Goal: Task Accomplishment & Management: Complete application form

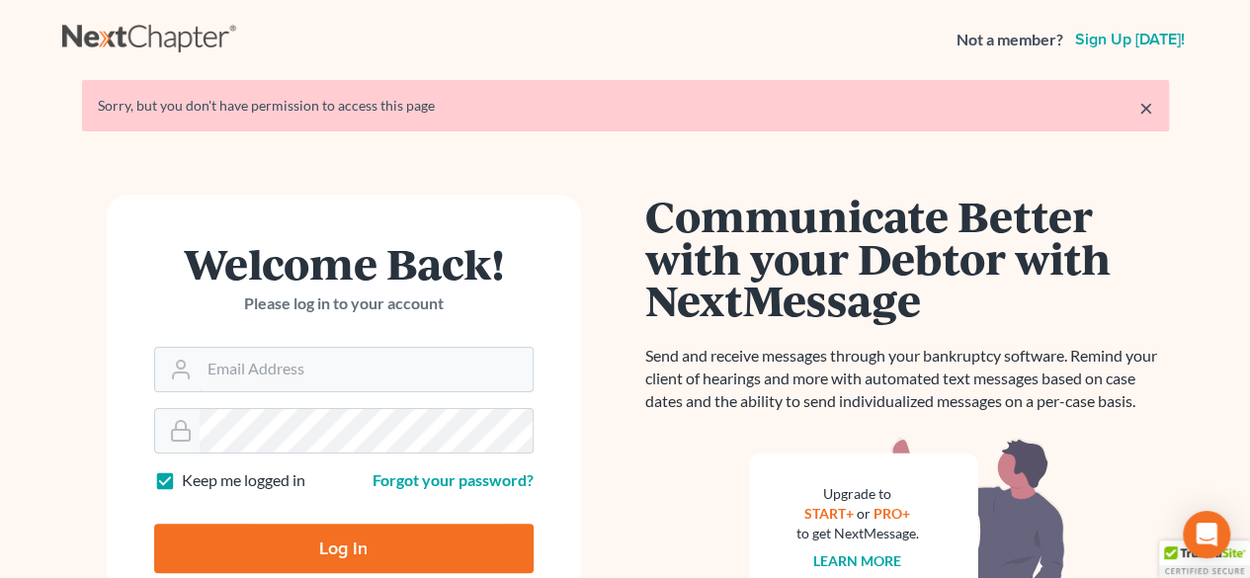
type input "[PERSON_NAME][EMAIL_ADDRESS][DOMAIN_NAME]"
click at [357, 562] on input "Log In" at bounding box center [343, 548] width 379 height 49
type input "Thinking..."
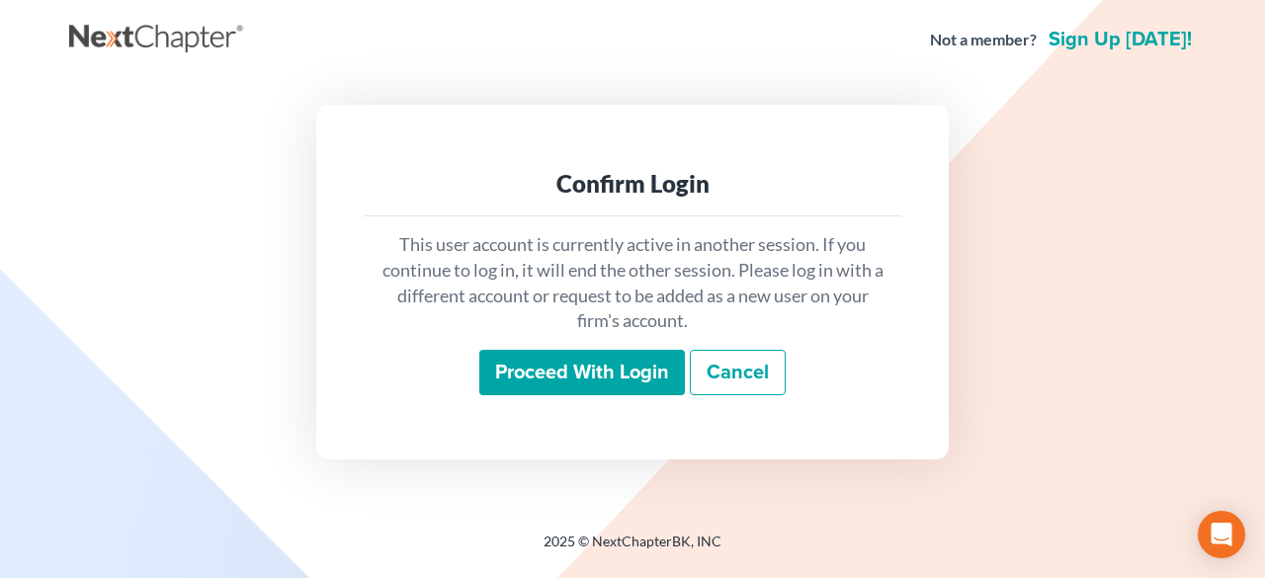
click at [555, 377] on input "Proceed with login" at bounding box center [582, 372] width 206 height 45
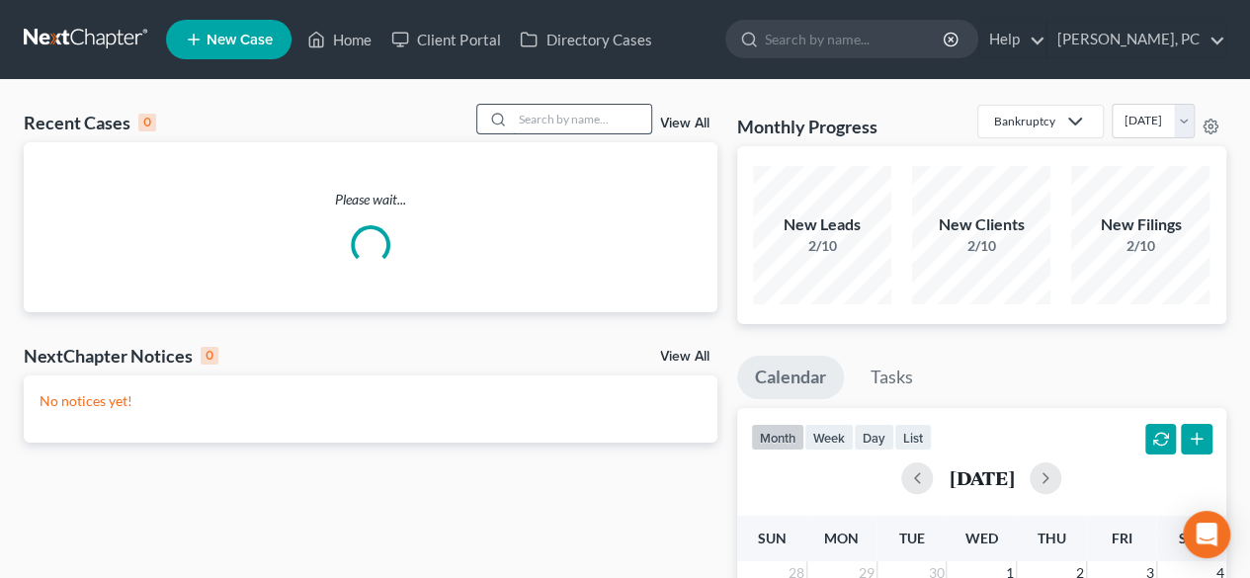
click at [525, 109] on input "search" at bounding box center [582, 119] width 138 height 29
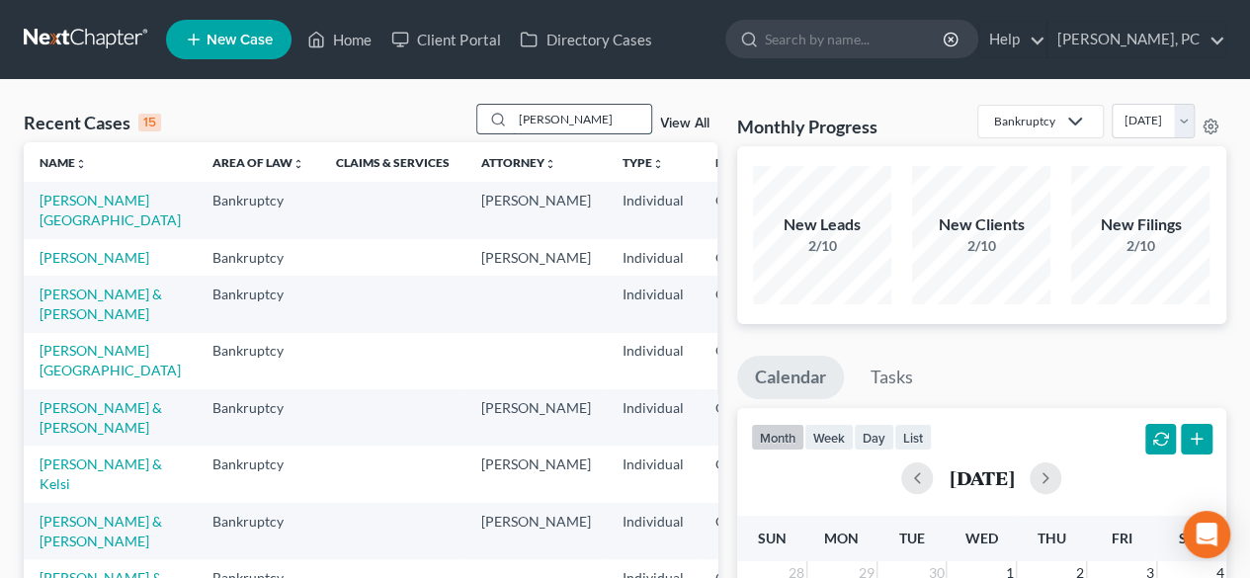
type input "burroughs"
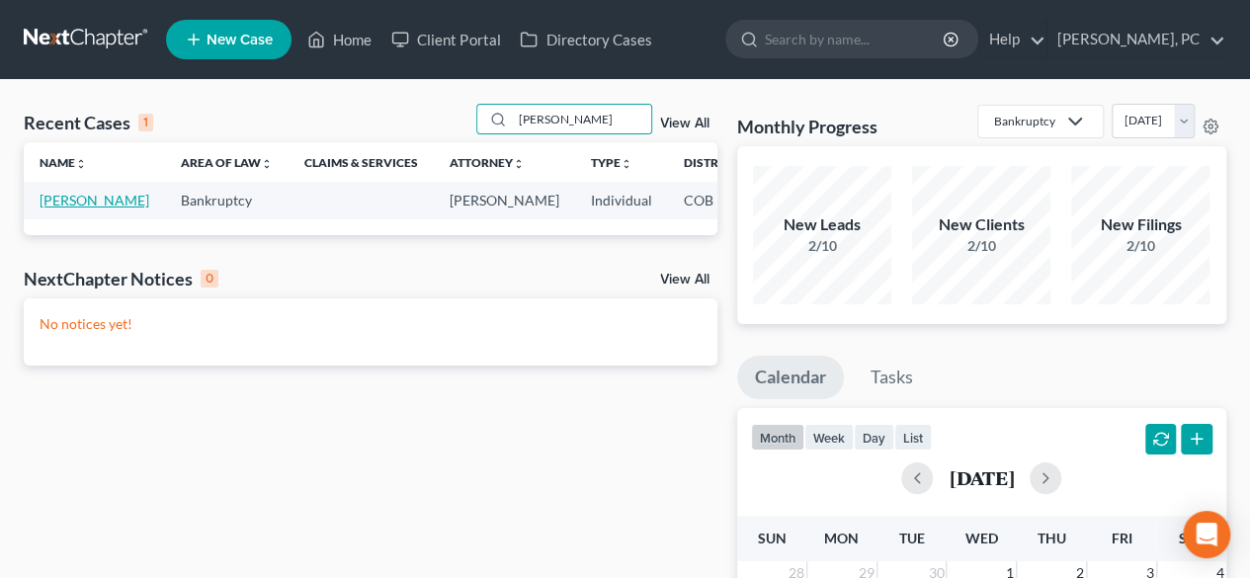
click at [82, 201] on link "[PERSON_NAME]" at bounding box center [95, 200] width 110 height 17
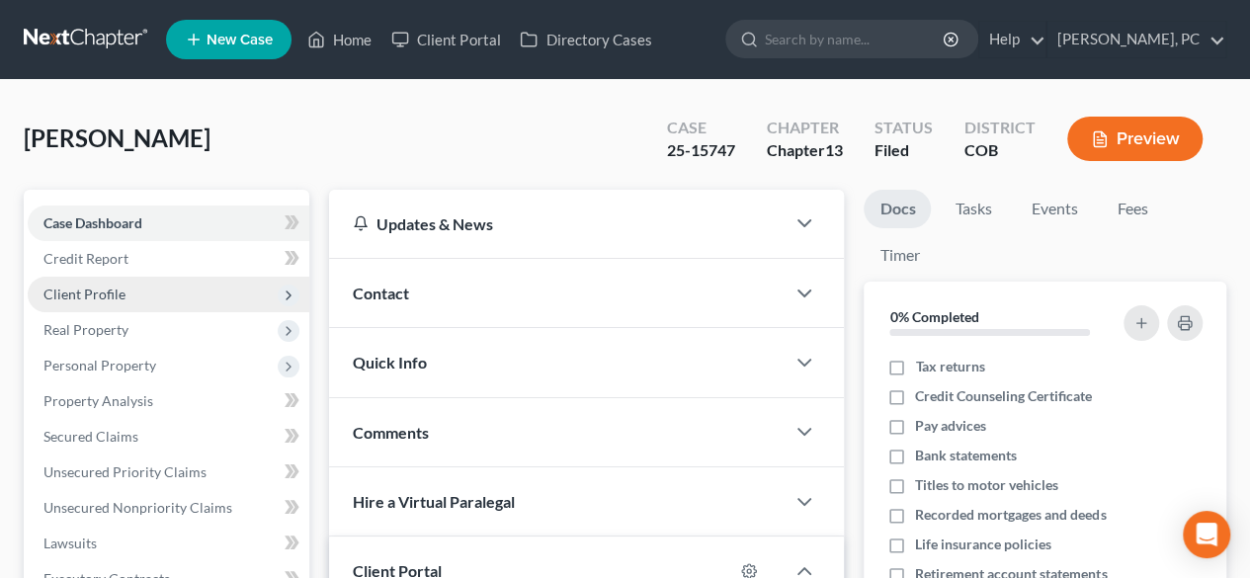
drag, startPoint x: 75, startPoint y: 294, endPoint x: 96, endPoint y: 299, distance: 21.3
click at [75, 294] on span "Client Profile" at bounding box center [84, 294] width 82 height 17
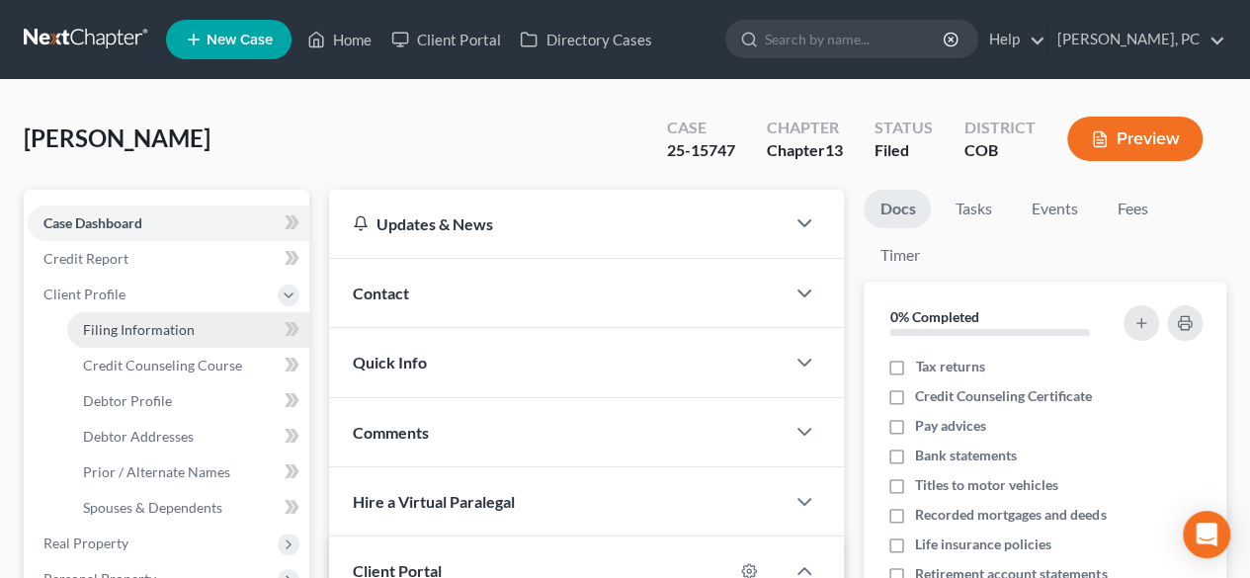
click at [131, 335] on span "Filing Information" at bounding box center [139, 329] width 112 height 17
select select "1"
select select "0"
select select "3"
select select "5"
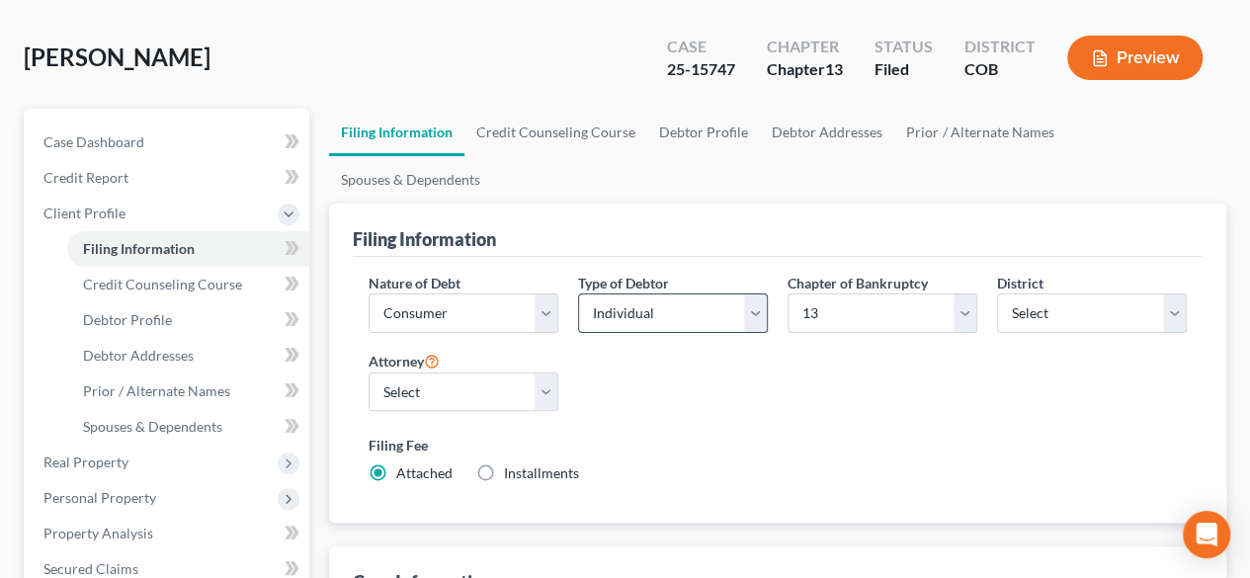
scroll to position [99, 0]
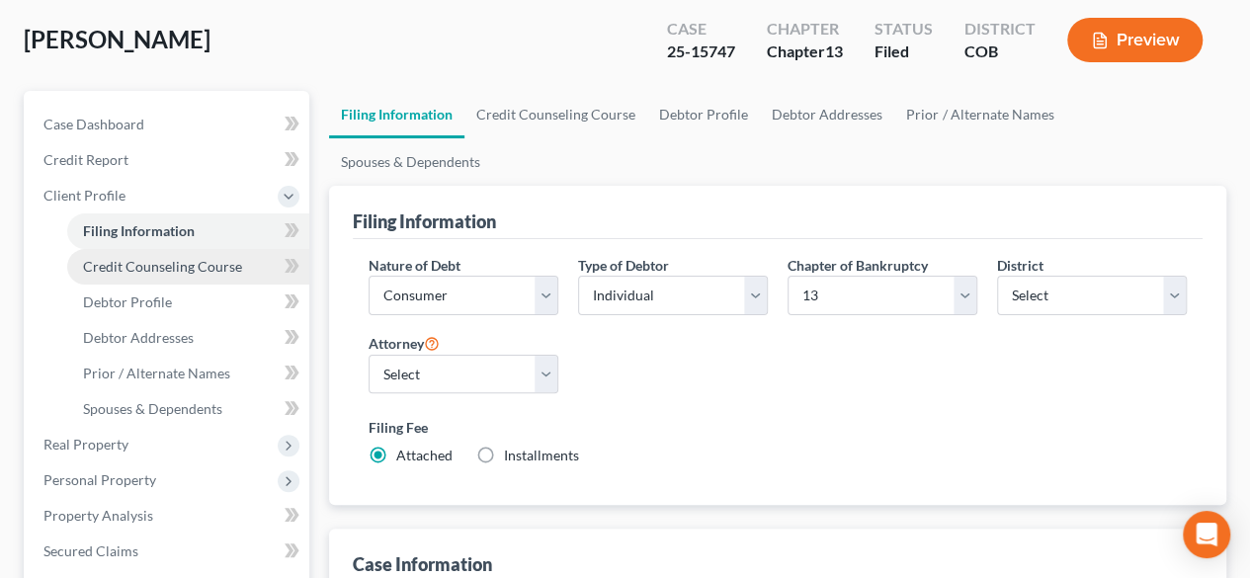
click at [229, 267] on span "Credit Counseling Course" at bounding box center [162, 266] width 159 height 17
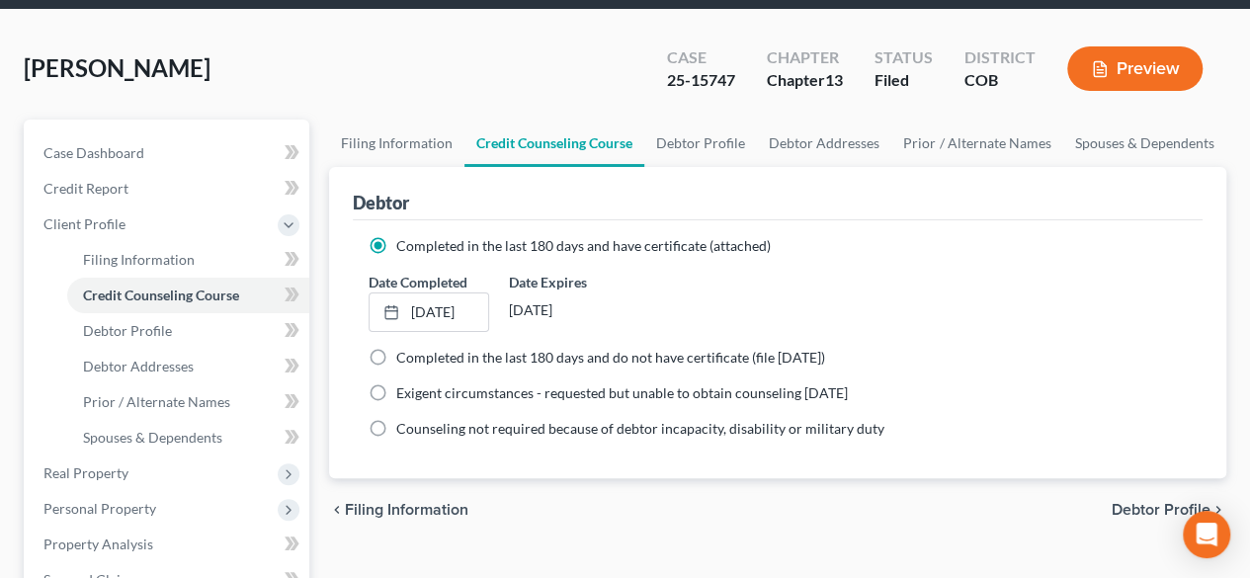
scroll to position [99, 0]
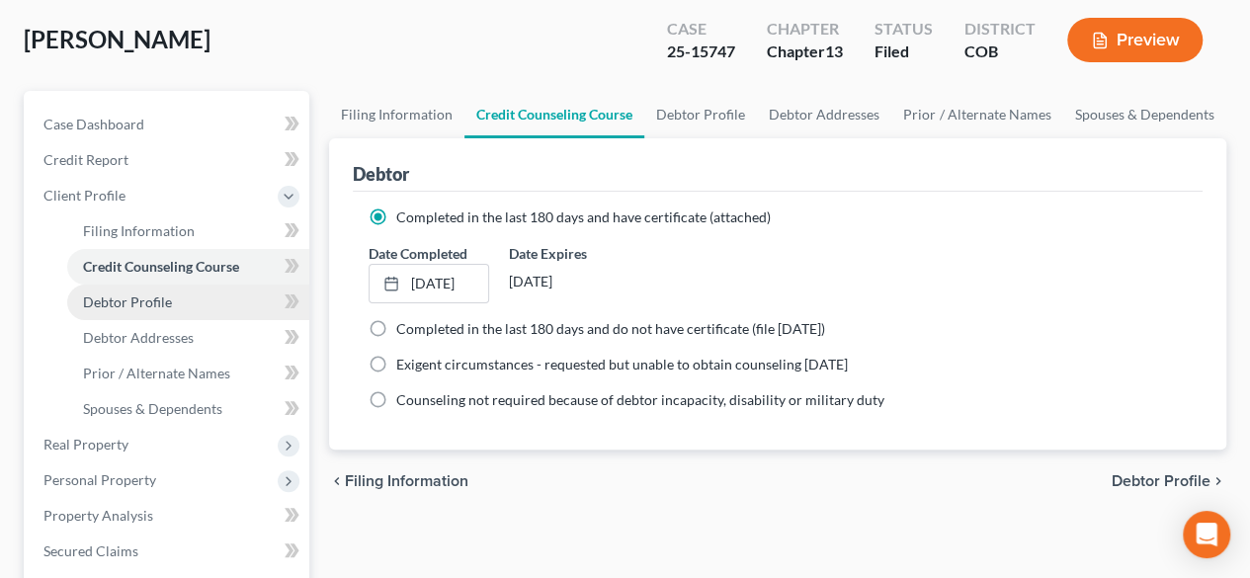
click at [158, 301] on span "Debtor Profile" at bounding box center [127, 301] width 89 height 17
select select "1"
select select "2"
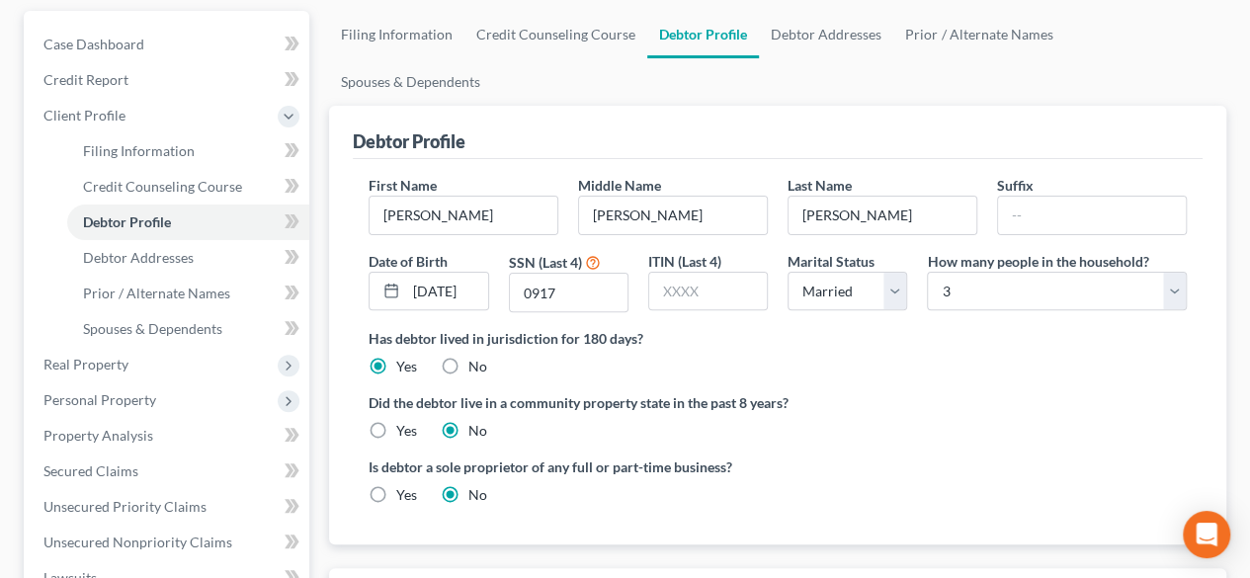
scroll to position [198, 0]
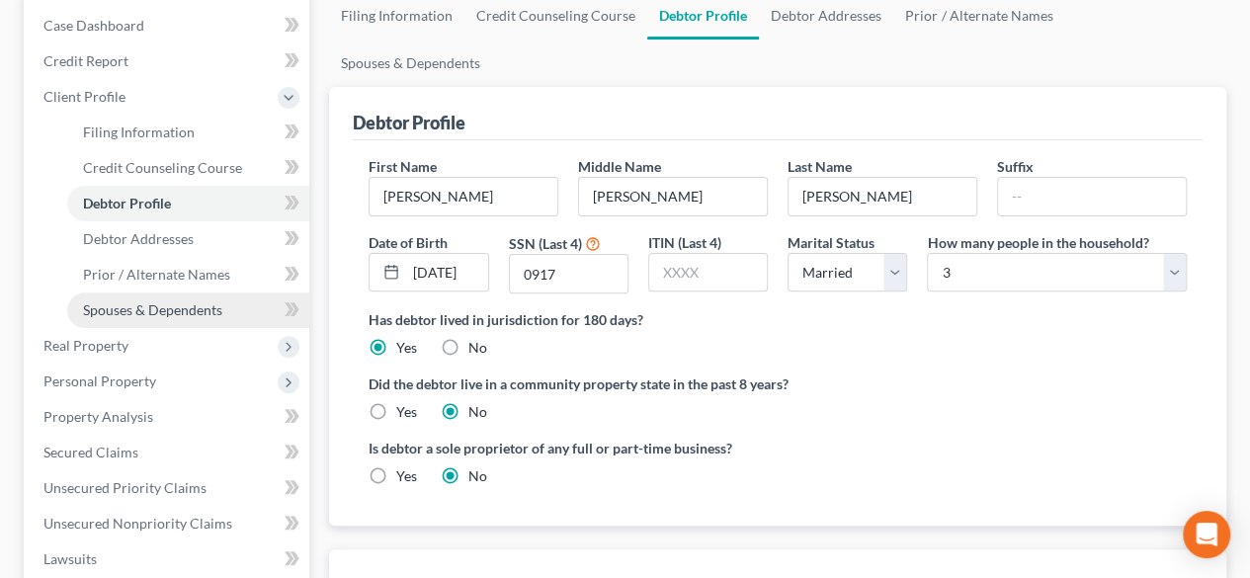
click at [192, 312] on span "Spouses & Dependents" at bounding box center [152, 309] width 139 height 17
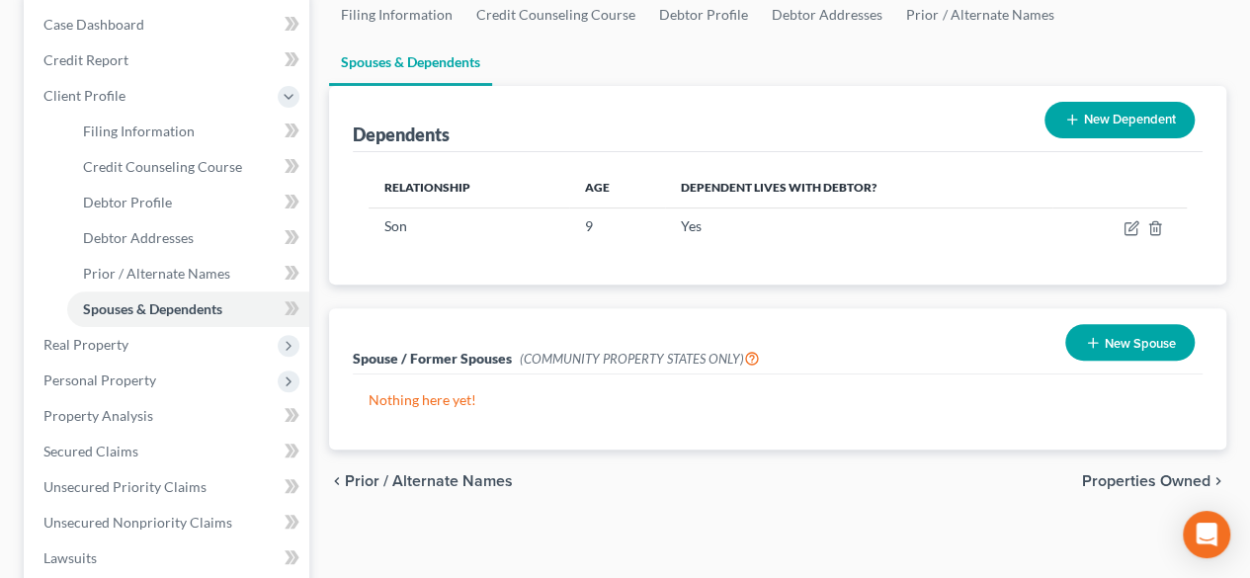
scroll to position [296, 0]
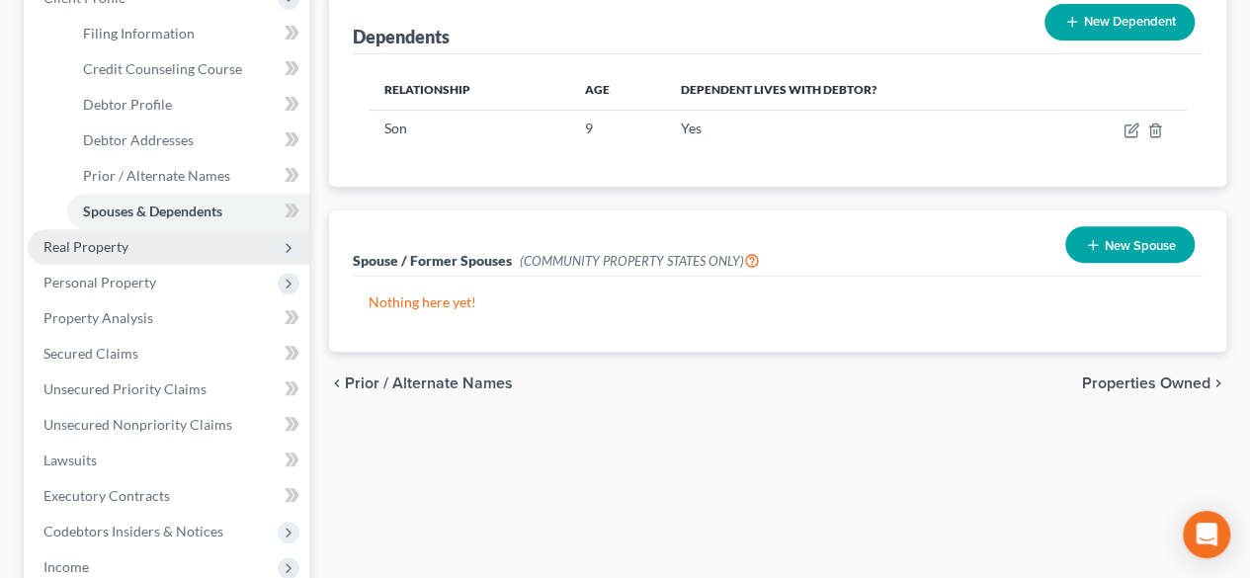
click at [98, 250] on span "Real Property" at bounding box center [85, 246] width 85 height 17
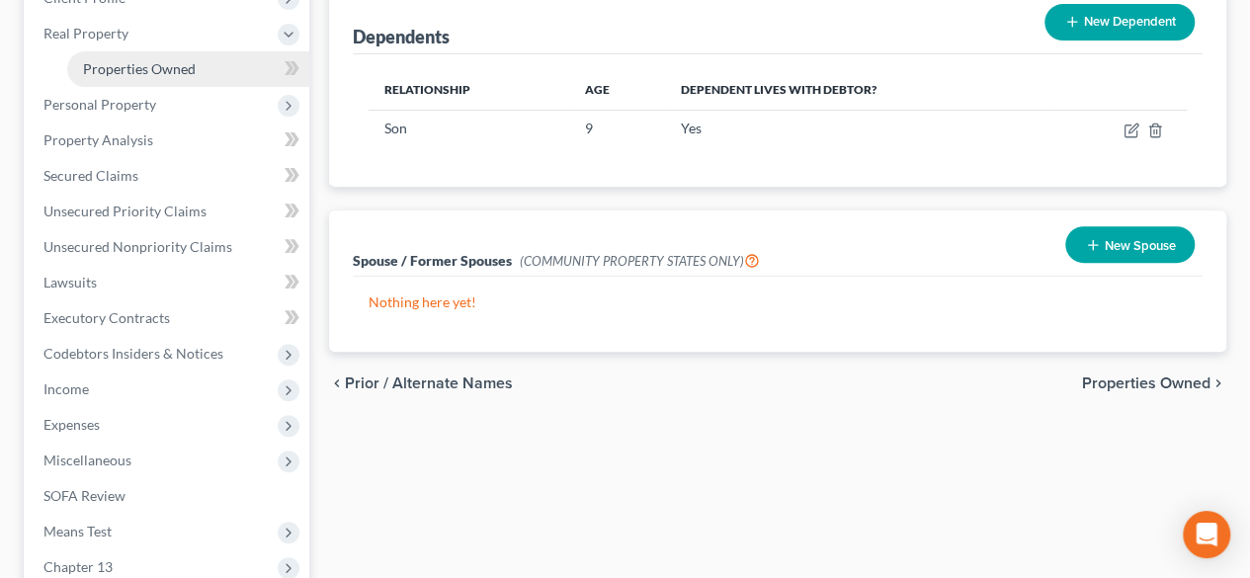
click at [170, 54] on link "Properties Owned" at bounding box center [188, 69] width 242 height 36
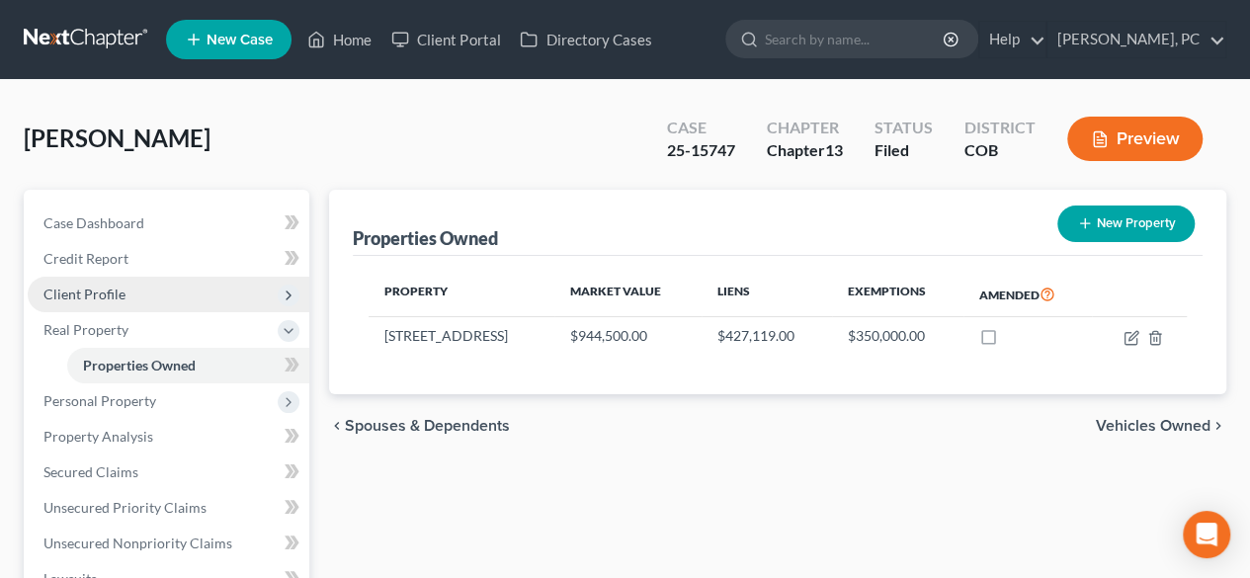
click at [92, 288] on span "Client Profile" at bounding box center [84, 294] width 82 height 17
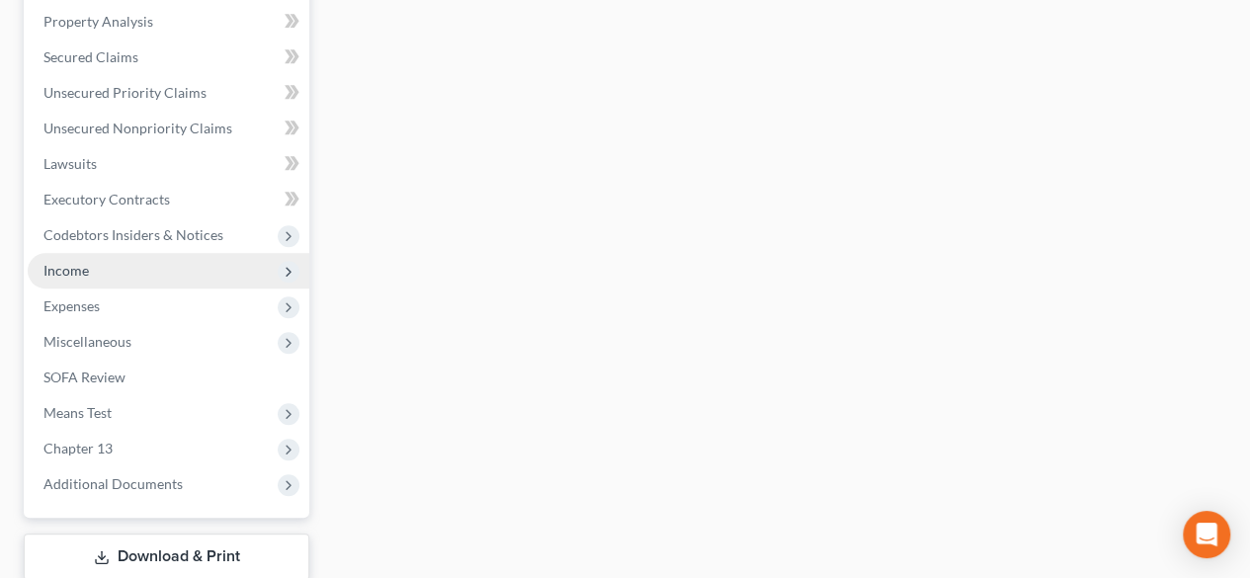
click at [77, 274] on span "Income" at bounding box center [65, 270] width 45 height 17
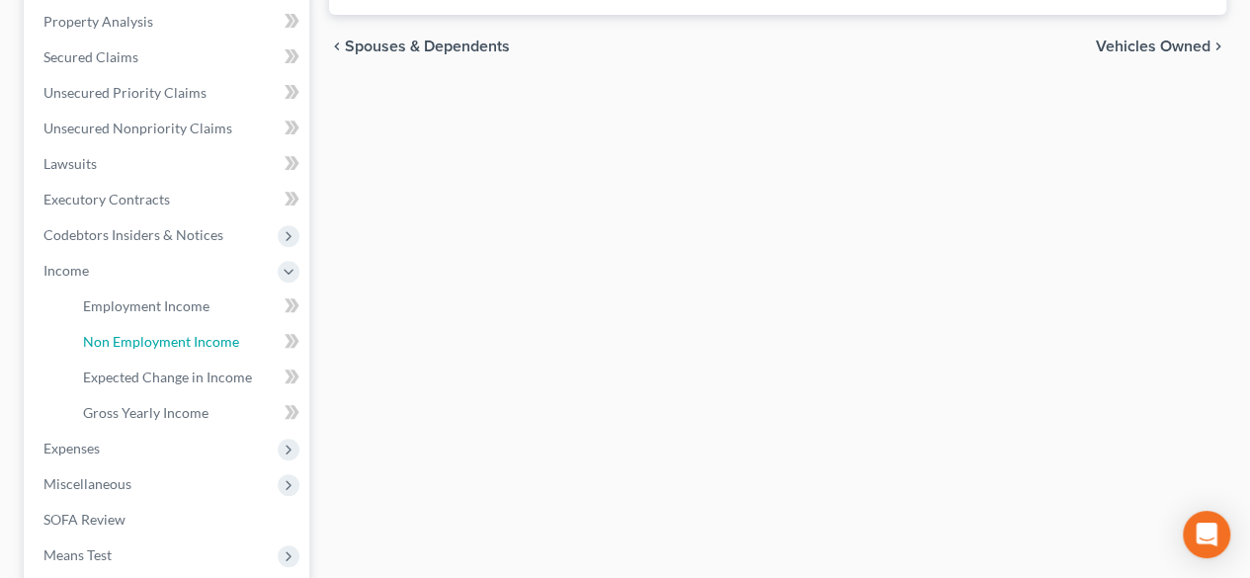
click at [181, 339] on span "Non Employment Income" at bounding box center [161, 341] width 156 height 17
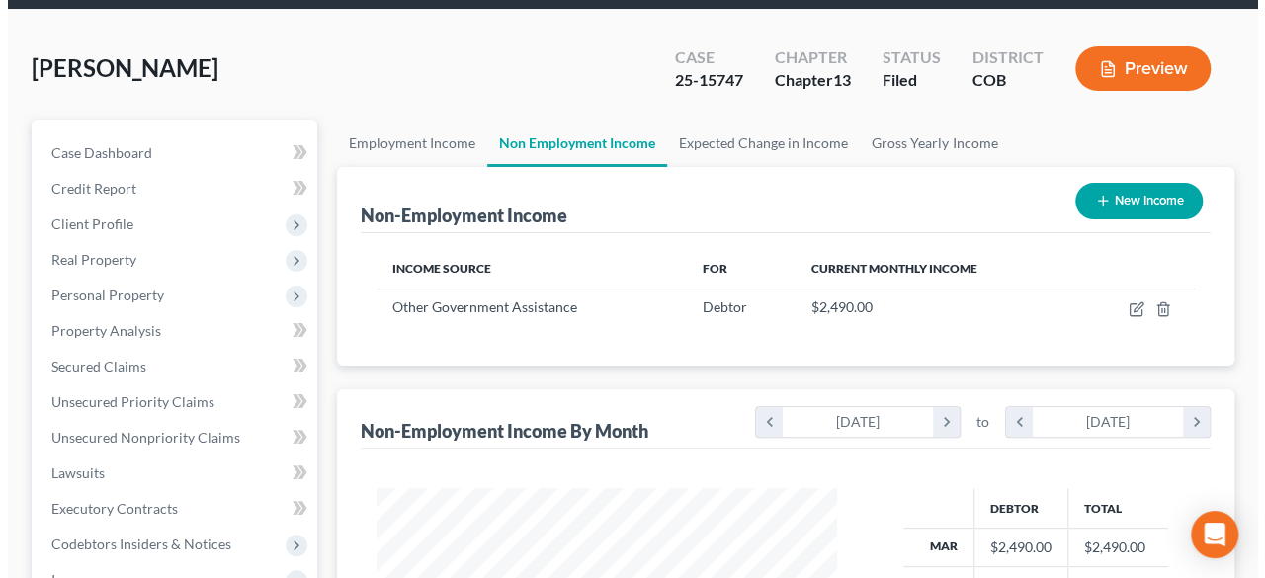
scroll to position [99, 0]
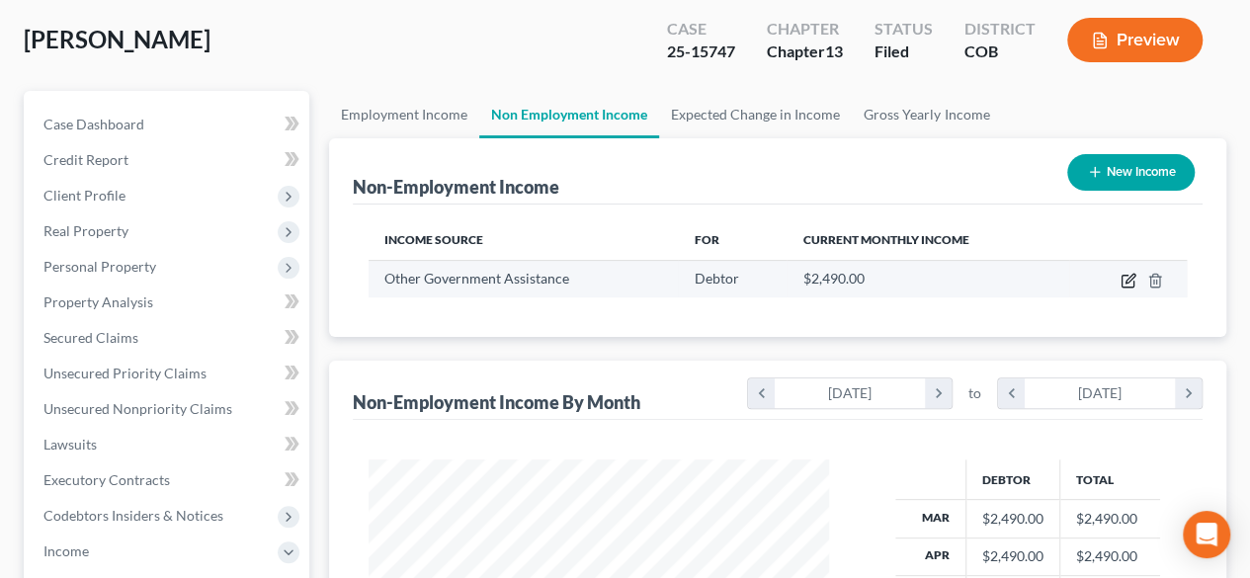
click at [1124, 277] on icon "button" at bounding box center [1128, 281] width 16 height 16
select select "5"
select select "0"
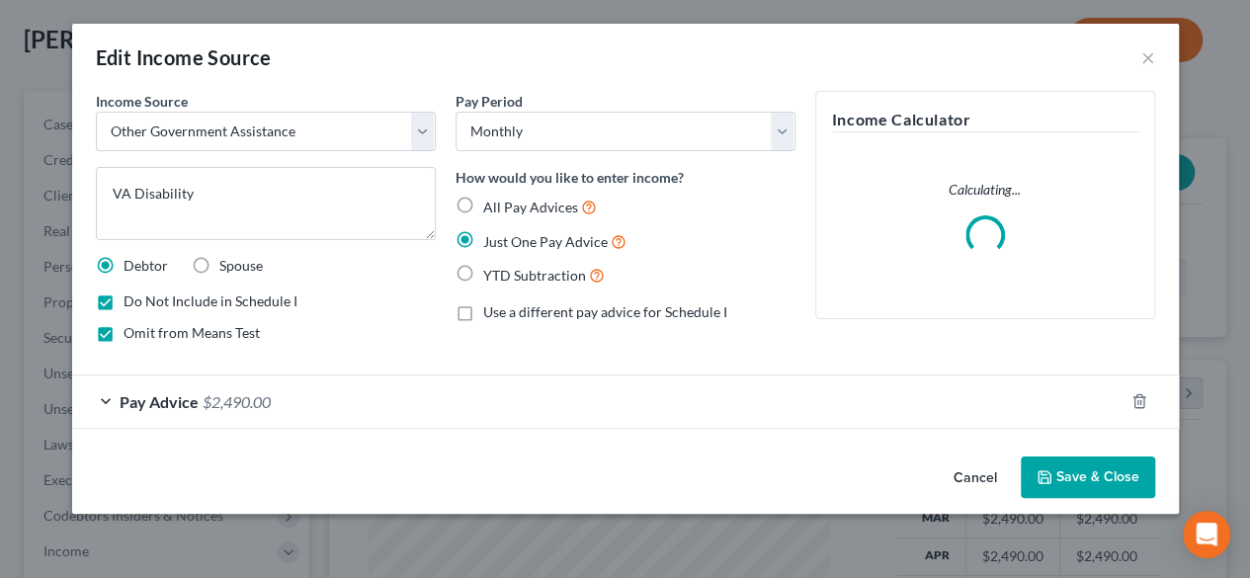
scroll to position [352, 506]
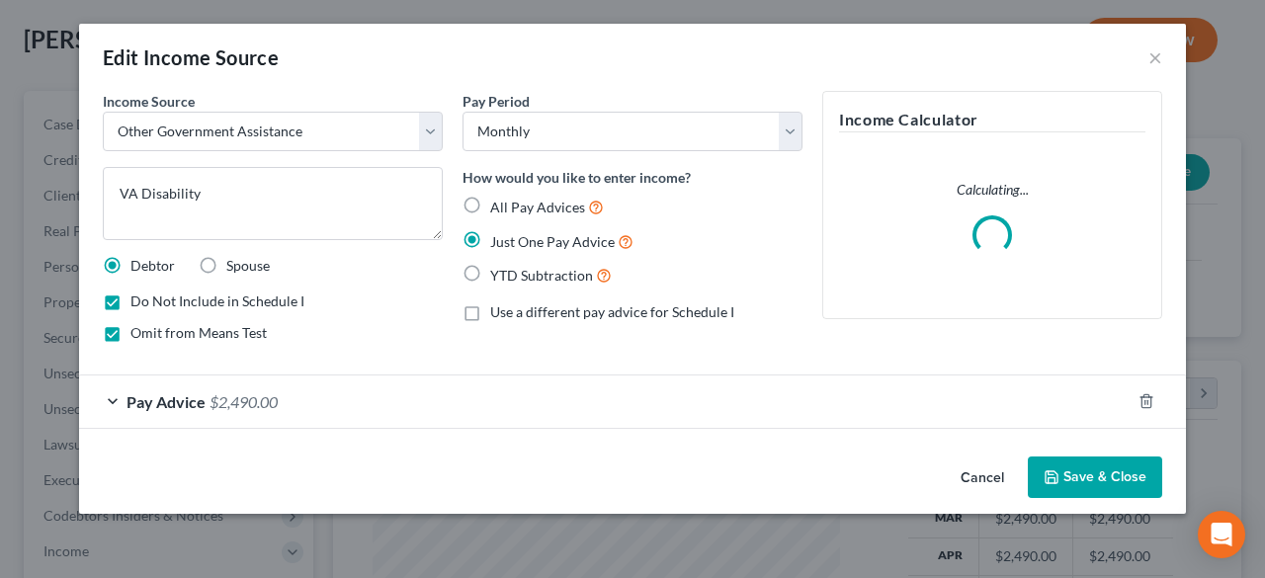
click at [1111, 485] on button "Save & Close" at bounding box center [1095, 476] width 134 height 41
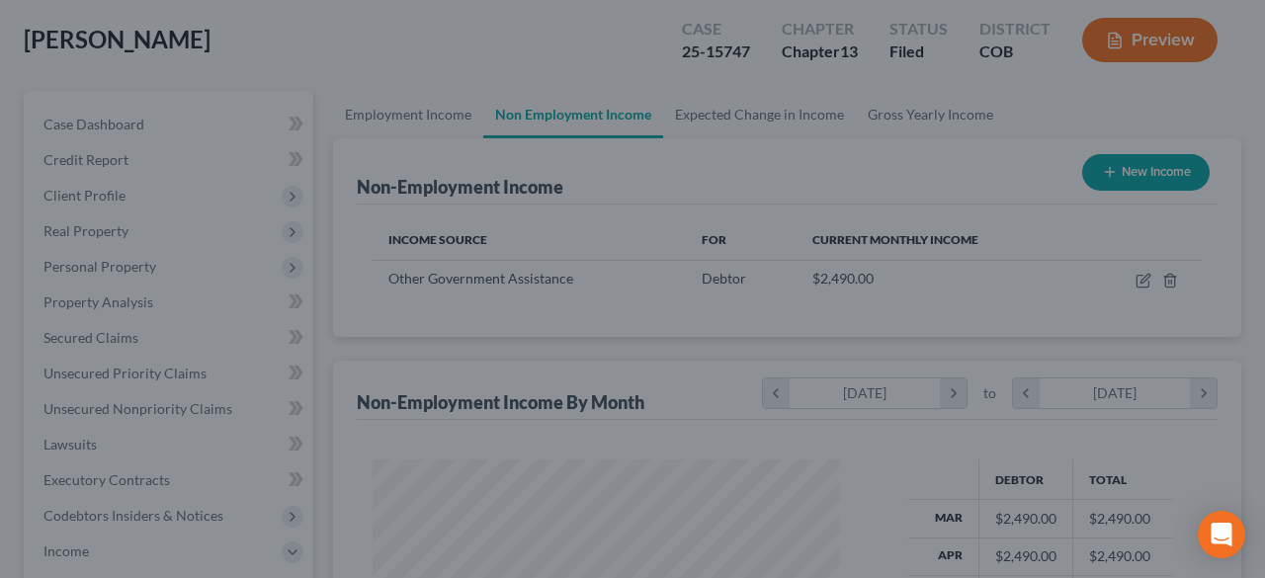
click at [983, 474] on div at bounding box center [632, 289] width 1265 height 578
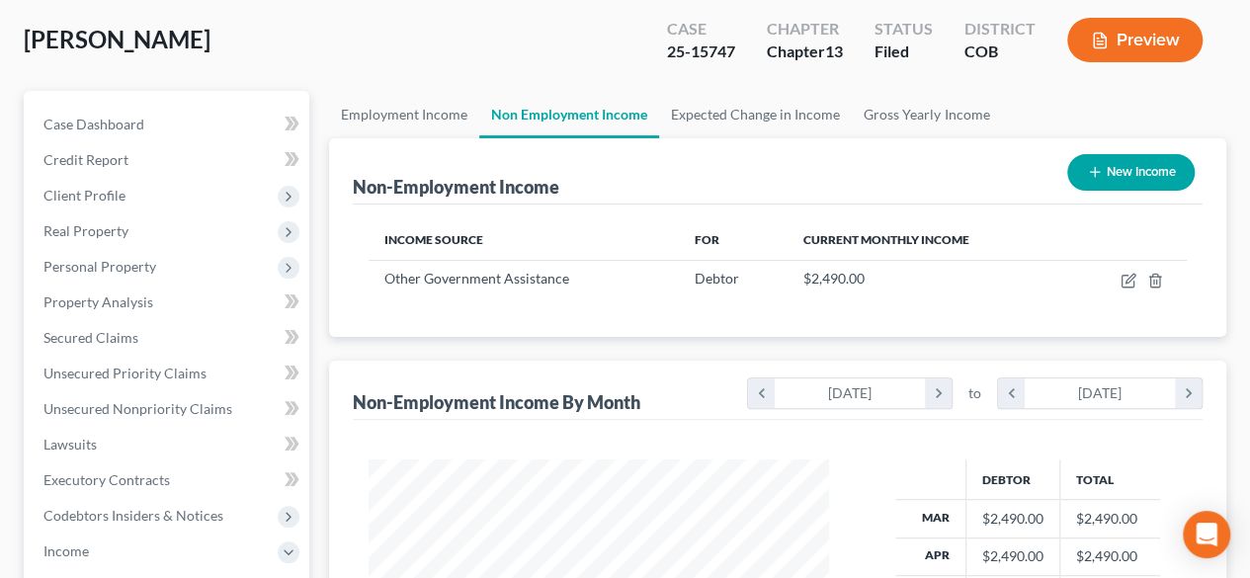
scroll to position [987670, 987522]
click at [85, 233] on span "Real Property" at bounding box center [85, 230] width 85 height 17
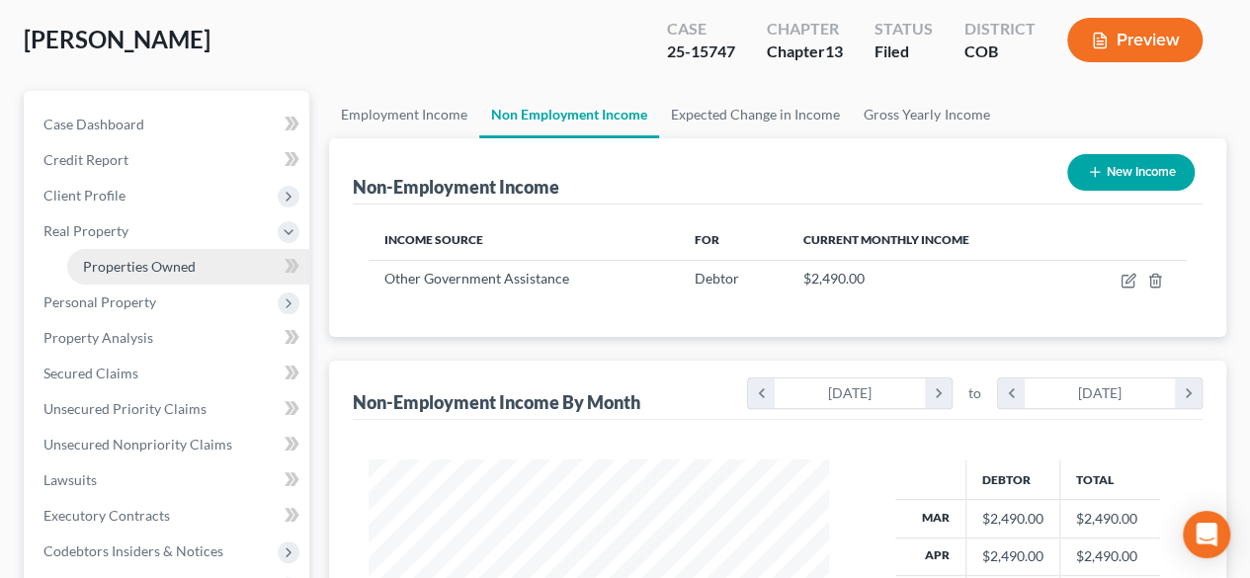
click at [128, 258] on span "Properties Owned" at bounding box center [139, 266] width 113 height 17
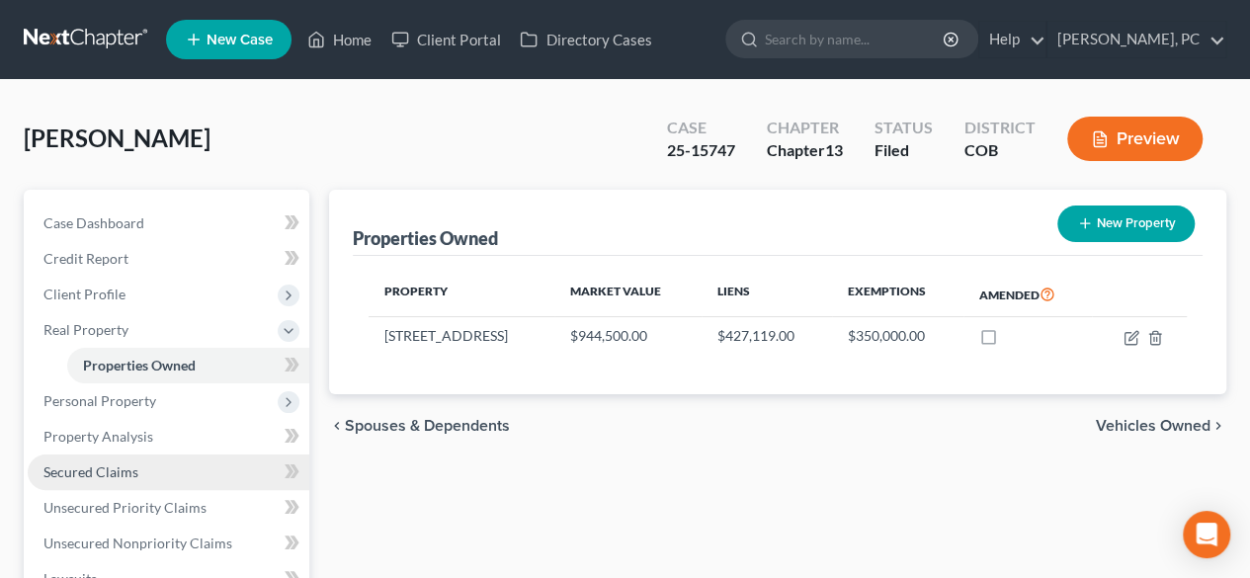
scroll to position [99, 0]
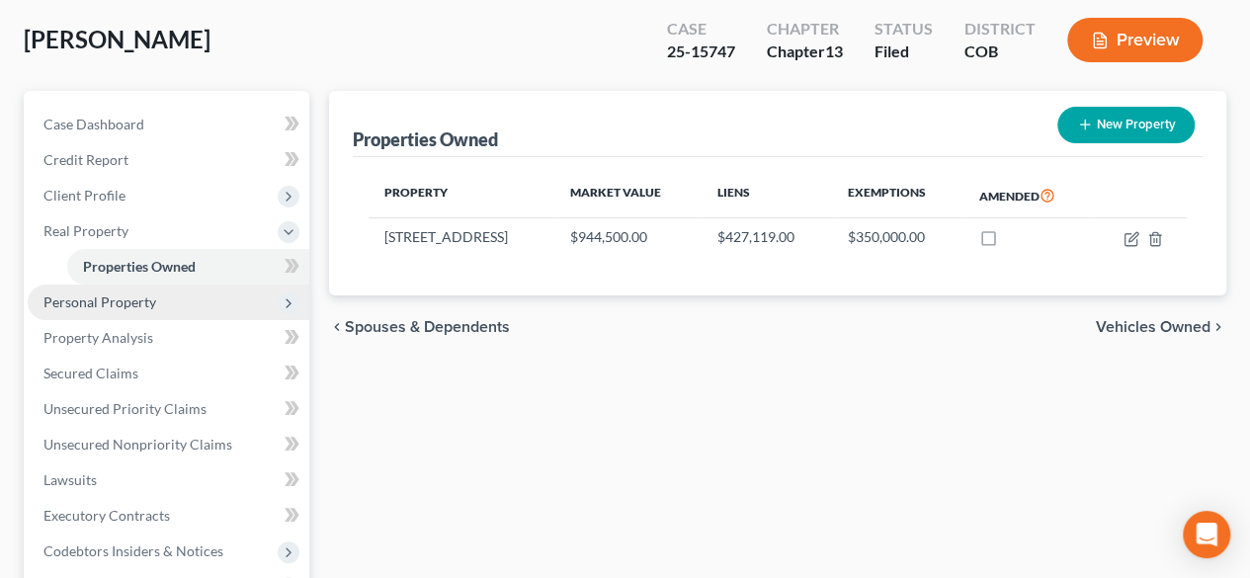
click at [123, 308] on span "Personal Property" at bounding box center [99, 301] width 113 height 17
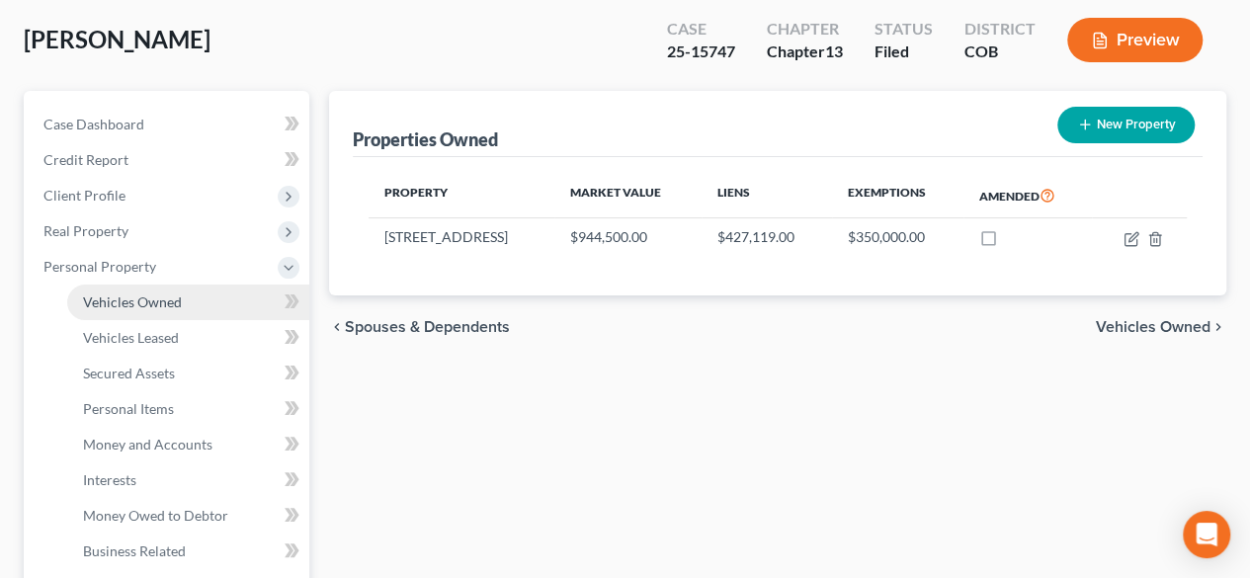
click at [170, 299] on span "Vehicles Owned" at bounding box center [132, 301] width 99 height 17
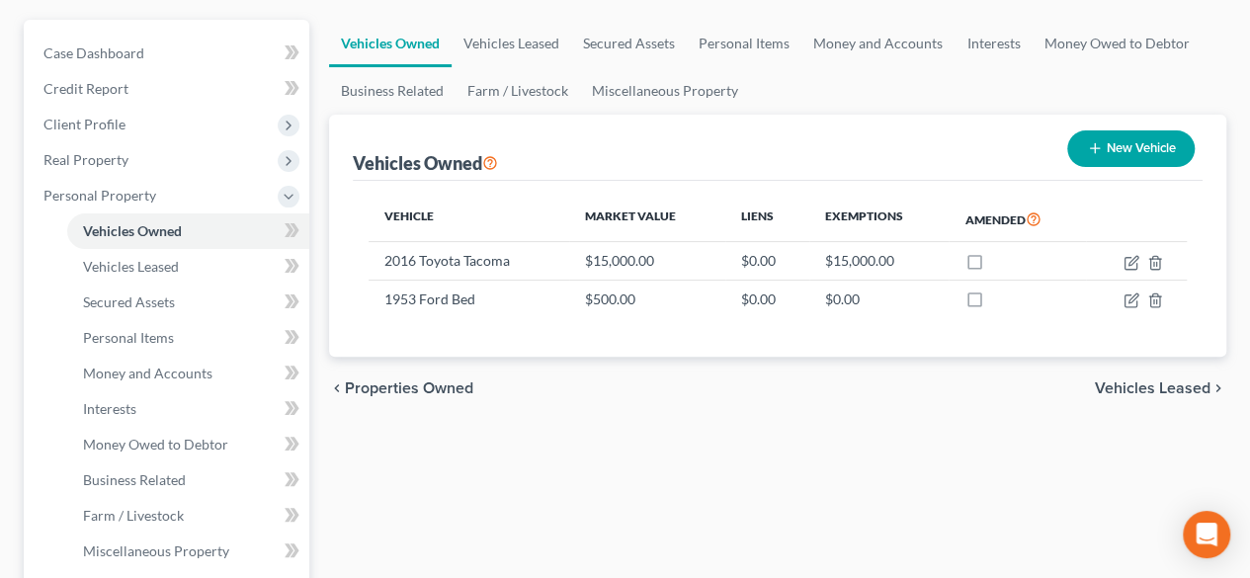
scroll to position [198, 0]
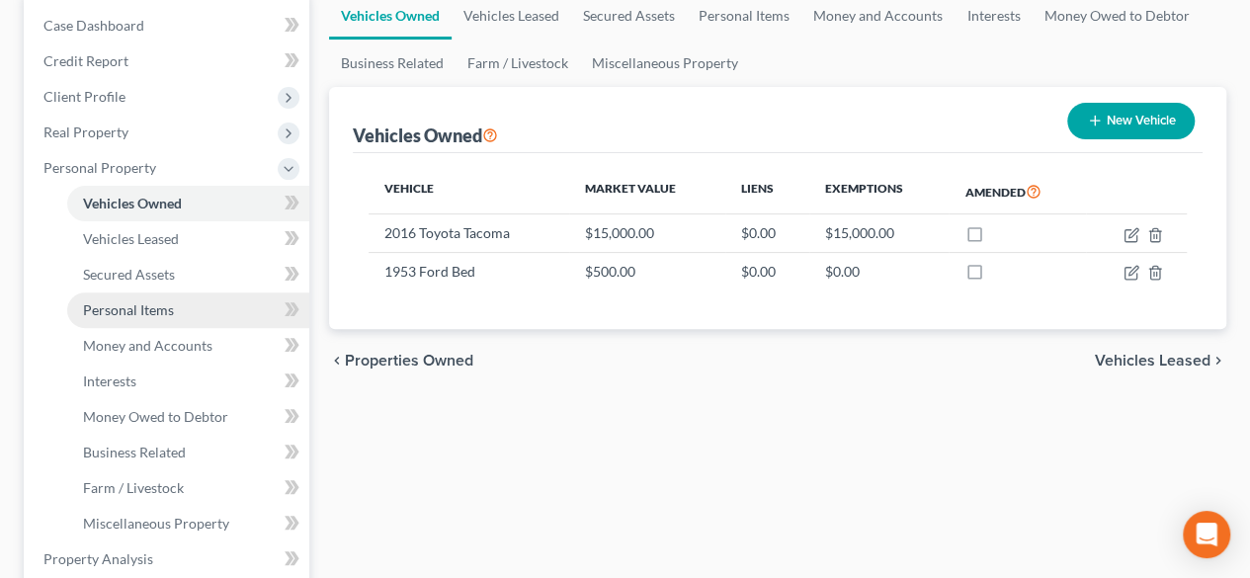
click at [140, 319] on link "Personal Items" at bounding box center [188, 310] width 242 height 36
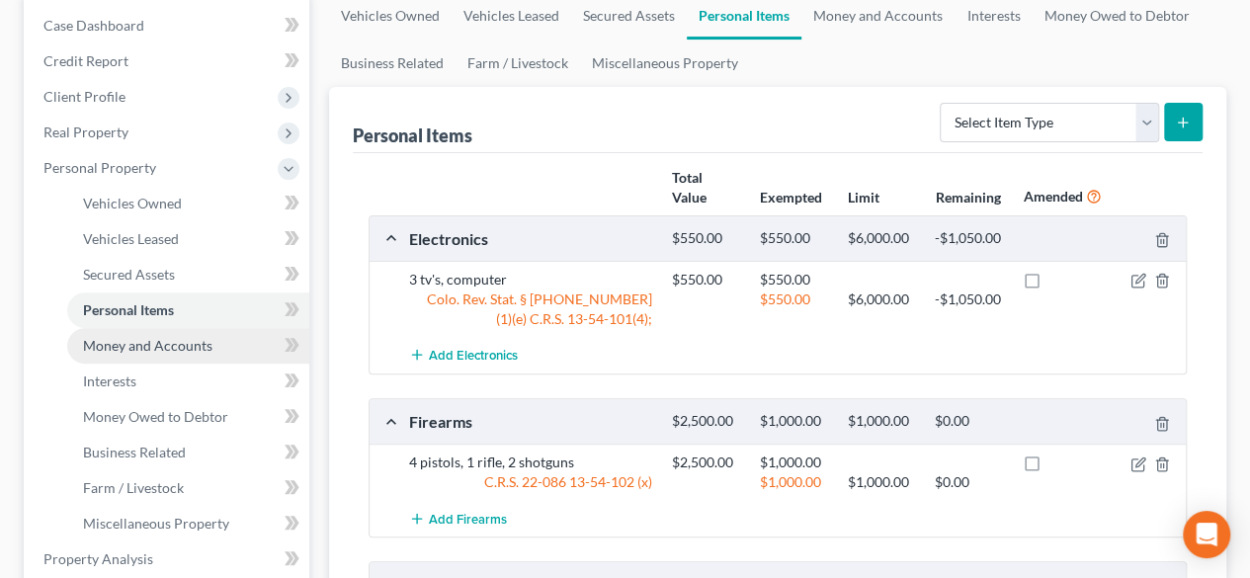
drag, startPoint x: 182, startPoint y: 342, endPoint x: 201, endPoint y: 344, distance: 18.9
click at [182, 344] on span "Money and Accounts" at bounding box center [147, 345] width 129 height 17
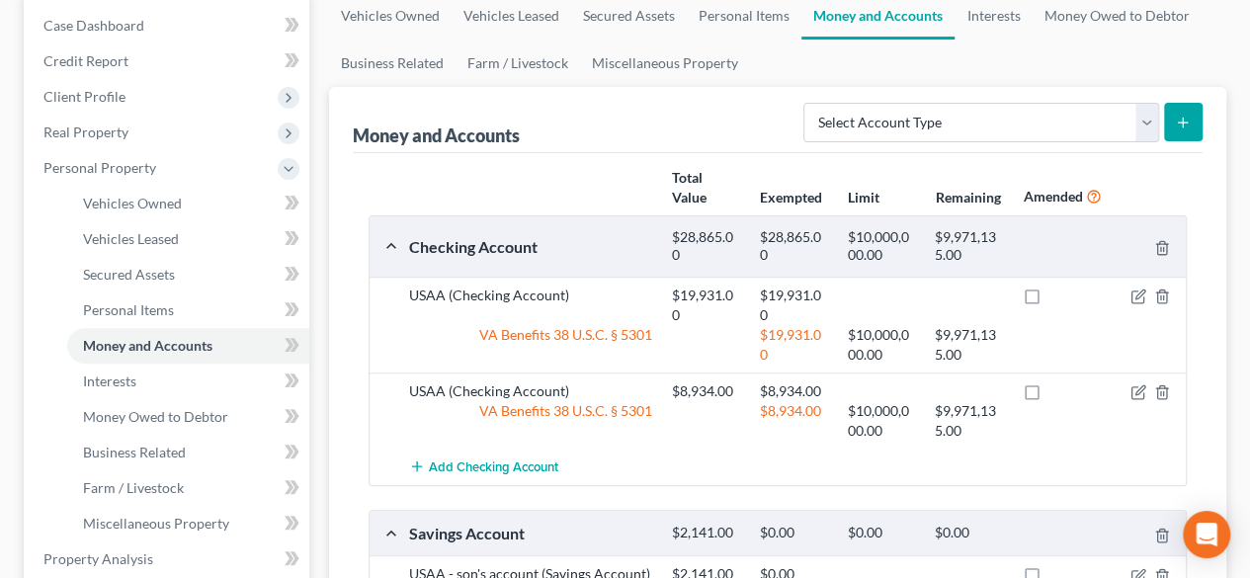
scroll to position [296, 0]
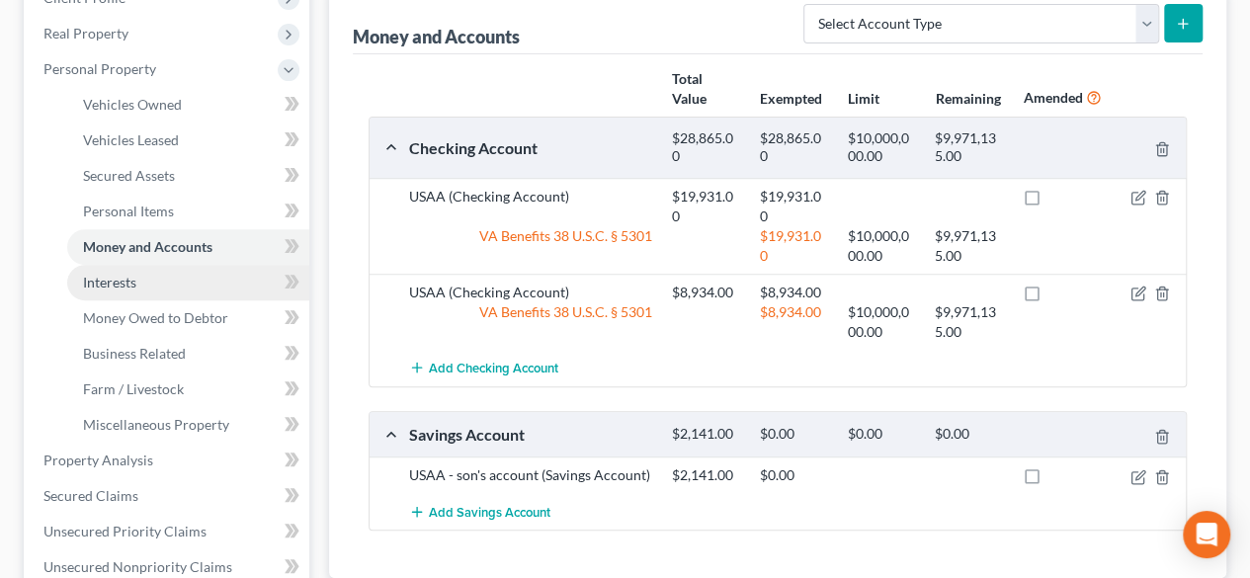
click at [128, 279] on span "Interests" at bounding box center [109, 282] width 53 height 17
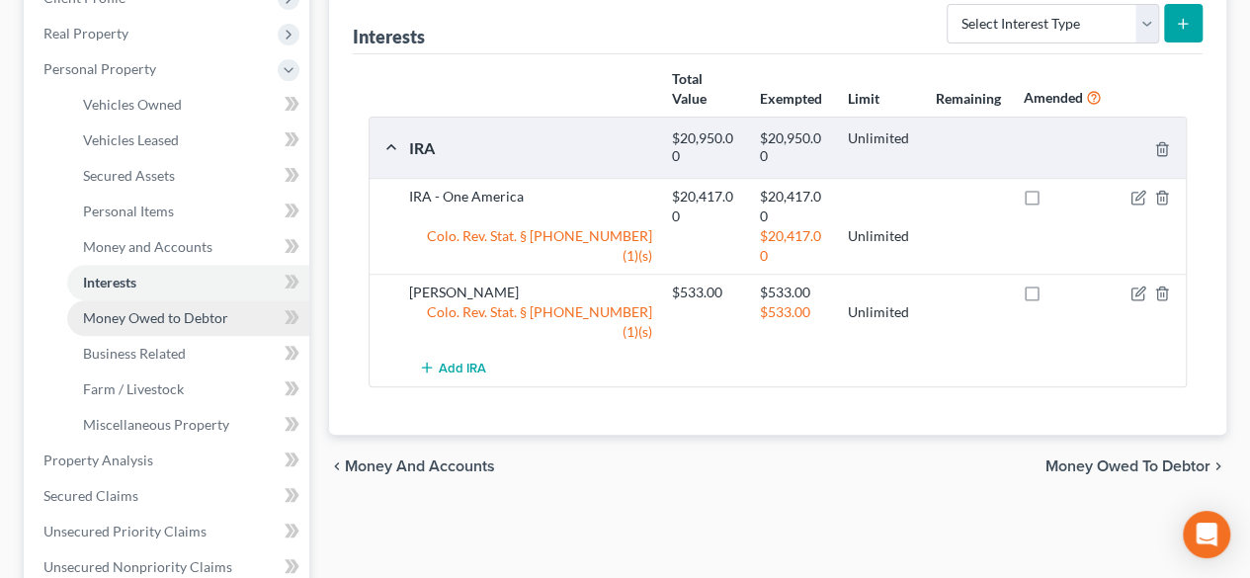
click at [168, 312] on span "Money Owed to Debtor" at bounding box center [155, 317] width 145 height 17
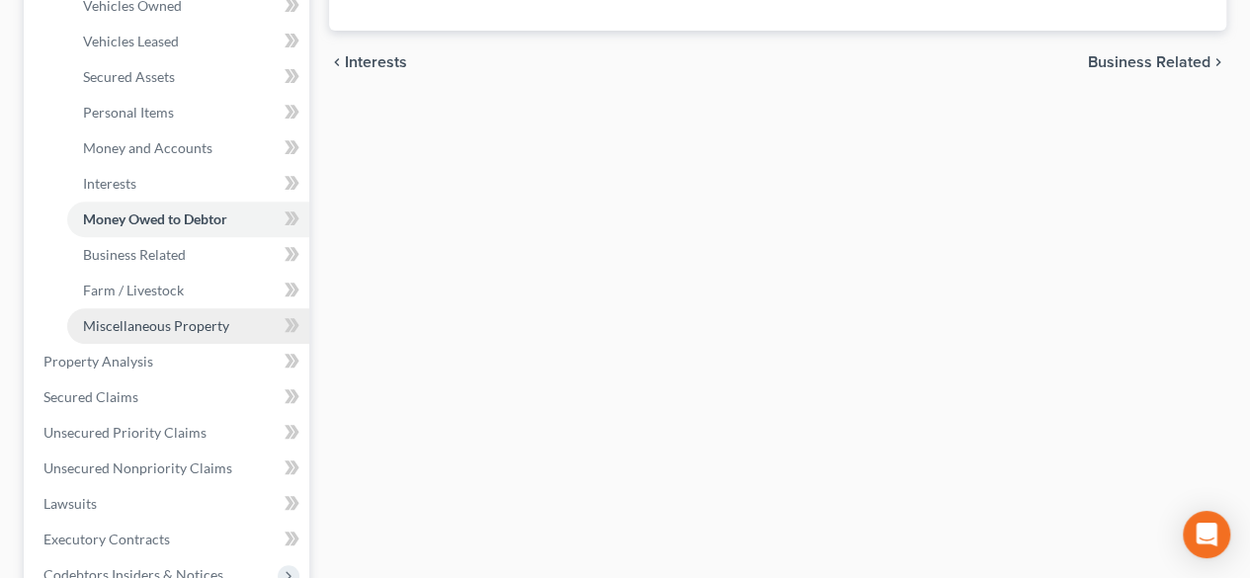
click at [178, 323] on span "Miscellaneous Property" at bounding box center [156, 325] width 146 height 17
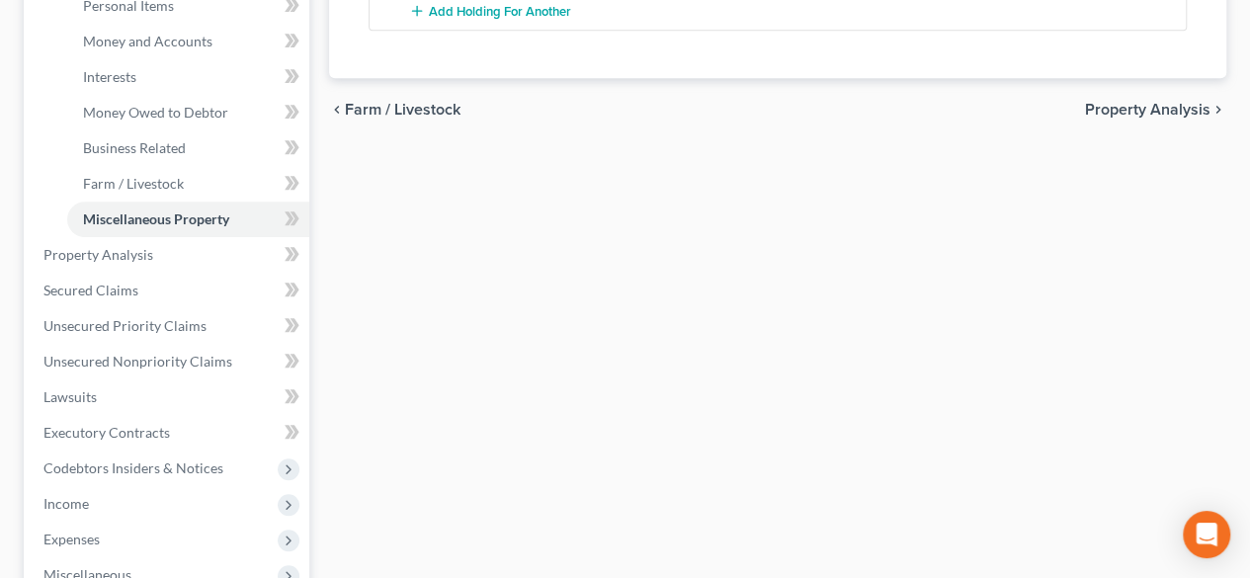
scroll to position [593, 0]
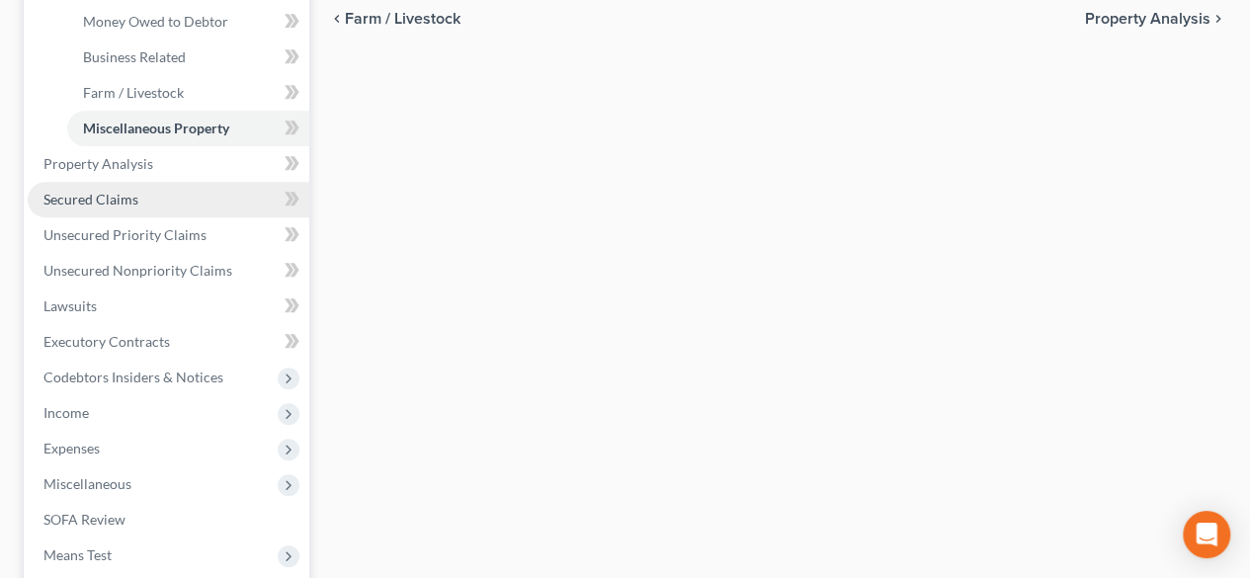
click at [128, 199] on span "Secured Claims" at bounding box center [90, 199] width 95 height 17
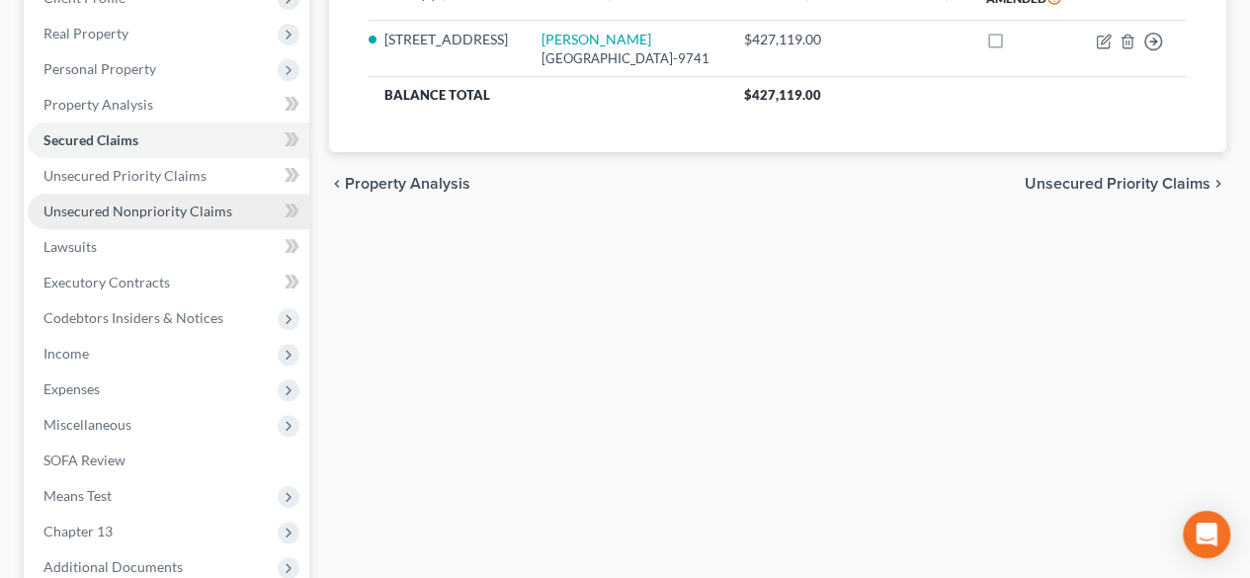
click at [192, 219] on link "Unsecured Nonpriority Claims" at bounding box center [169, 212] width 282 height 36
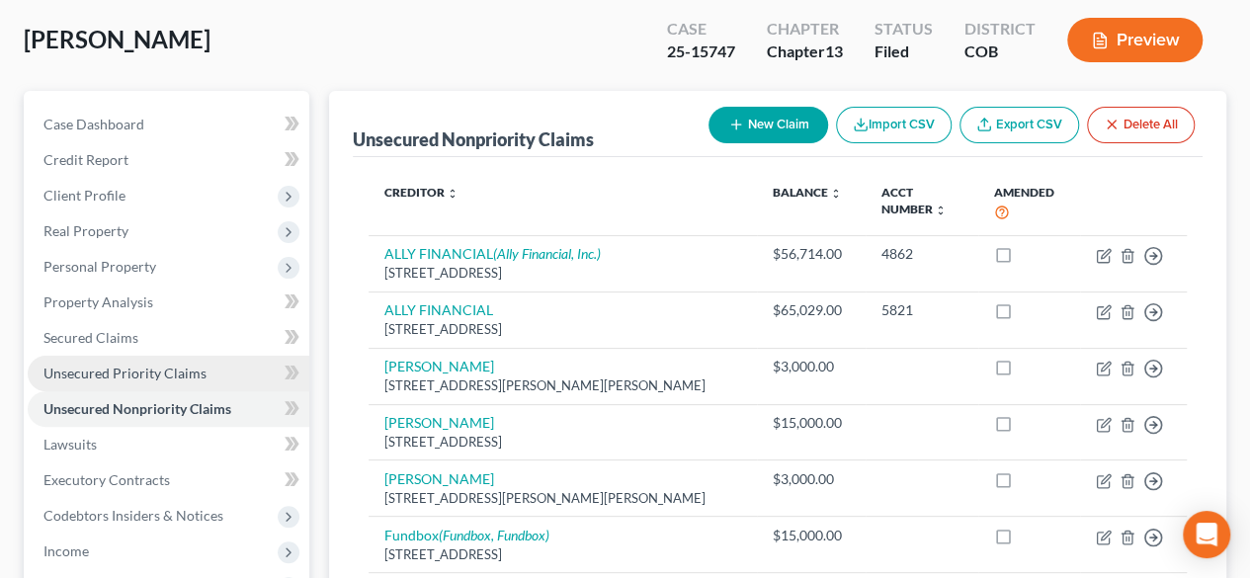
click at [184, 369] on span "Unsecured Priority Claims" at bounding box center [124, 373] width 163 height 17
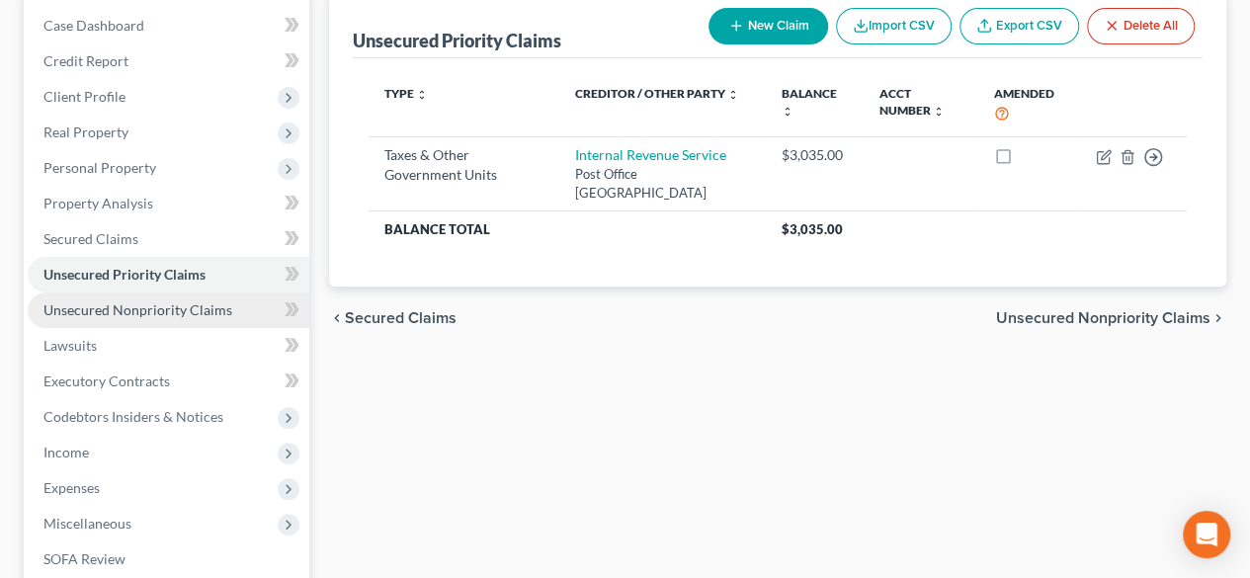
click at [187, 308] on span "Unsecured Nonpriority Claims" at bounding box center [137, 309] width 189 height 17
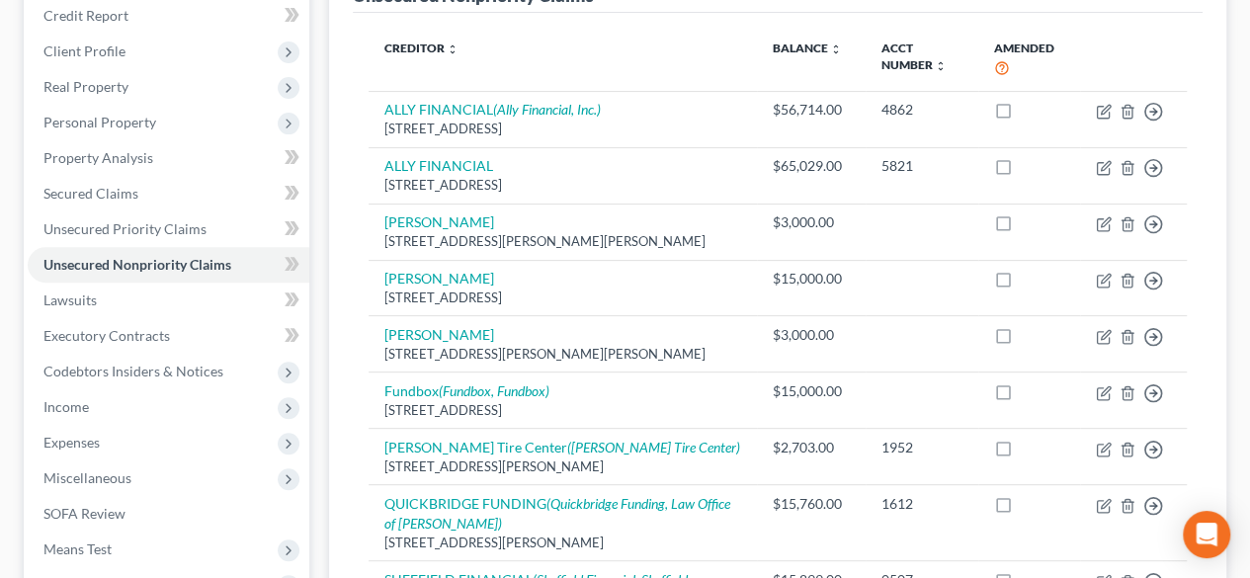
scroll to position [285, 0]
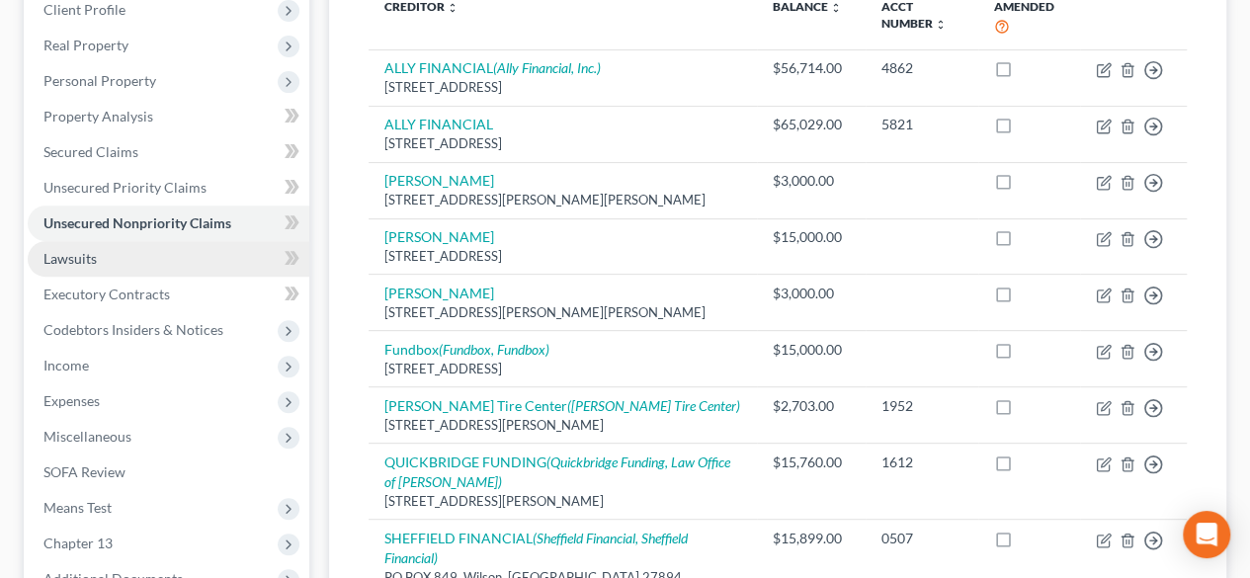
drag, startPoint x: 63, startPoint y: 261, endPoint x: 215, endPoint y: 264, distance: 152.2
click at [63, 261] on span "Lawsuits" at bounding box center [69, 258] width 53 height 17
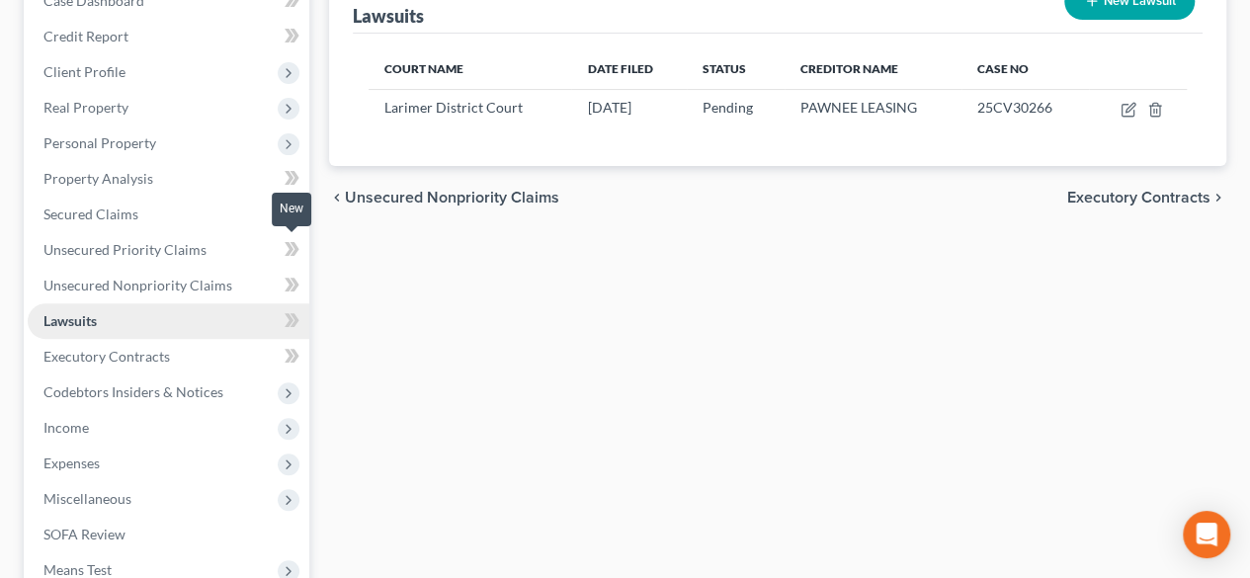
scroll to position [296, 0]
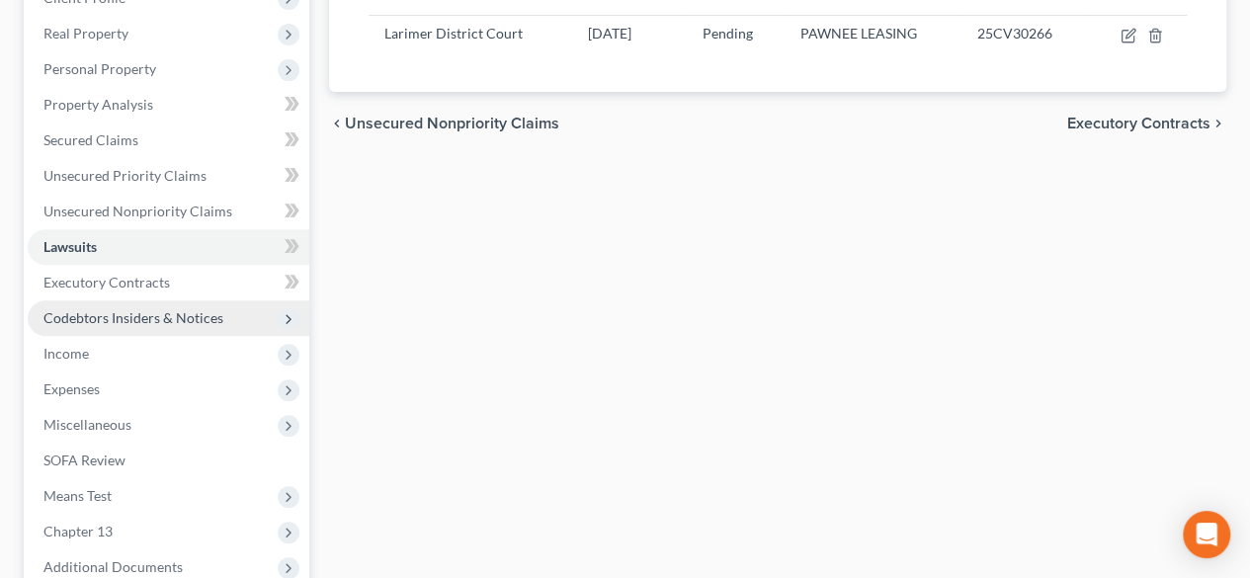
click at [125, 309] on span "Codebtors Insiders & Notices" at bounding box center [133, 317] width 180 height 17
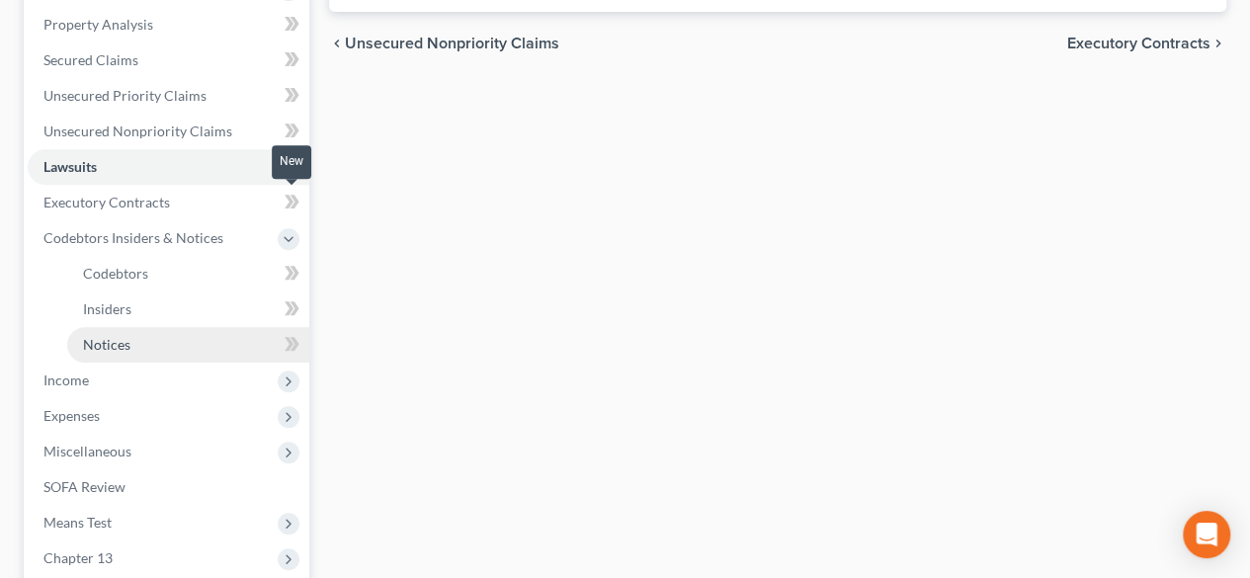
scroll to position [395, 0]
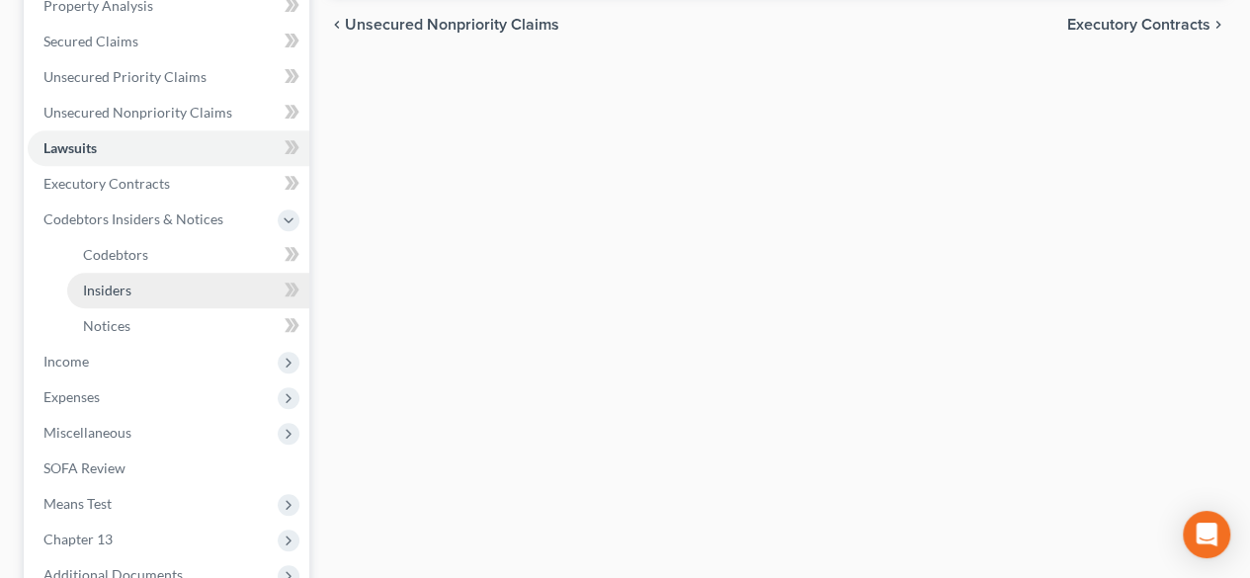
click at [116, 289] on span "Insiders" at bounding box center [107, 290] width 48 height 17
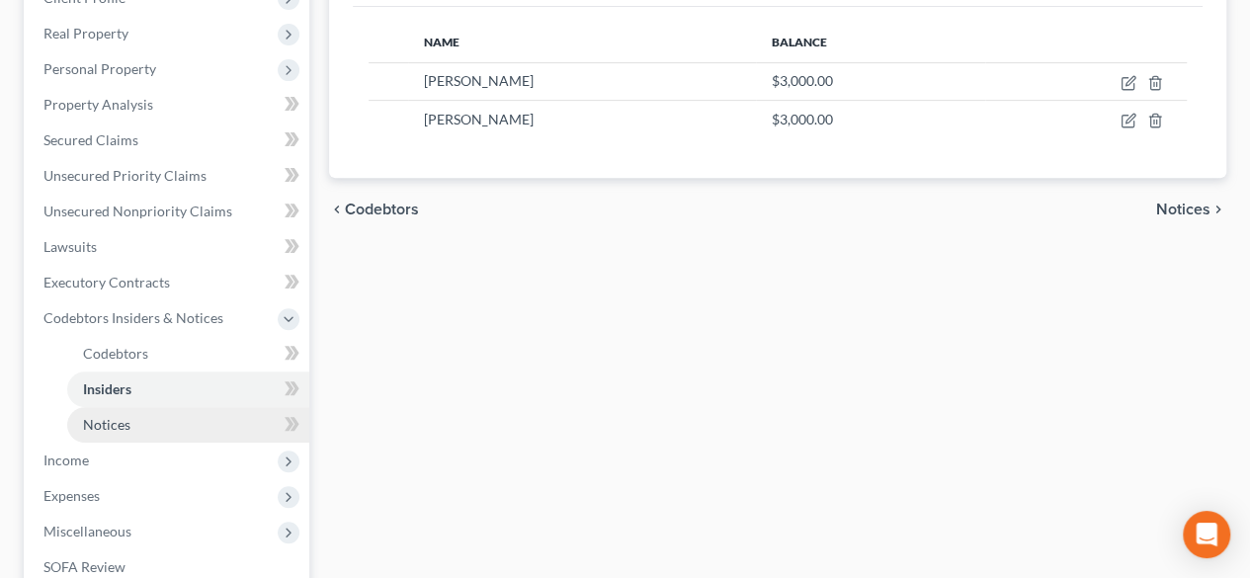
scroll to position [395, 0]
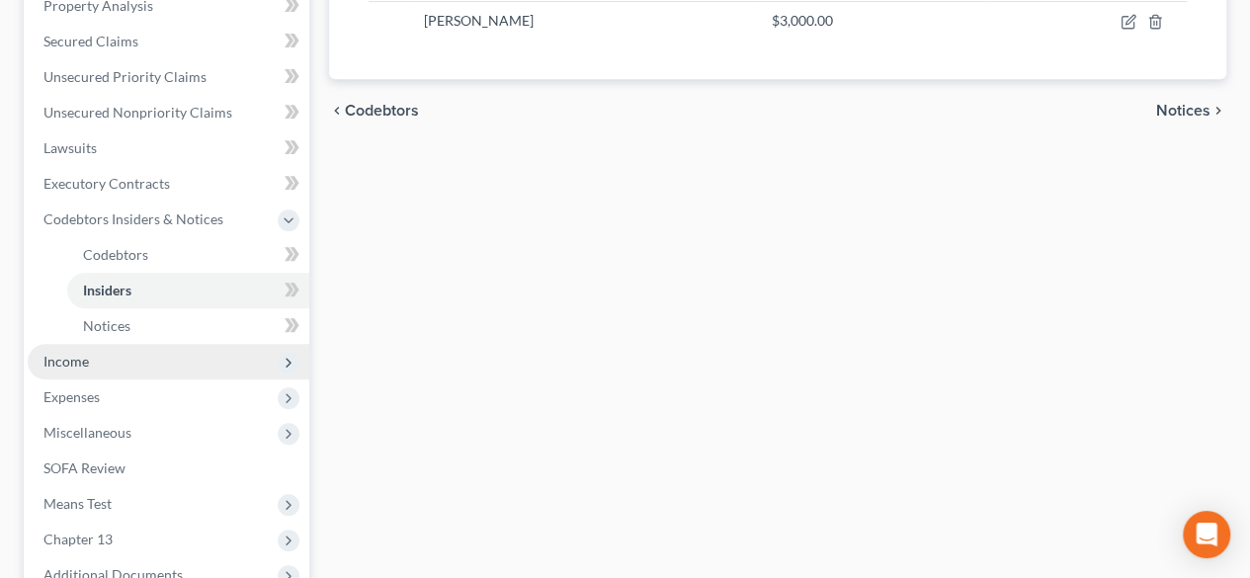
click at [89, 359] on span "Income" at bounding box center [169, 362] width 282 height 36
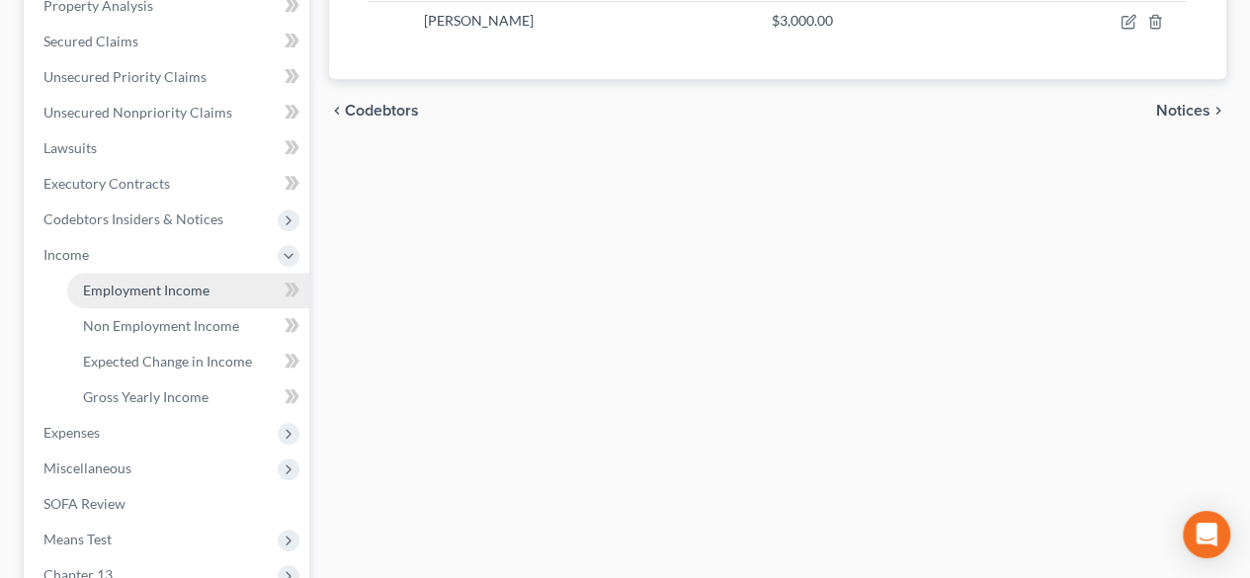
click at [168, 289] on span "Employment Income" at bounding box center [146, 290] width 126 height 17
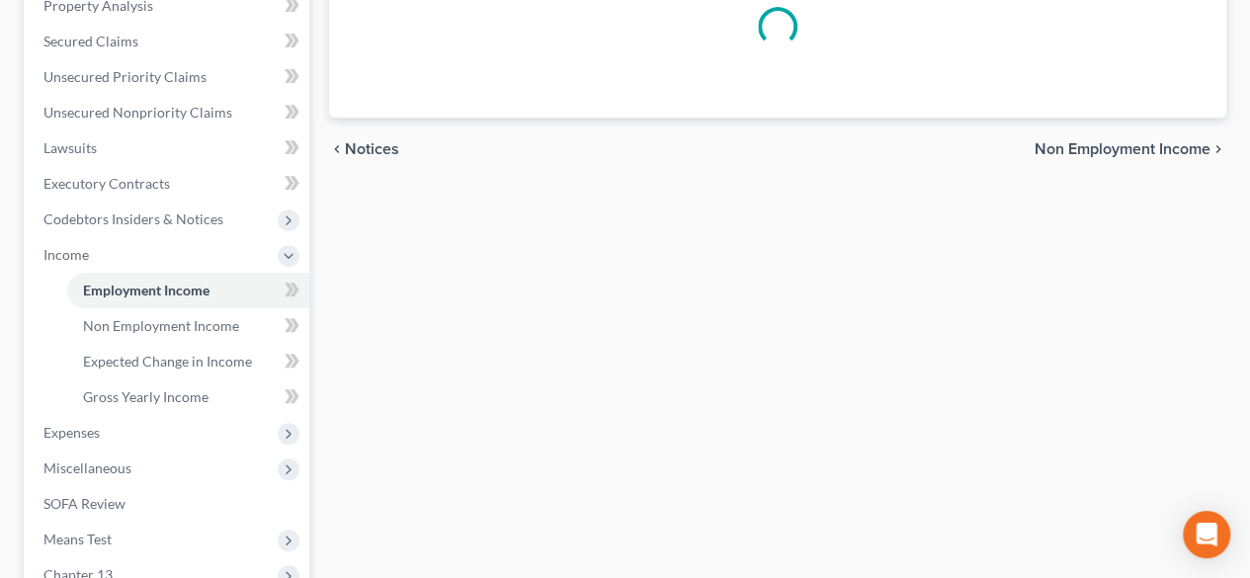
scroll to position [36, 0]
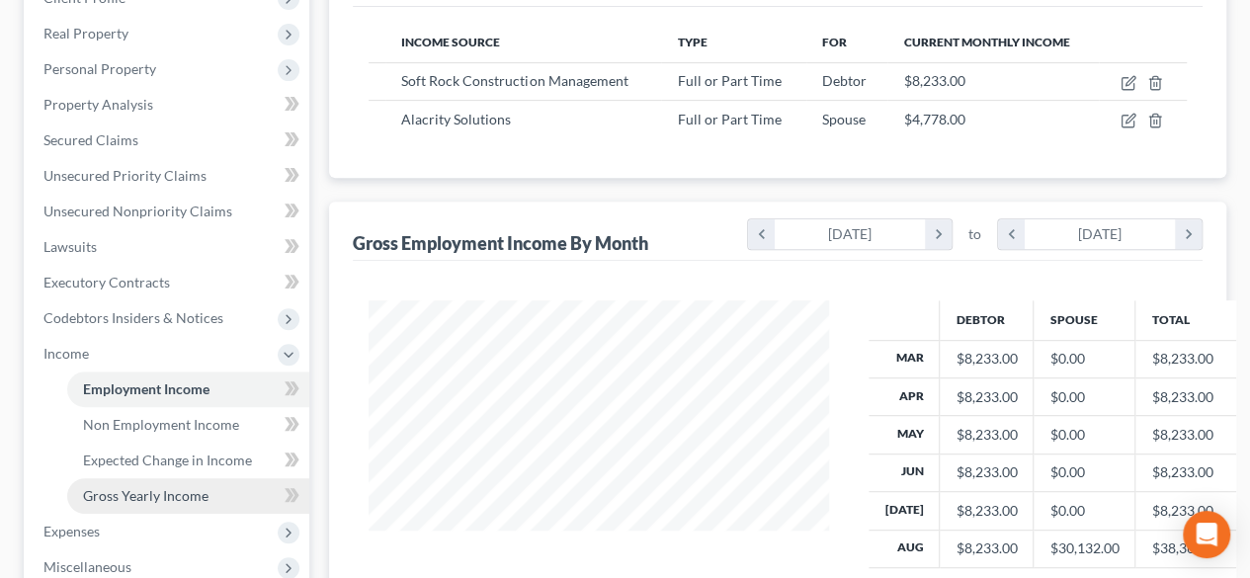
click at [172, 493] on span "Gross Yearly Income" at bounding box center [145, 495] width 125 height 17
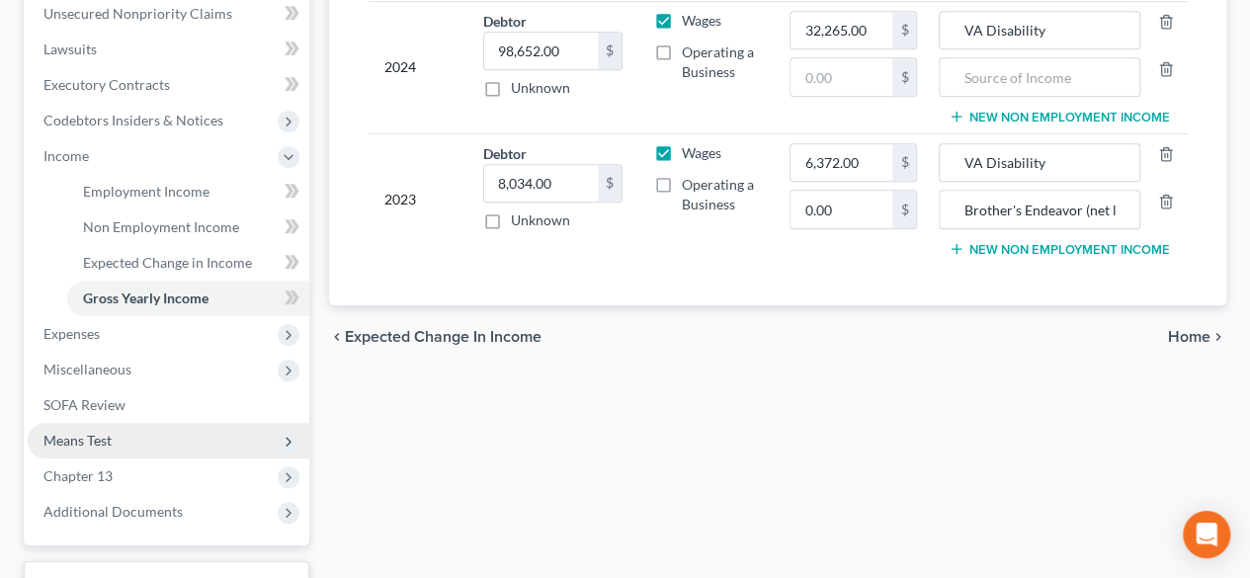
click at [105, 440] on span "Means Test" at bounding box center [77, 440] width 68 height 17
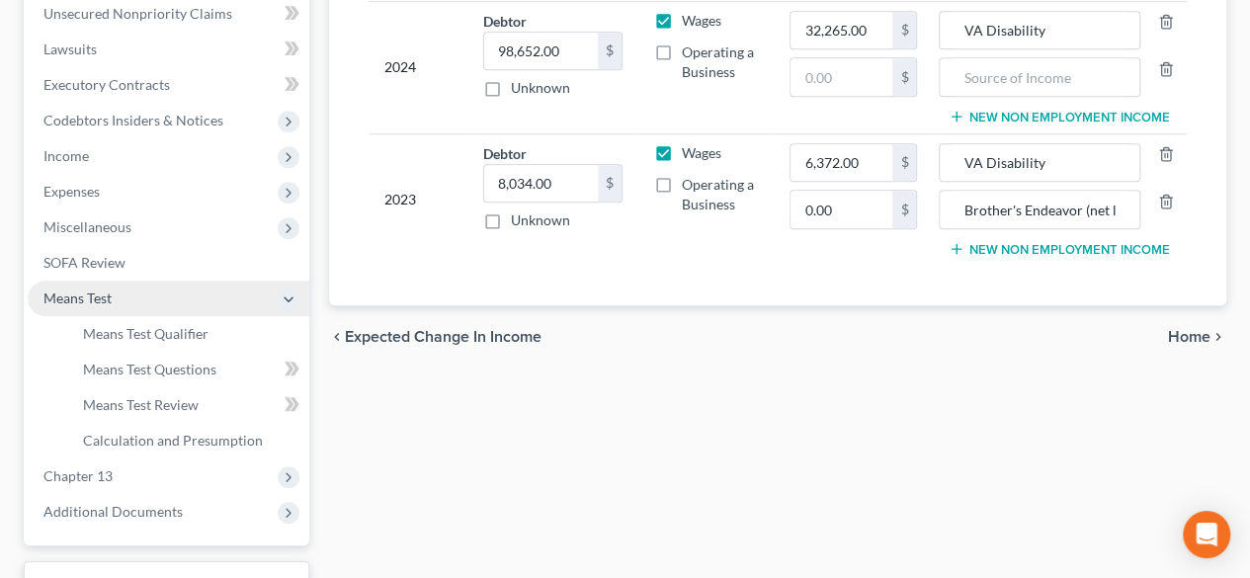
click at [87, 287] on span "Means Test" at bounding box center [169, 299] width 282 height 36
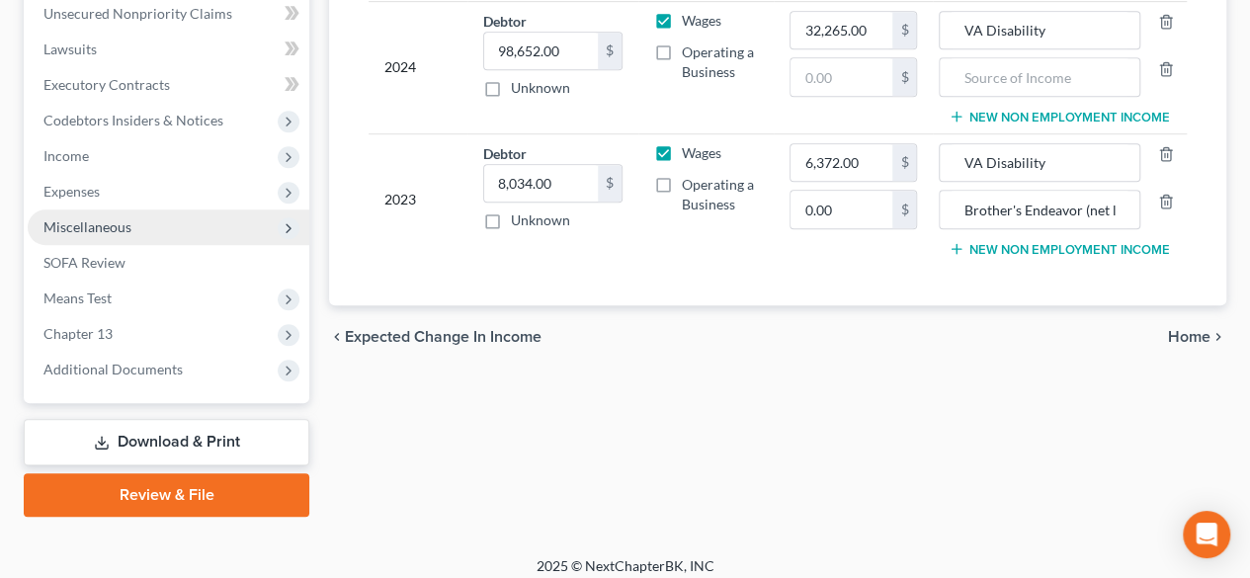
click at [103, 215] on span "Miscellaneous" at bounding box center [169, 227] width 282 height 36
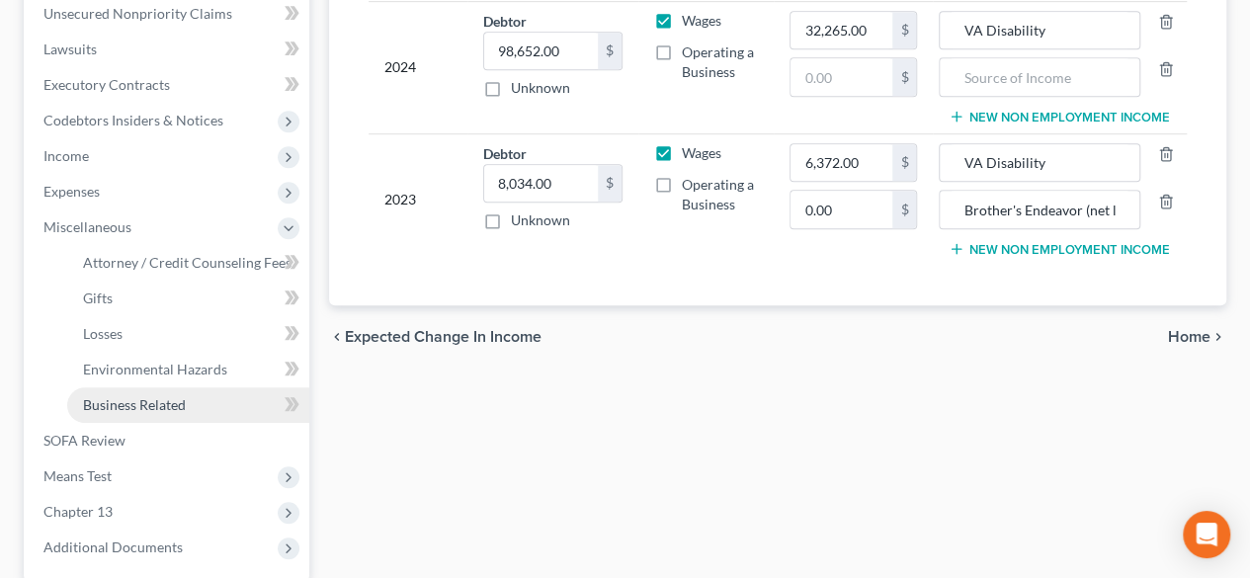
click at [144, 409] on span "Business Related" at bounding box center [134, 404] width 103 height 17
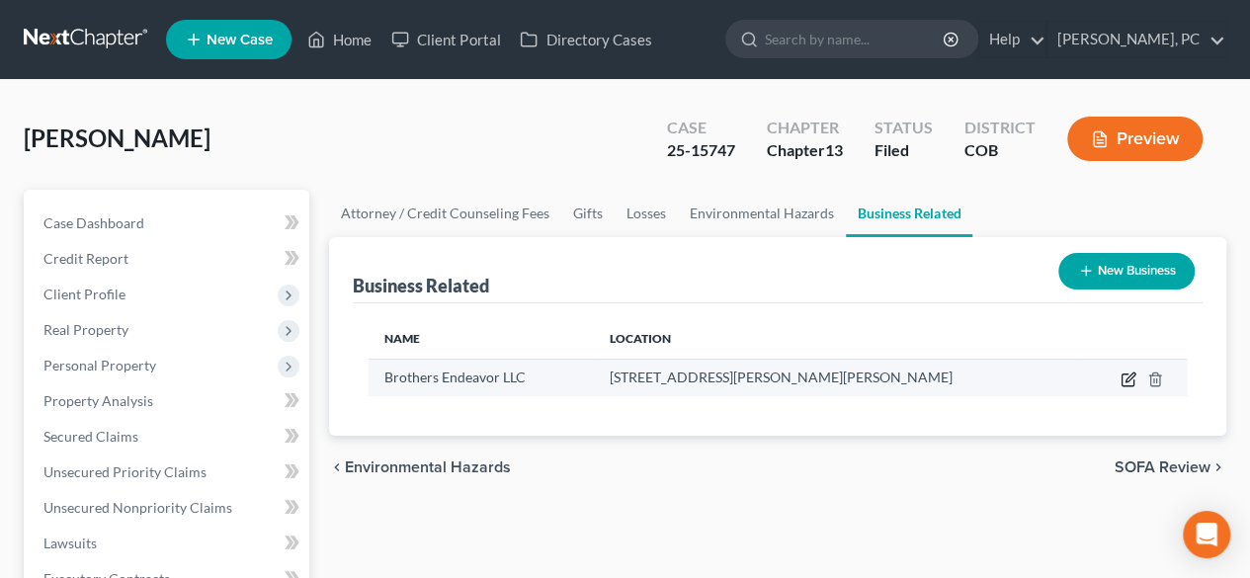
click at [1130, 380] on icon "button" at bounding box center [1128, 379] width 16 height 16
select select "member"
select select "5"
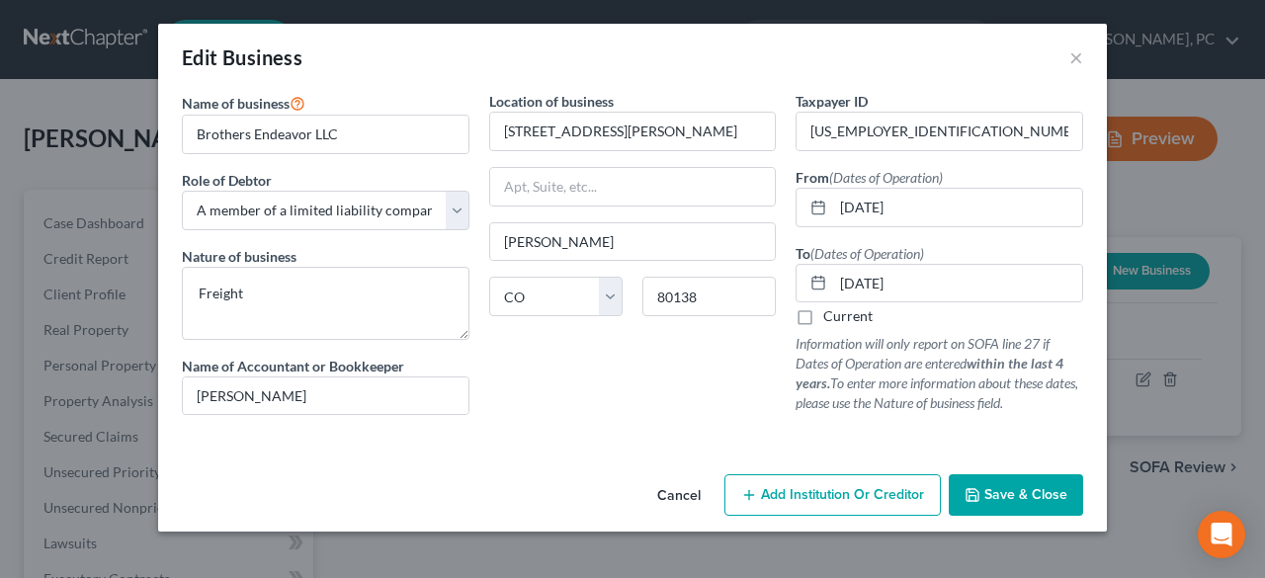
click at [1027, 497] on span "Save & Close" at bounding box center [1025, 494] width 83 height 17
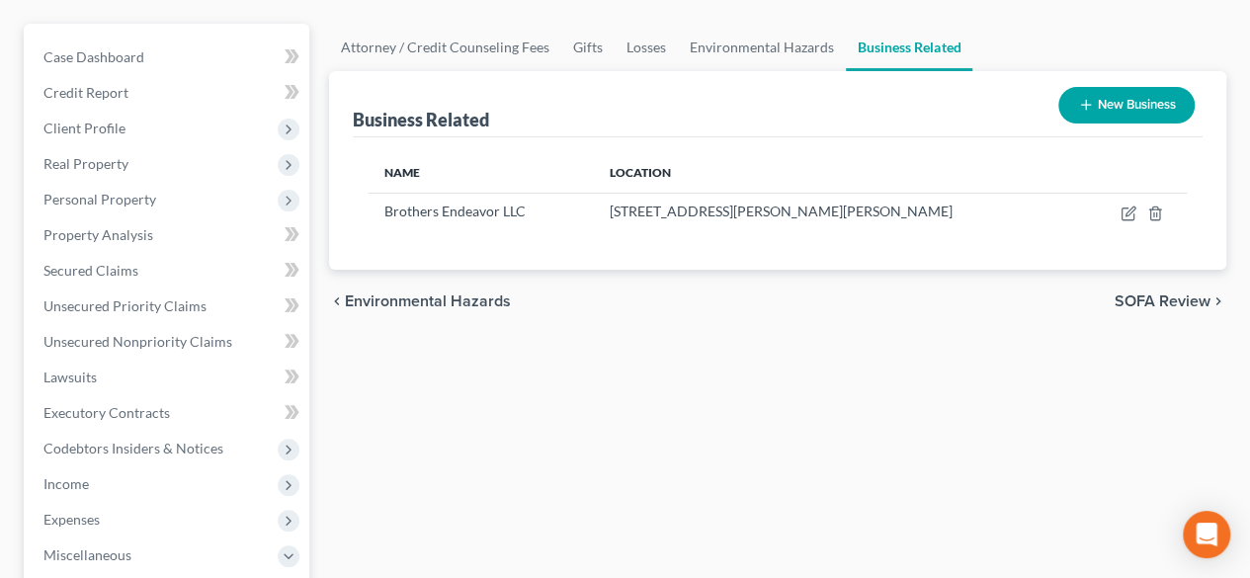
scroll to position [198, 0]
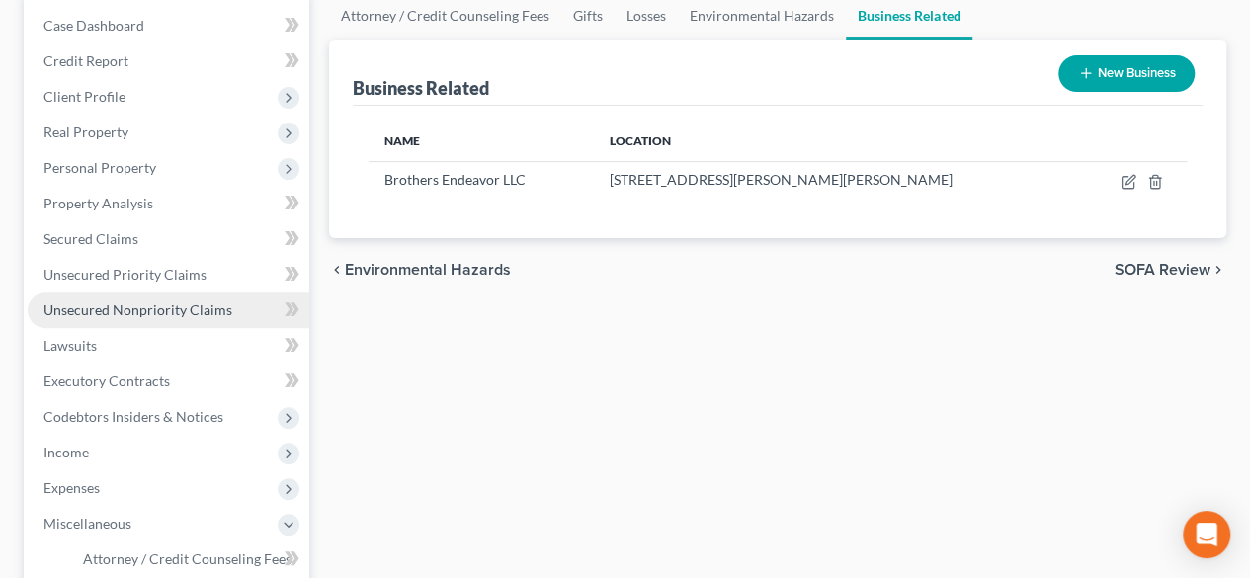
click at [189, 306] on span "Unsecured Nonpriority Claims" at bounding box center [137, 309] width 189 height 17
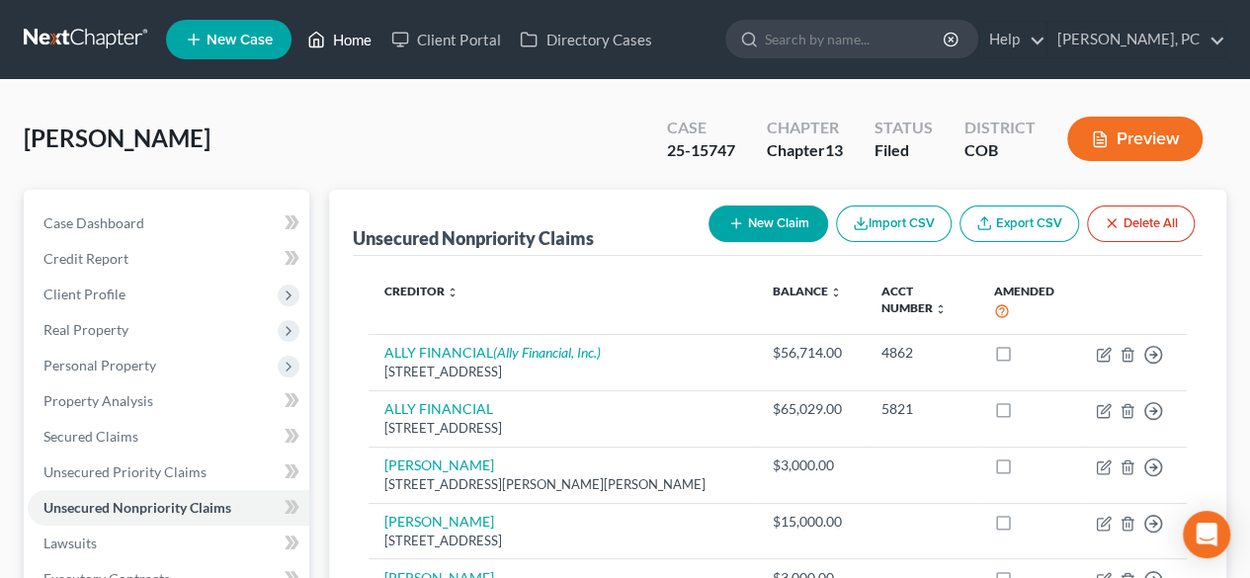
drag, startPoint x: 352, startPoint y: 42, endPoint x: 516, endPoint y: 163, distance: 203.5
click at [352, 42] on link "Home" at bounding box center [339, 40] width 84 height 36
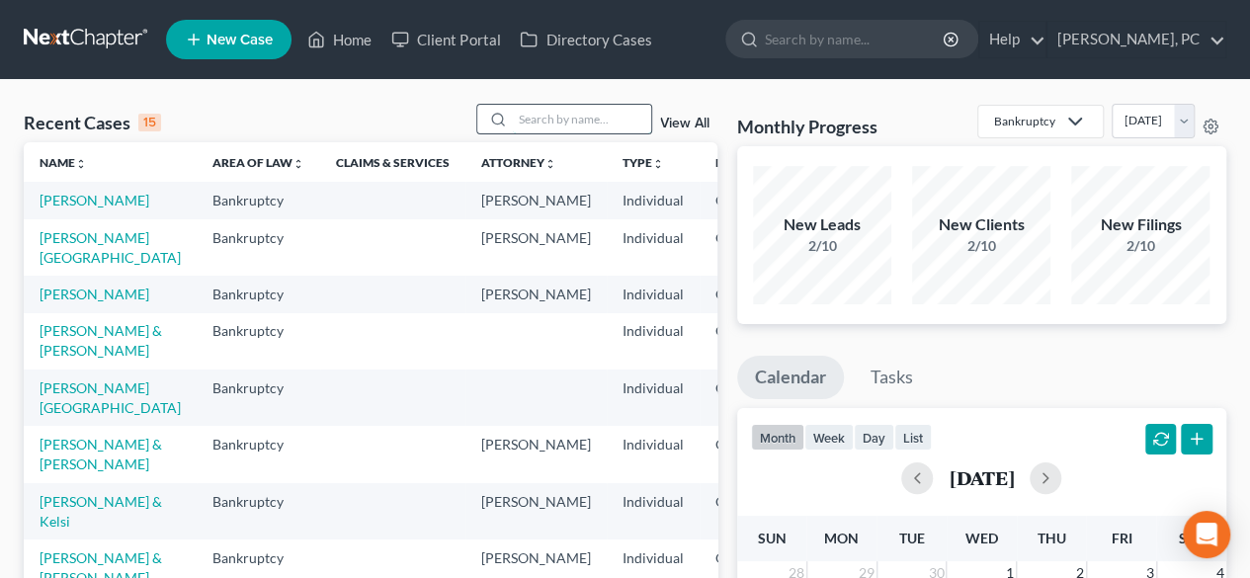
click at [576, 120] on input "search" at bounding box center [582, 119] width 138 height 29
type input "van ort"
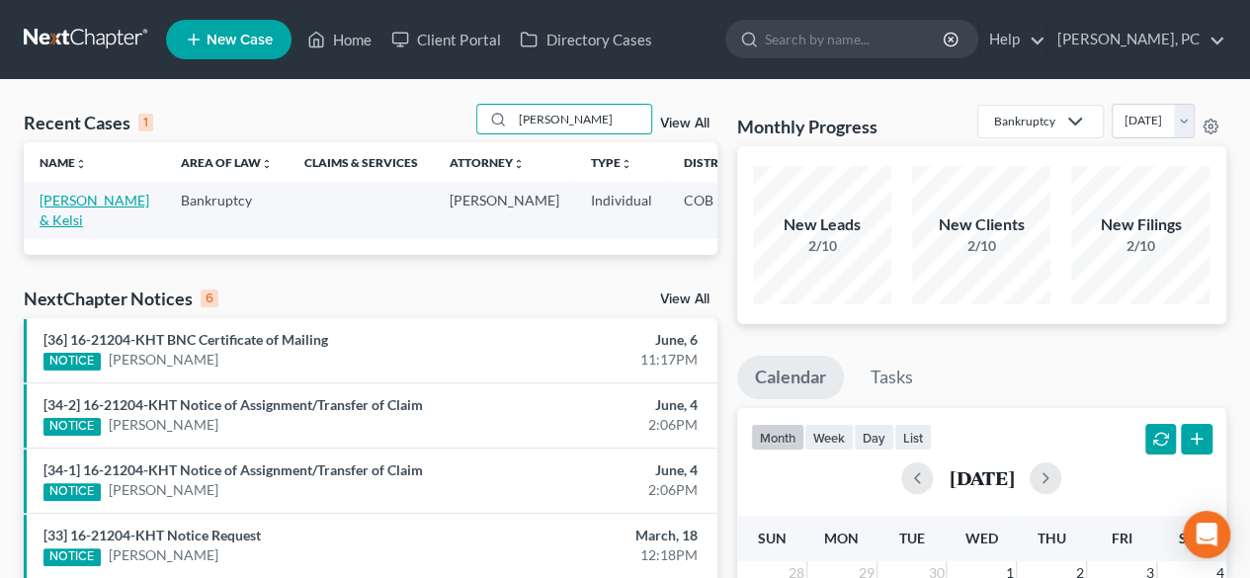
click at [60, 220] on link "[PERSON_NAME] & Kelsi" at bounding box center [95, 210] width 110 height 37
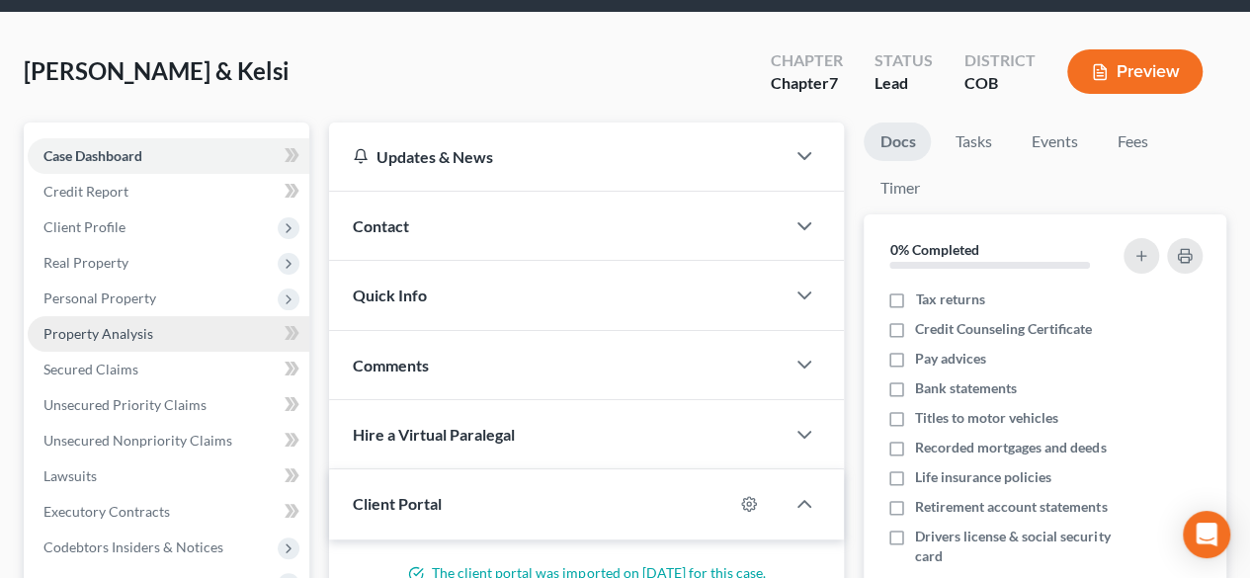
scroll to position [99, 0]
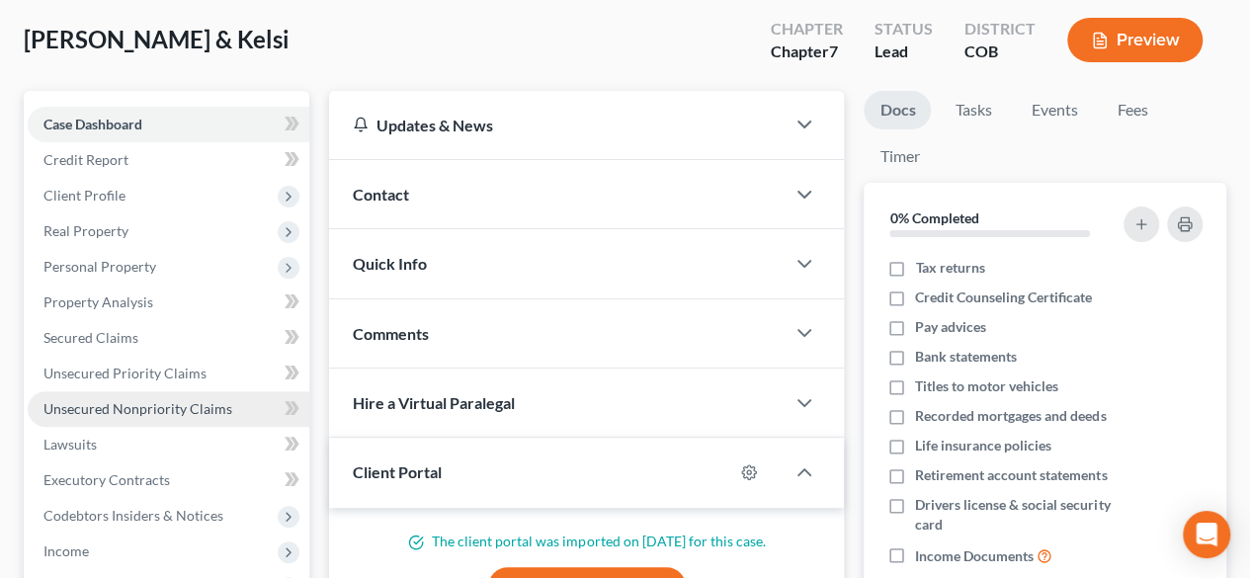
click at [157, 415] on span "Unsecured Nonpriority Claims" at bounding box center [137, 408] width 189 height 17
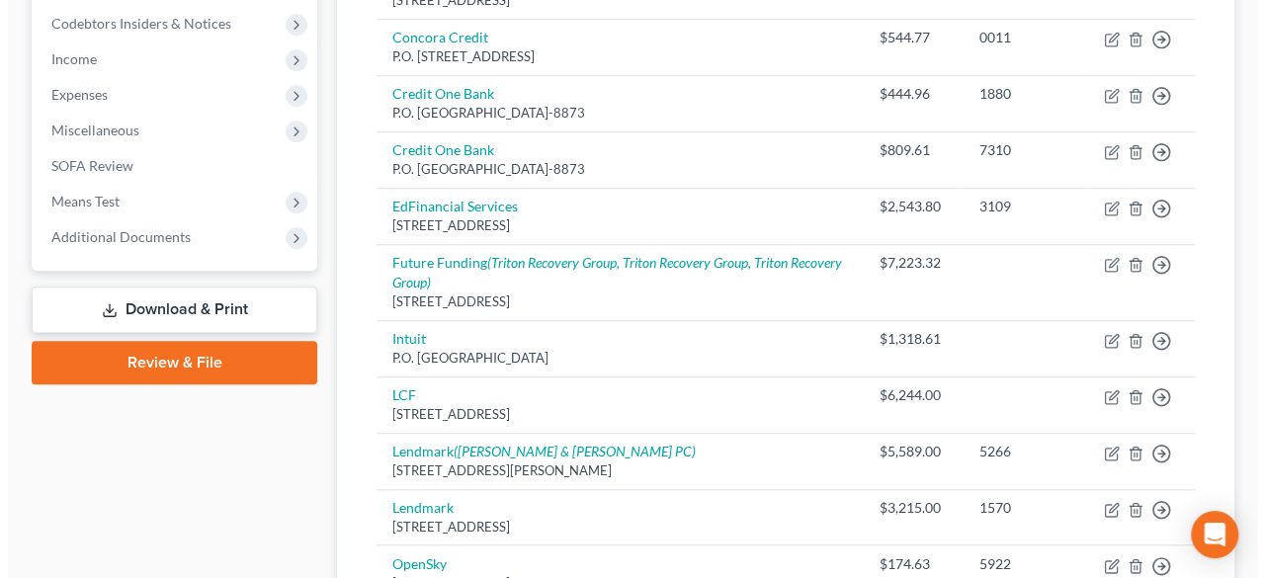
scroll to position [593, 0]
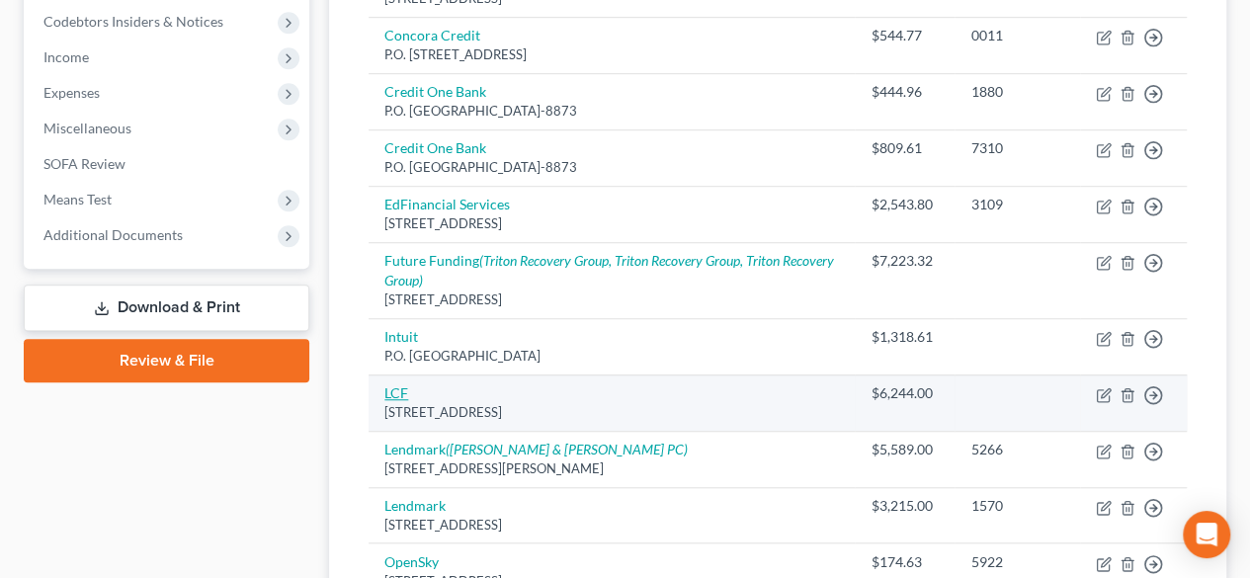
click at [394, 386] on link "LCF" at bounding box center [396, 392] width 24 height 17
select select "35"
select select "10"
select select "1"
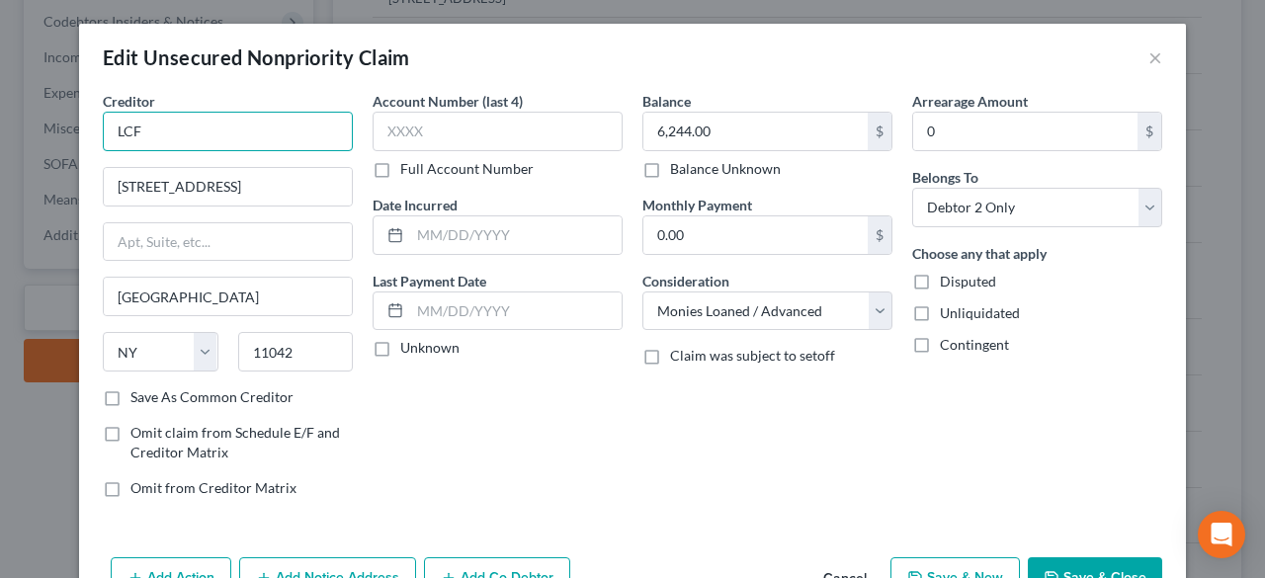
click at [204, 133] on input "LCF" at bounding box center [228, 132] width 250 height 40
type input "LCF Group"
click at [443, 377] on div "Account Number (last 4) Full Account Number Date Incurred Last Payment Date Unk…" at bounding box center [498, 302] width 270 height 423
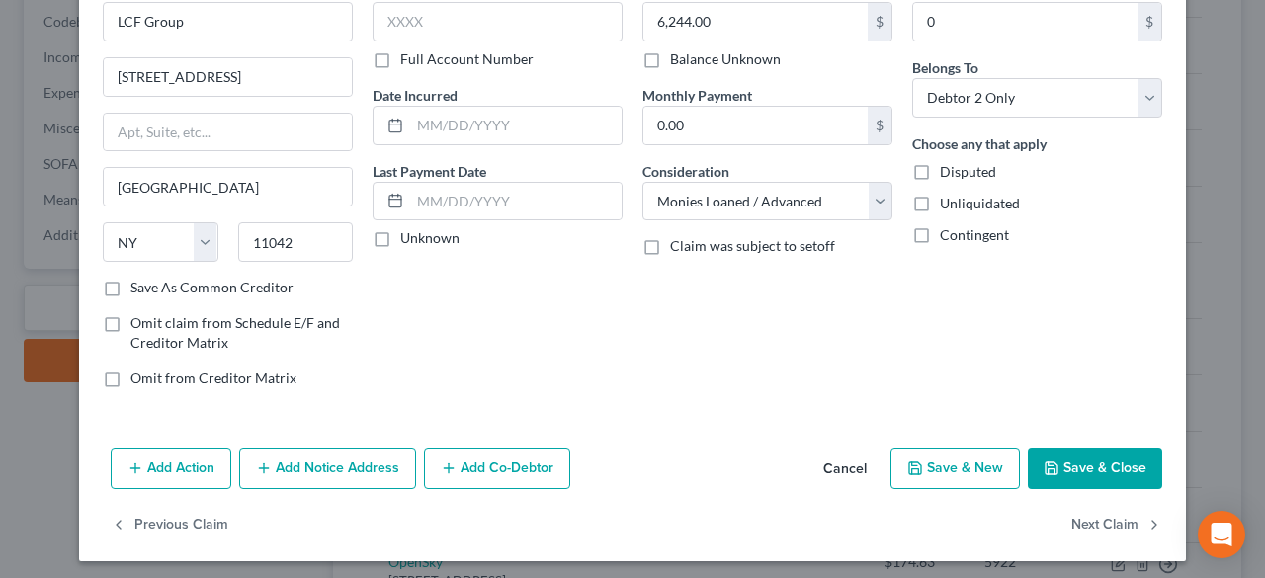
scroll to position [113, 0]
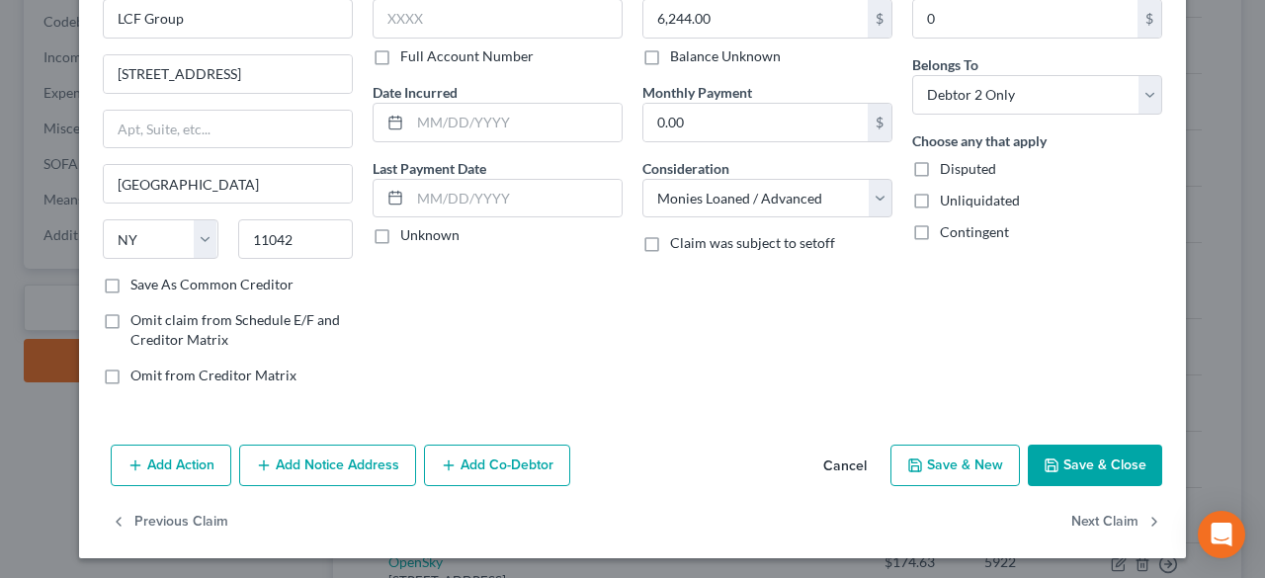
click at [354, 456] on button "Add Notice Address" at bounding box center [327, 465] width 177 height 41
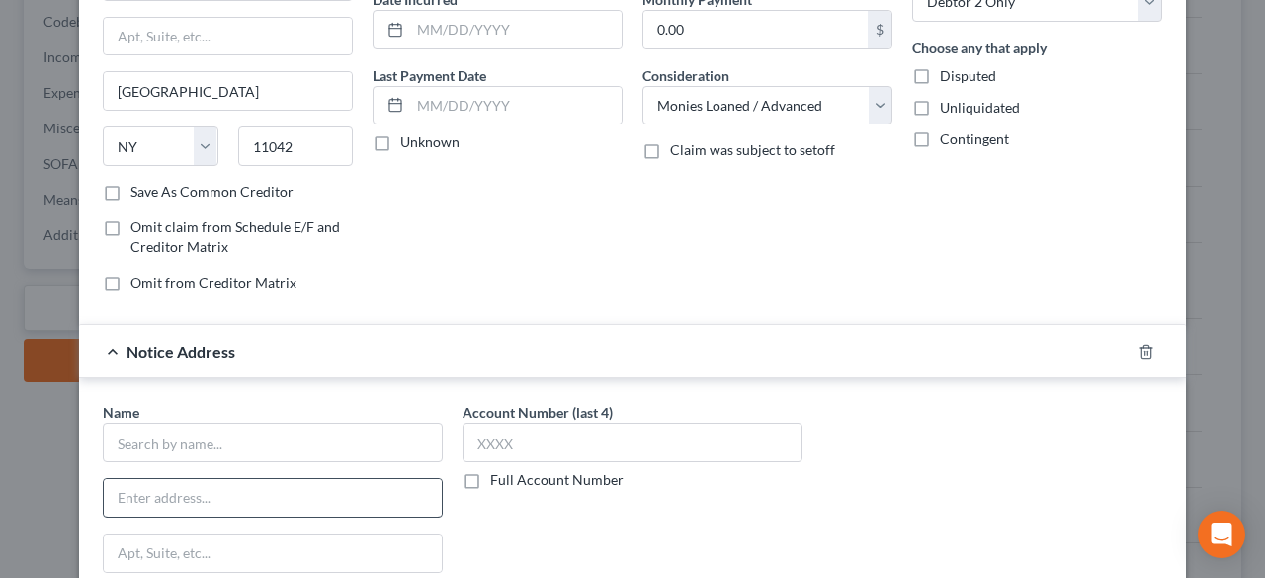
scroll to position [310, 0]
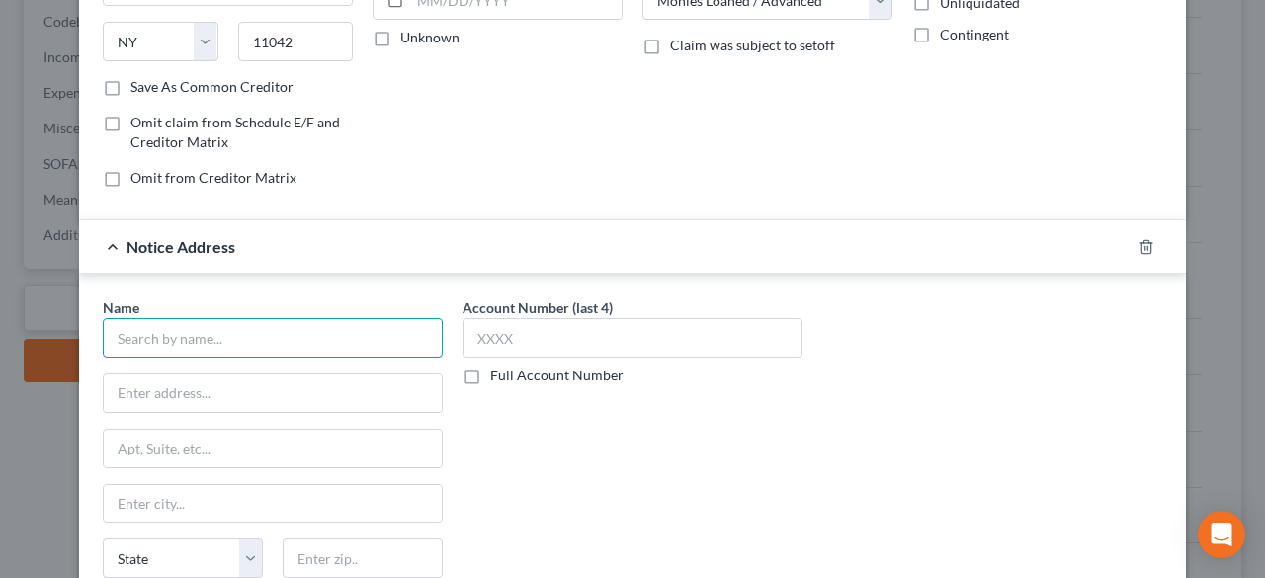
click at [239, 322] on input "text" at bounding box center [273, 338] width 340 height 40
drag, startPoint x: 142, startPoint y: 337, endPoint x: 156, endPoint y: 337, distance: 13.8
click at [40, 337] on div "Edit Unsecured Nonpriority Claim × Creditor * LCF Group 3000 Marcus Ave Ste 2W1…" at bounding box center [632, 289] width 1265 height 578
type input "The Feldman Law Firm PC"
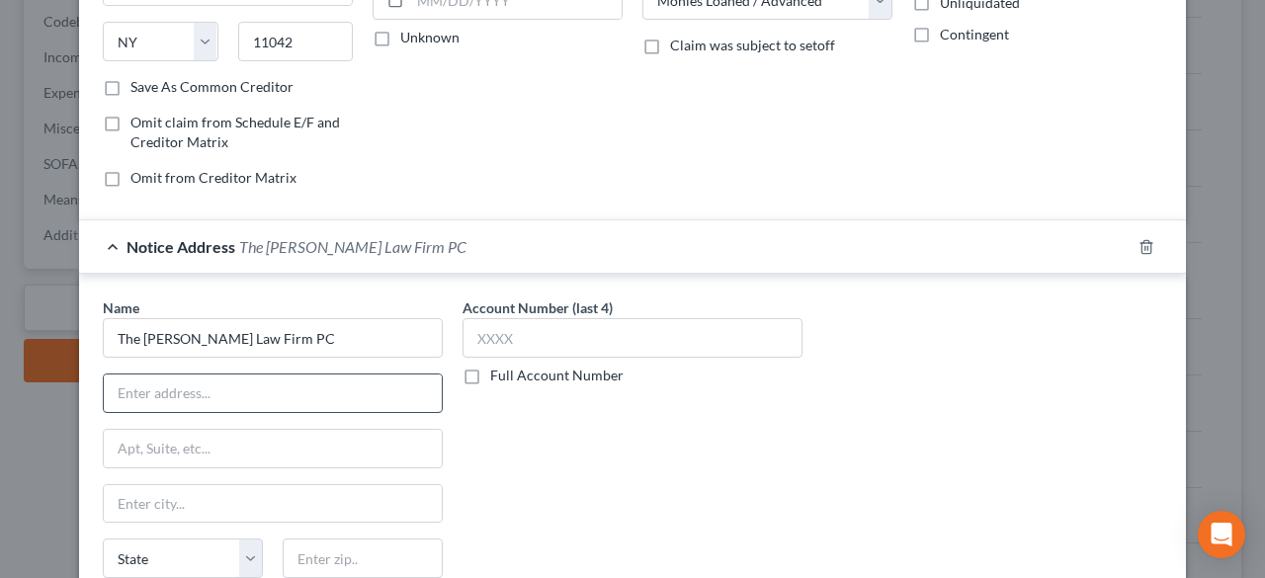
click at [357, 381] on input "text" at bounding box center [273, 393] width 338 height 38
paste input "147 Willis Avenue, First Floor"
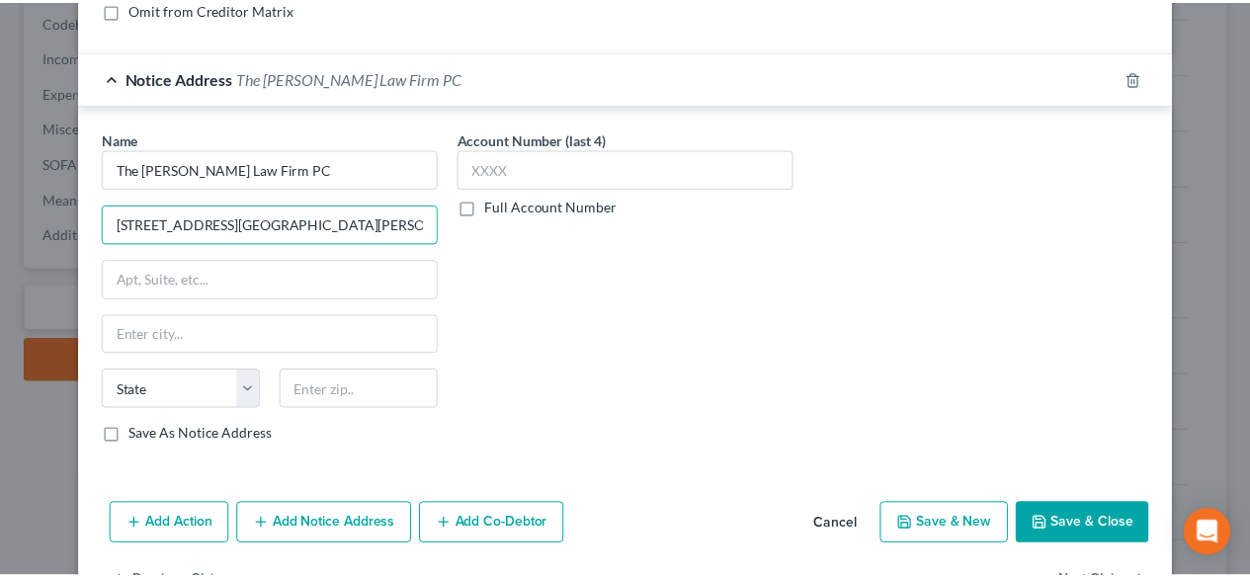
scroll to position [508, 0]
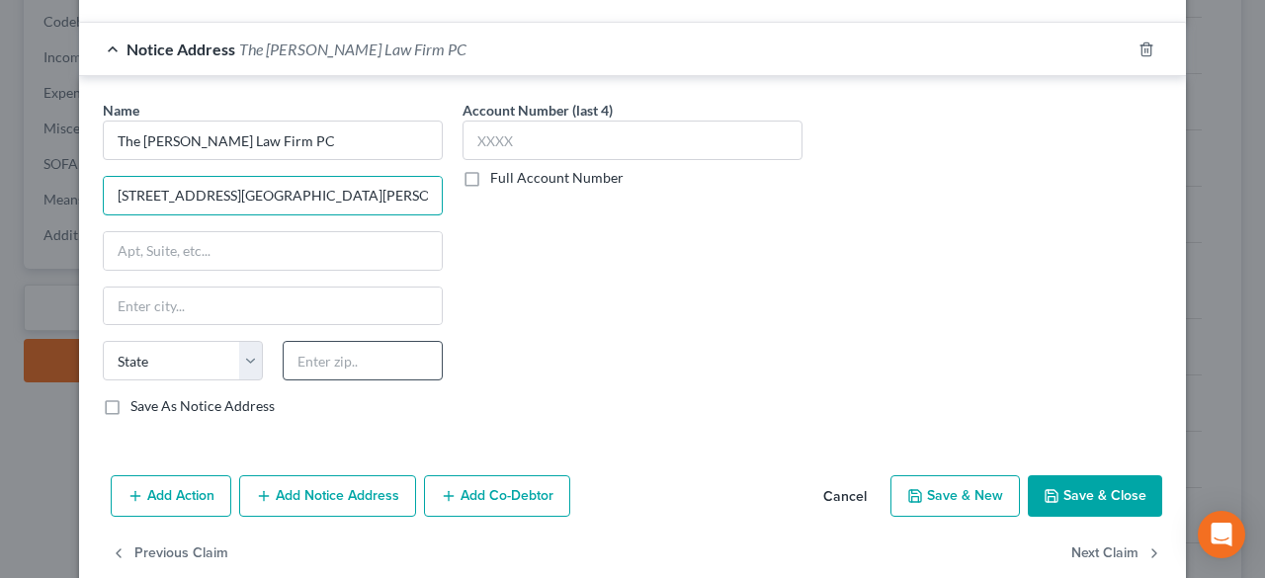
type input "147 Willis Avenue, First Floor"
click at [372, 350] on input "text" at bounding box center [363, 361] width 160 height 40
type input "11501"
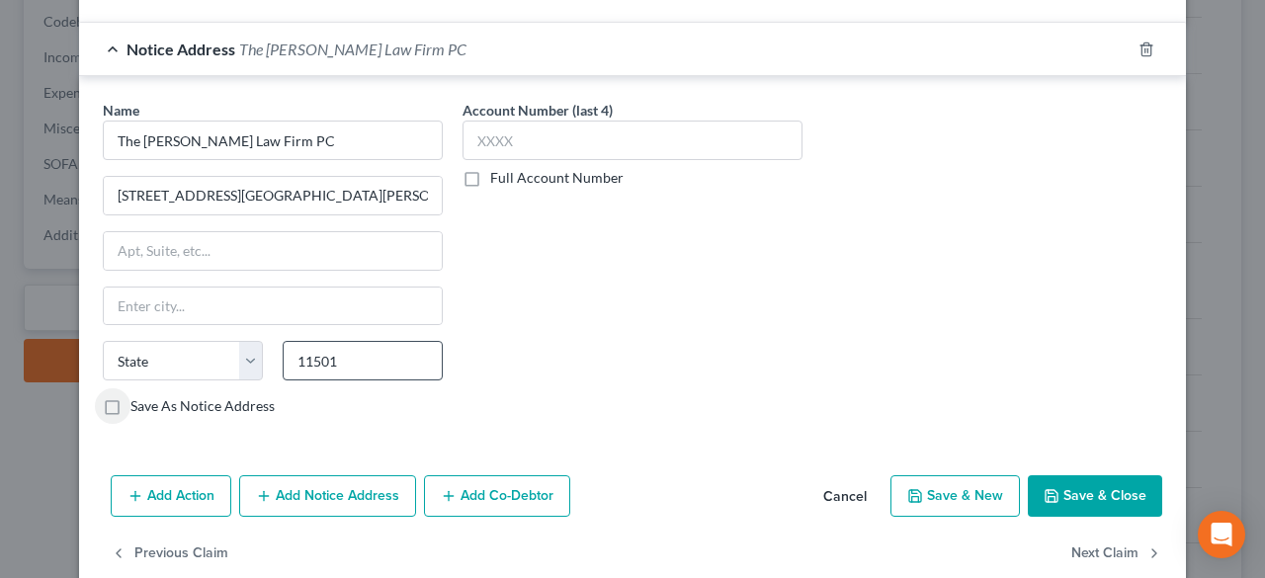
type input "Mineola"
select select "35"
click at [1075, 484] on button "Save & Close" at bounding box center [1095, 495] width 134 height 41
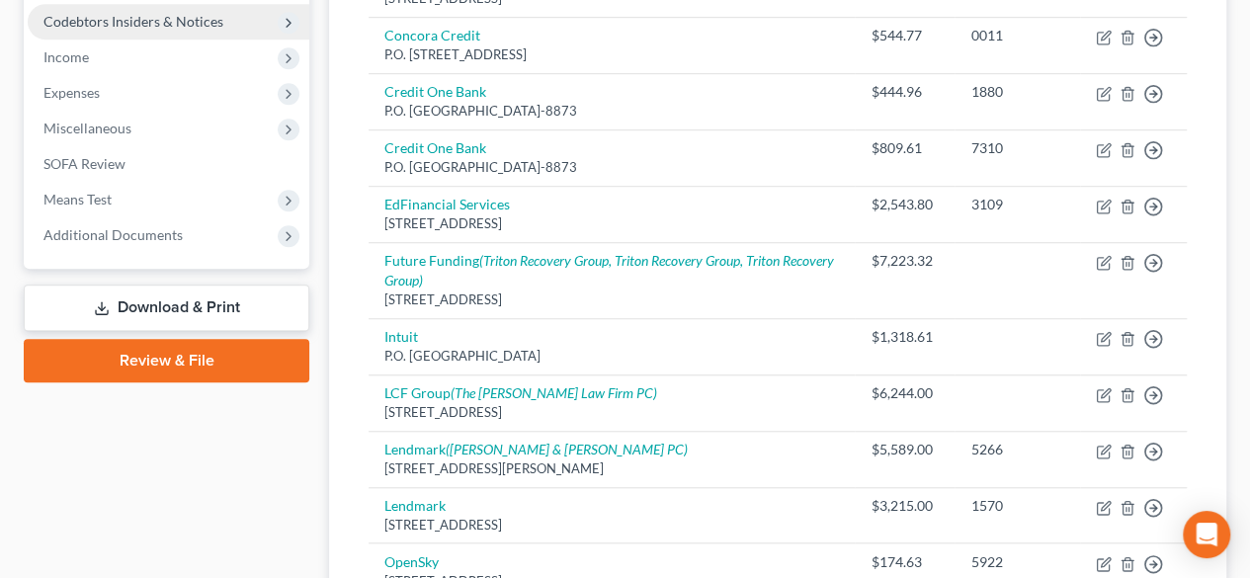
scroll to position [395, 0]
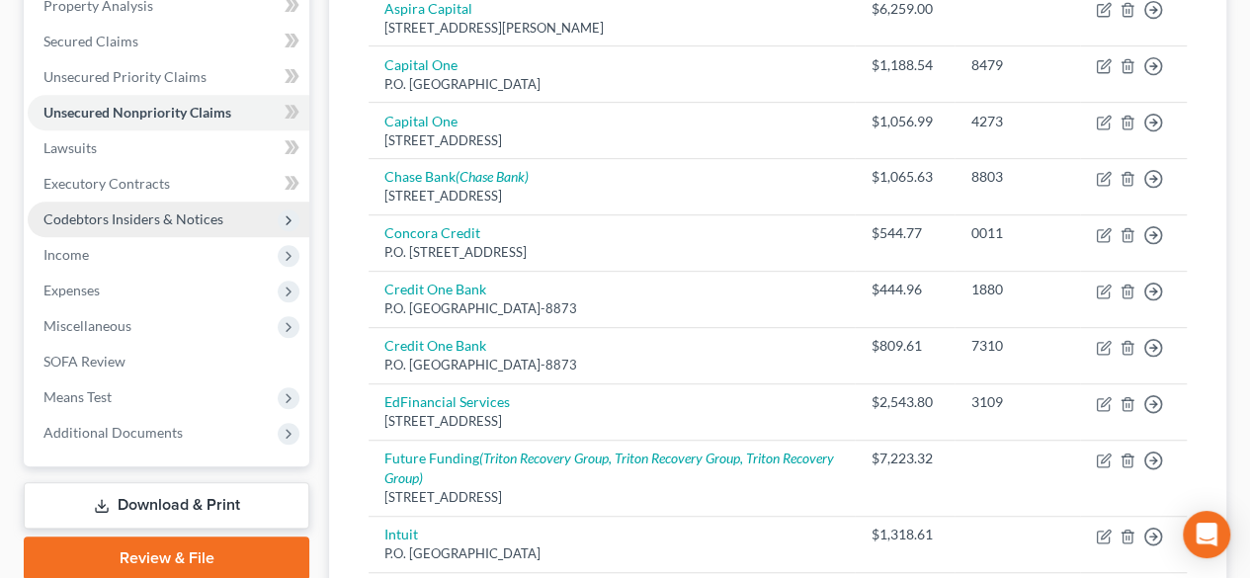
click at [166, 212] on span "Codebtors Insiders & Notices" at bounding box center [133, 218] width 180 height 17
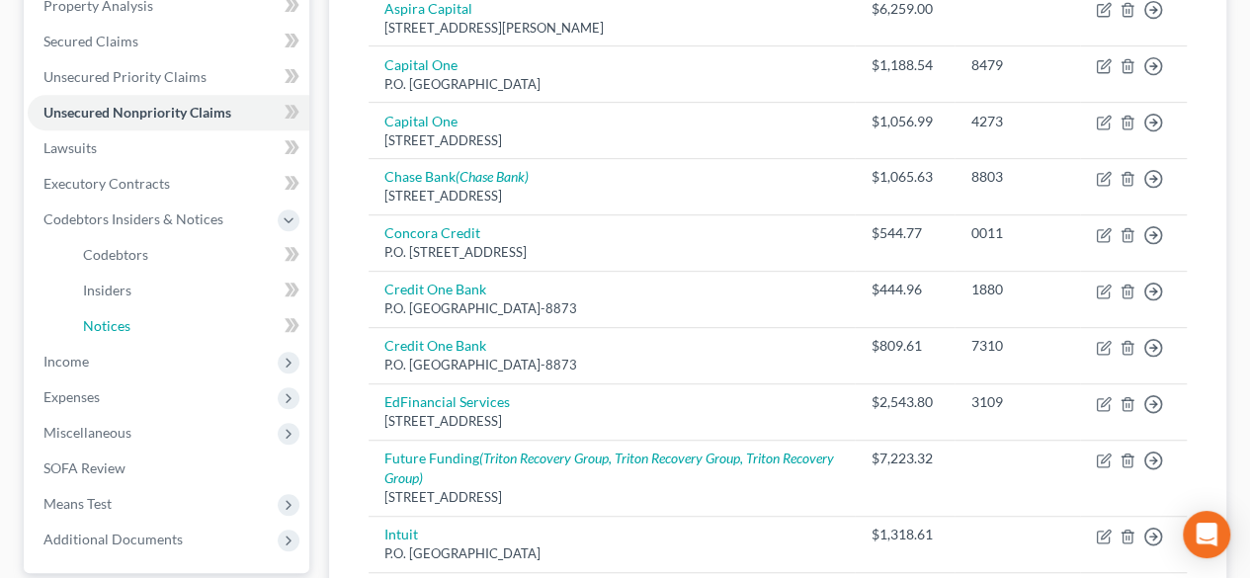
click at [107, 320] on span "Notices" at bounding box center [106, 325] width 47 height 17
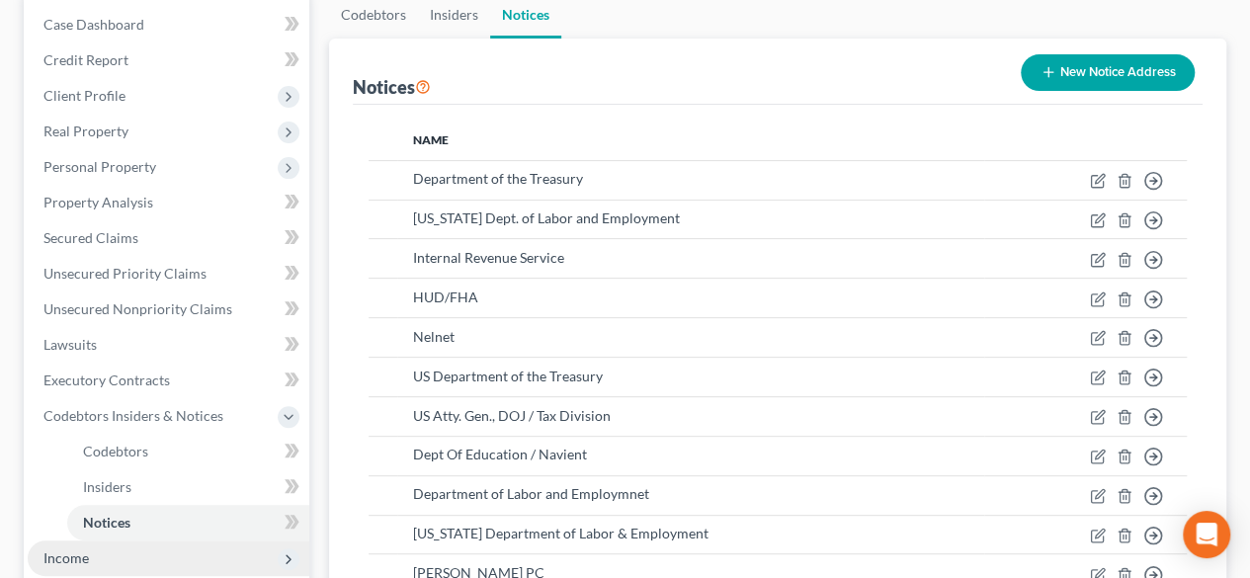
scroll to position [395, 0]
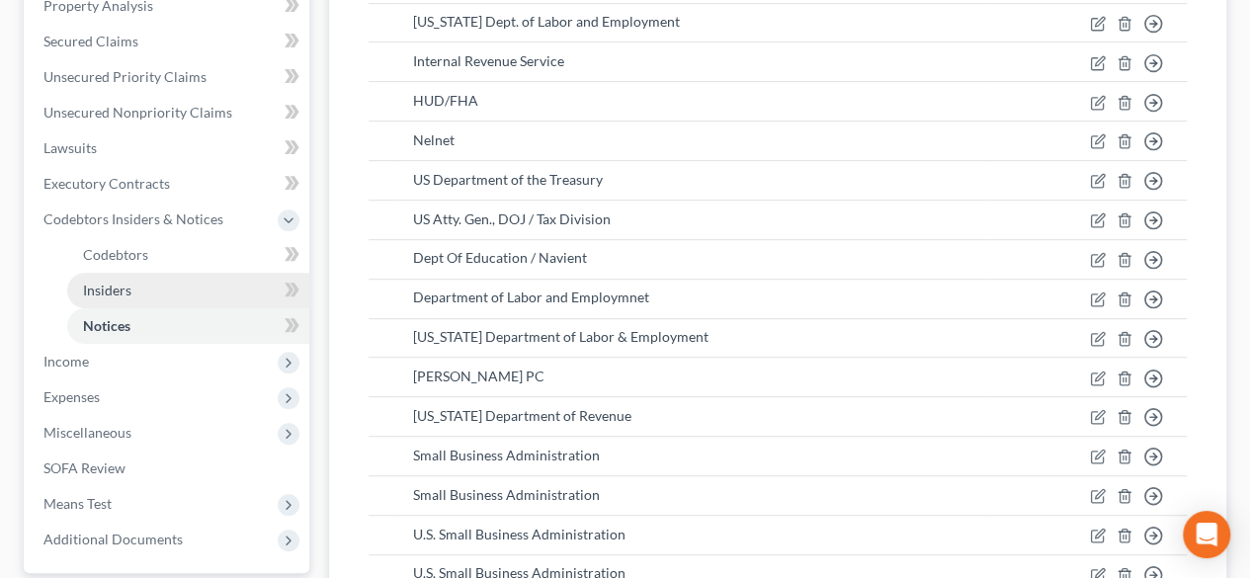
click at [101, 289] on span "Insiders" at bounding box center [107, 290] width 48 height 17
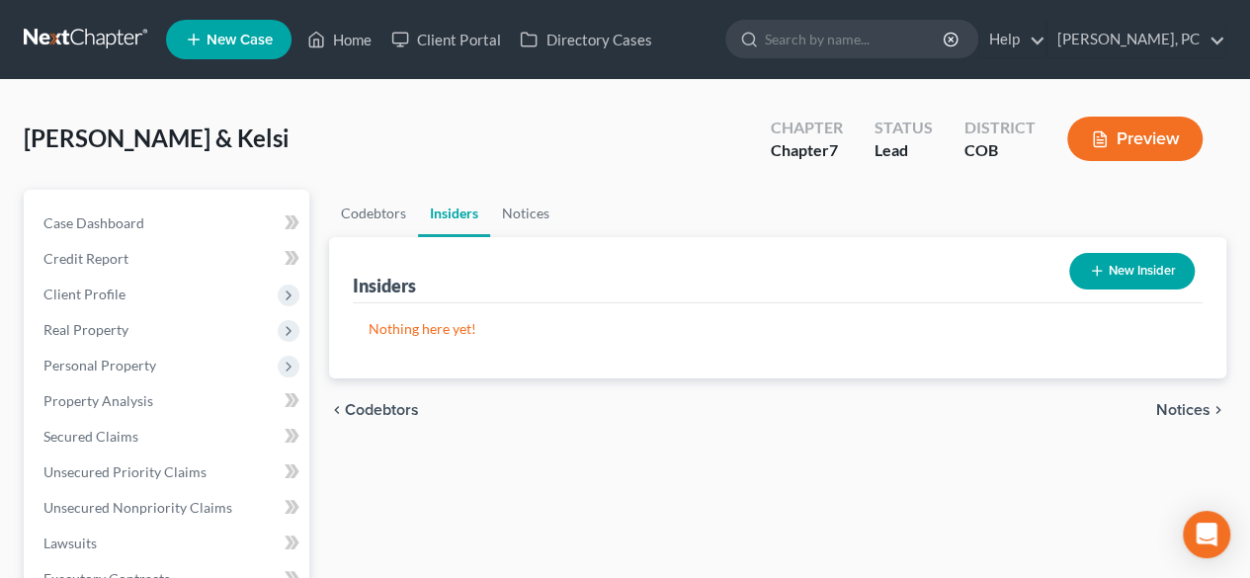
click at [78, 39] on link at bounding box center [87, 40] width 126 height 36
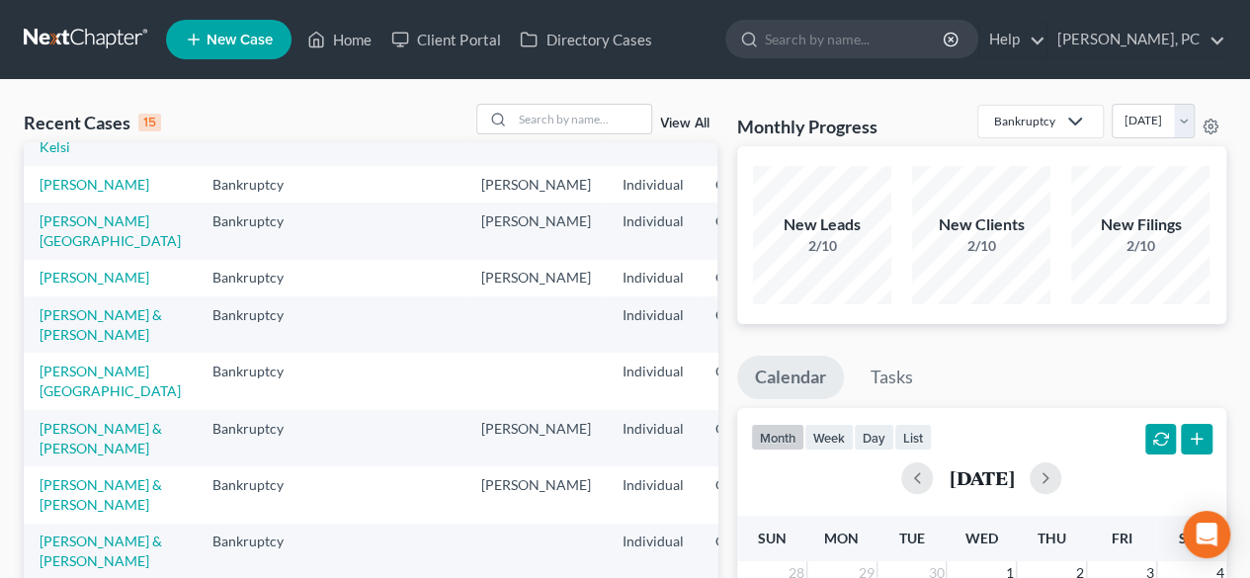
scroll to position [99, 0]
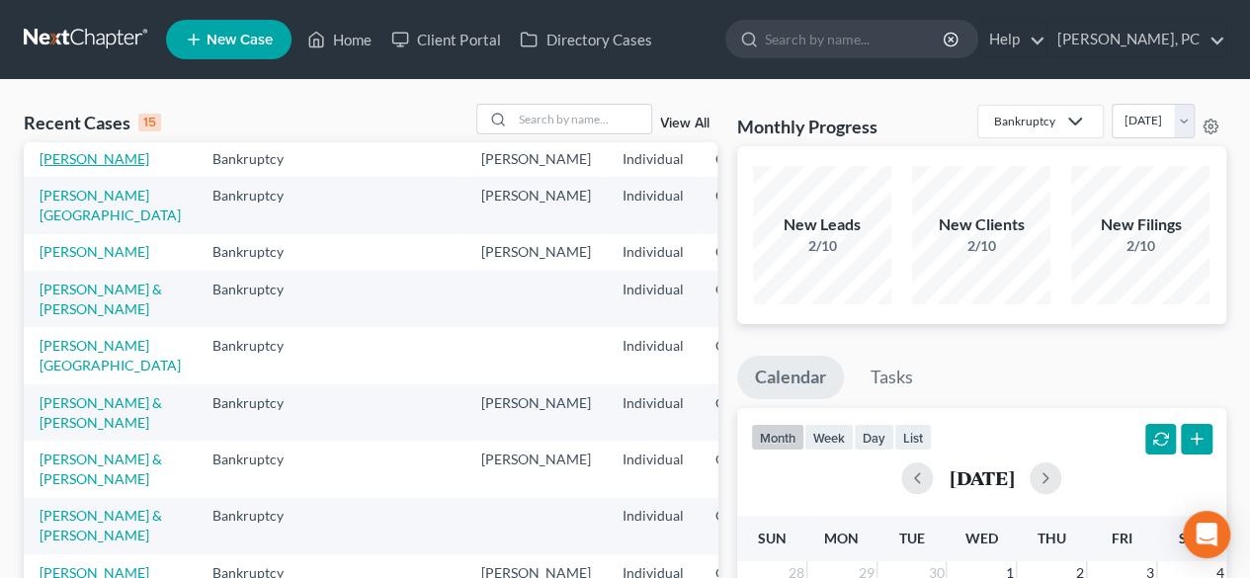
click at [79, 167] on link "[PERSON_NAME]" at bounding box center [95, 158] width 110 height 17
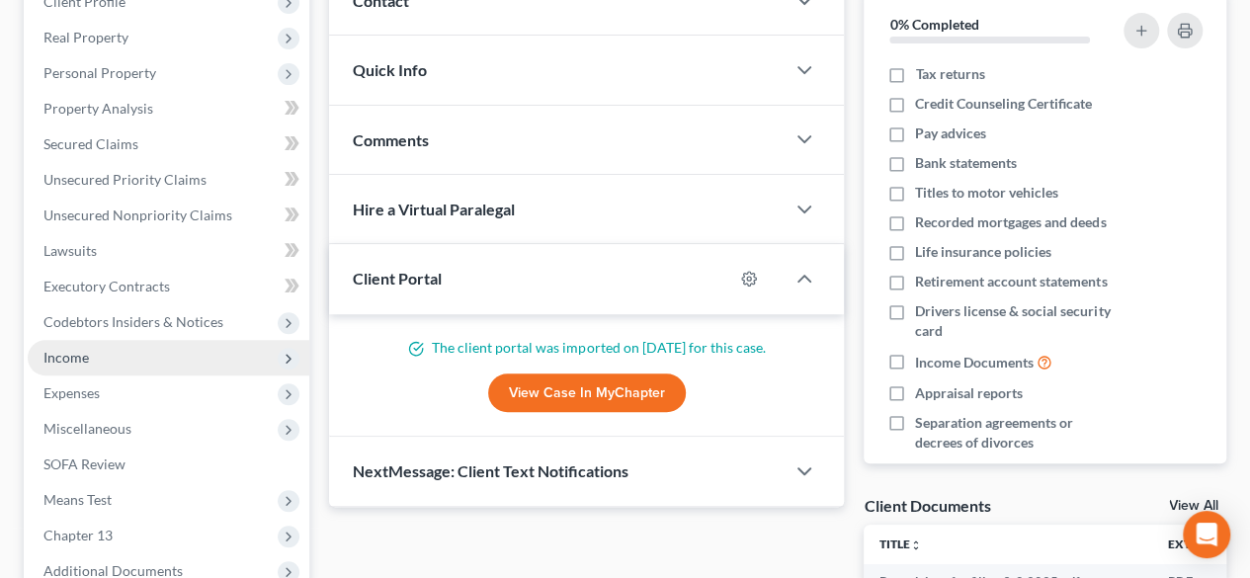
scroll to position [296, 0]
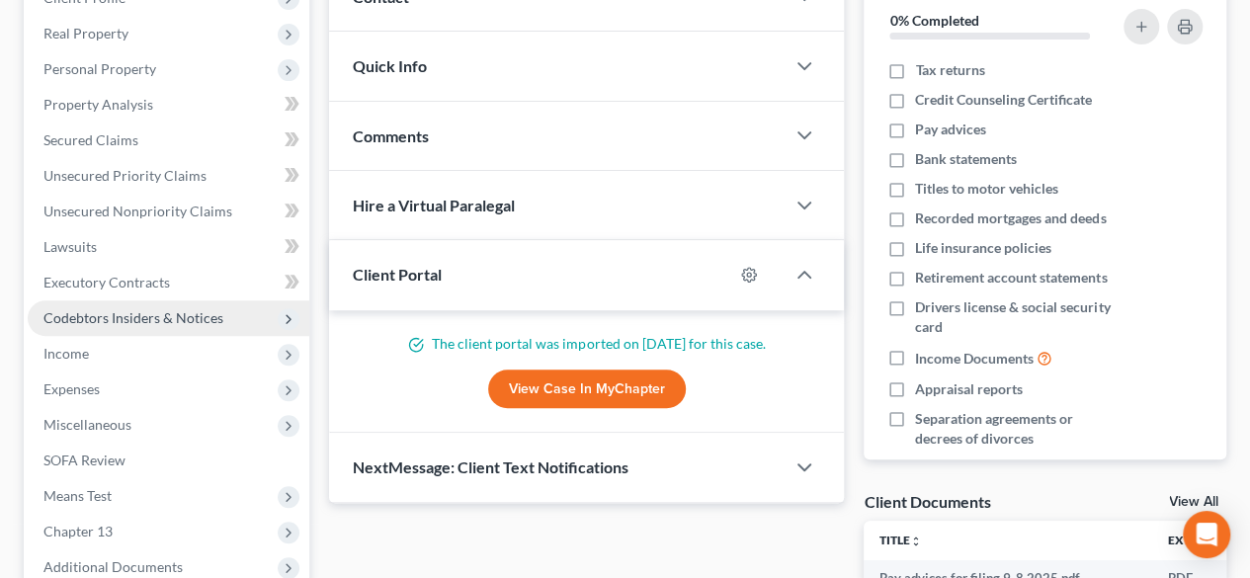
click at [132, 321] on span "Codebtors Insiders & Notices" at bounding box center [133, 317] width 180 height 17
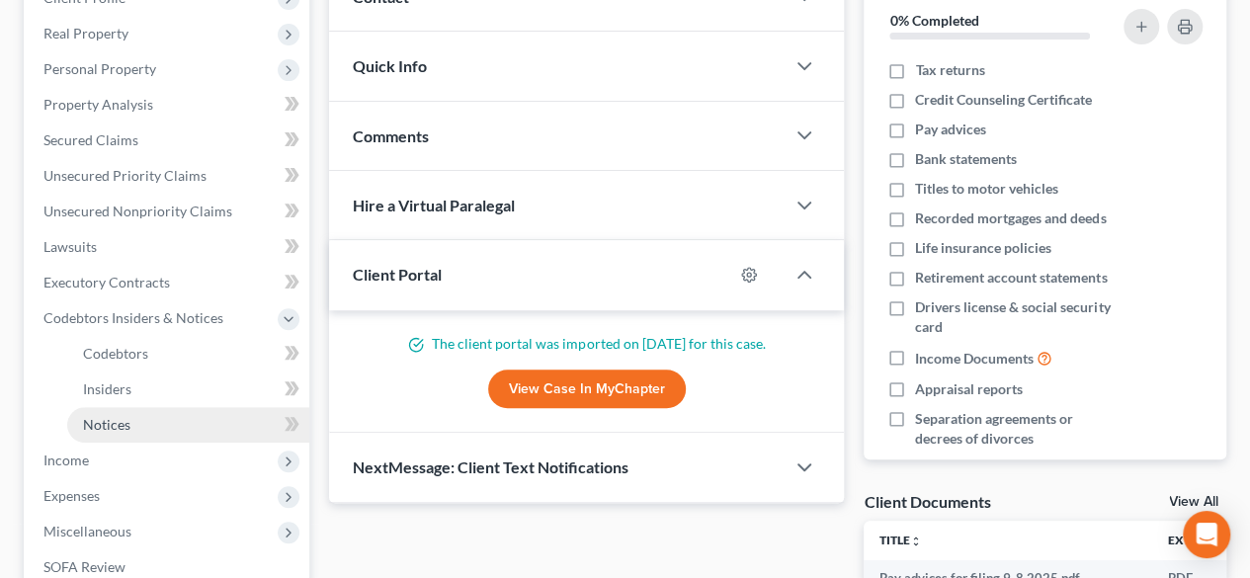
click at [100, 427] on span "Notices" at bounding box center [106, 424] width 47 height 17
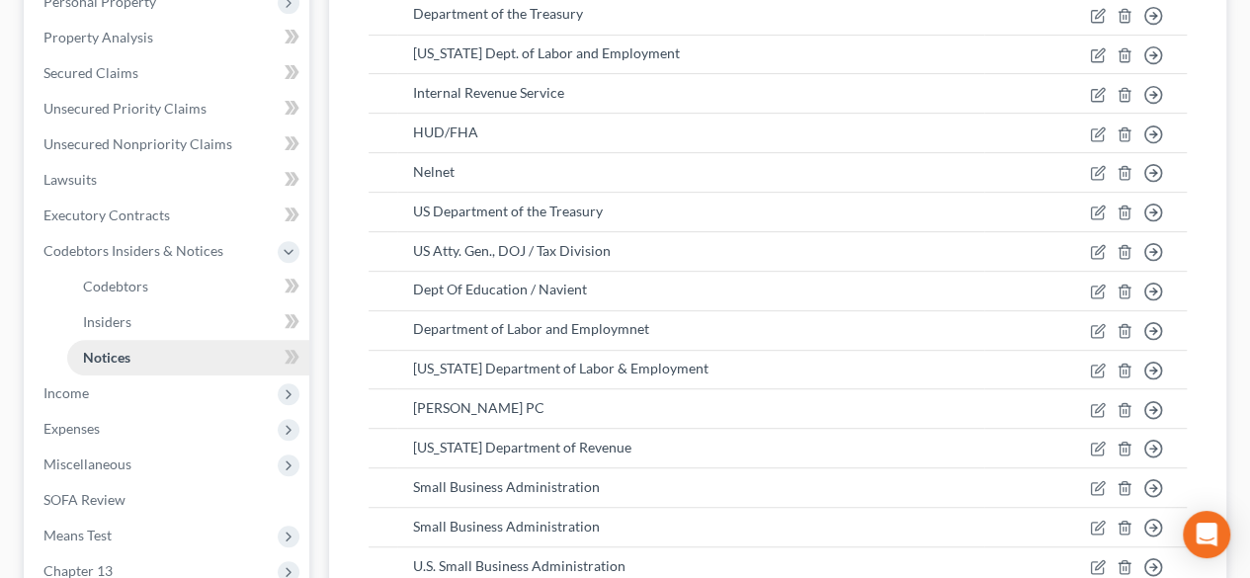
scroll to position [395, 0]
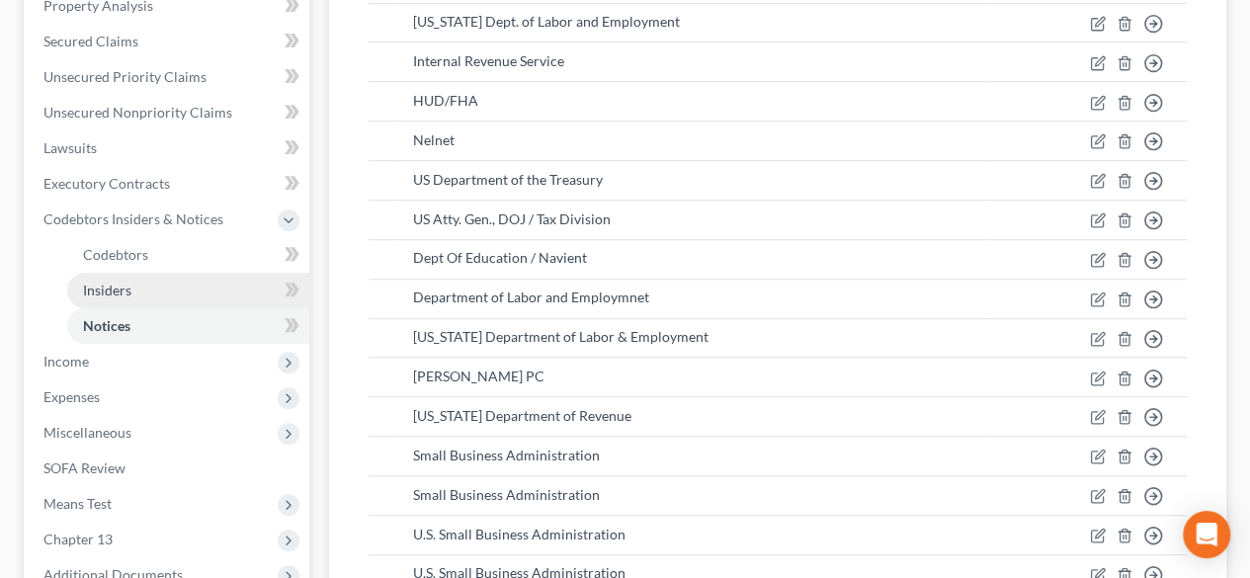
click at [115, 289] on span "Insiders" at bounding box center [107, 290] width 48 height 17
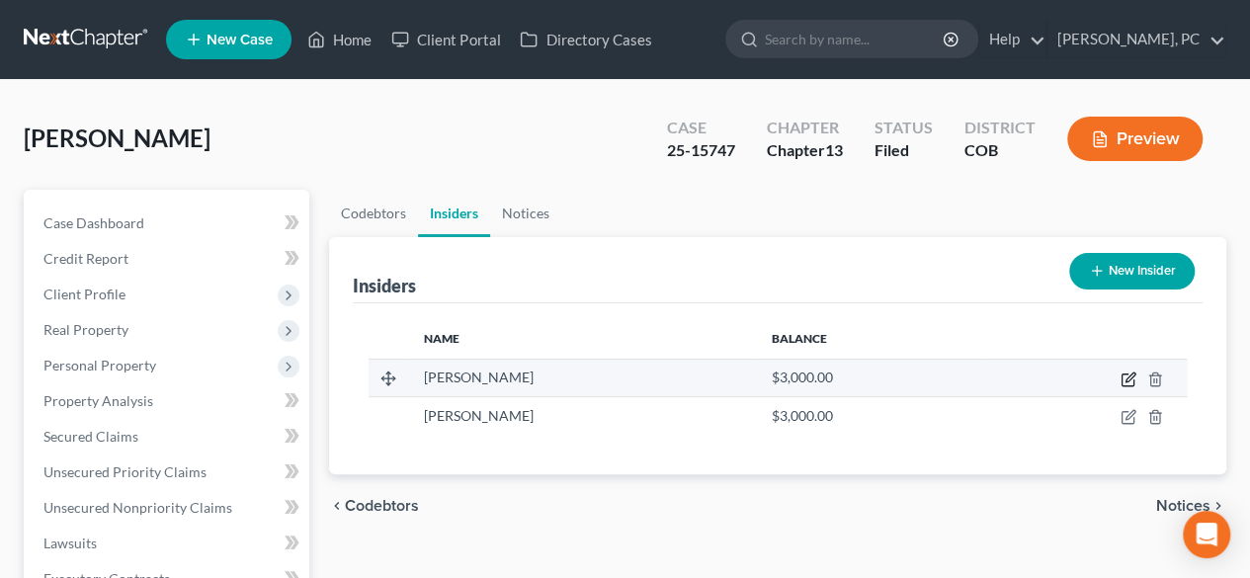
click at [1130, 376] on icon "button" at bounding box center [1128, 379] width 16 height 16
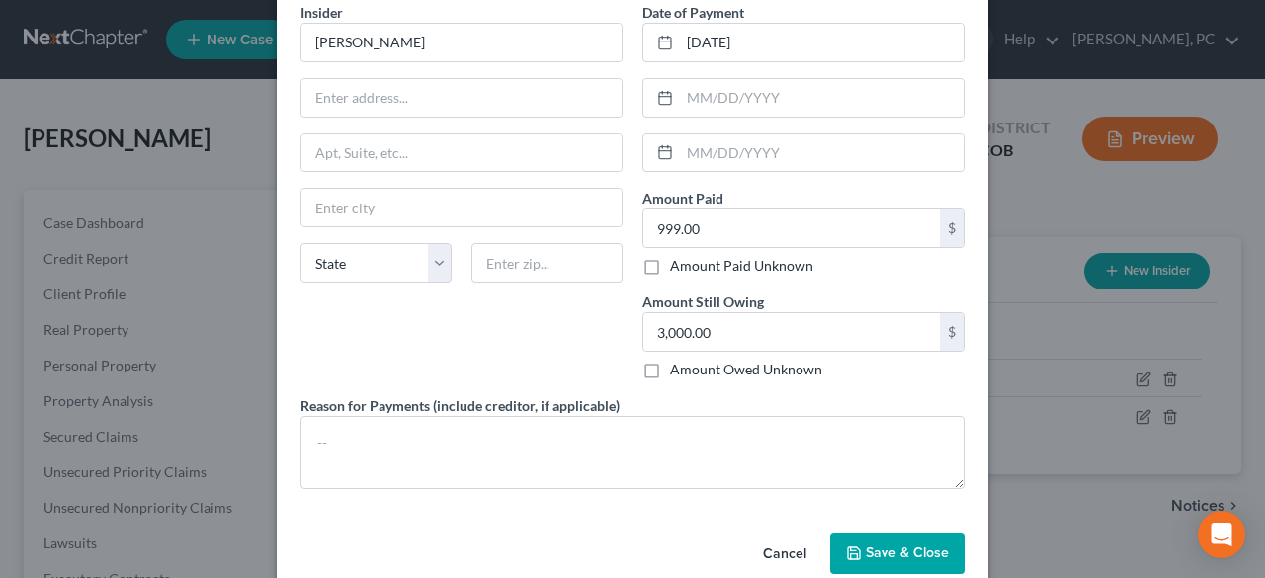
scroll to position [191, 0]
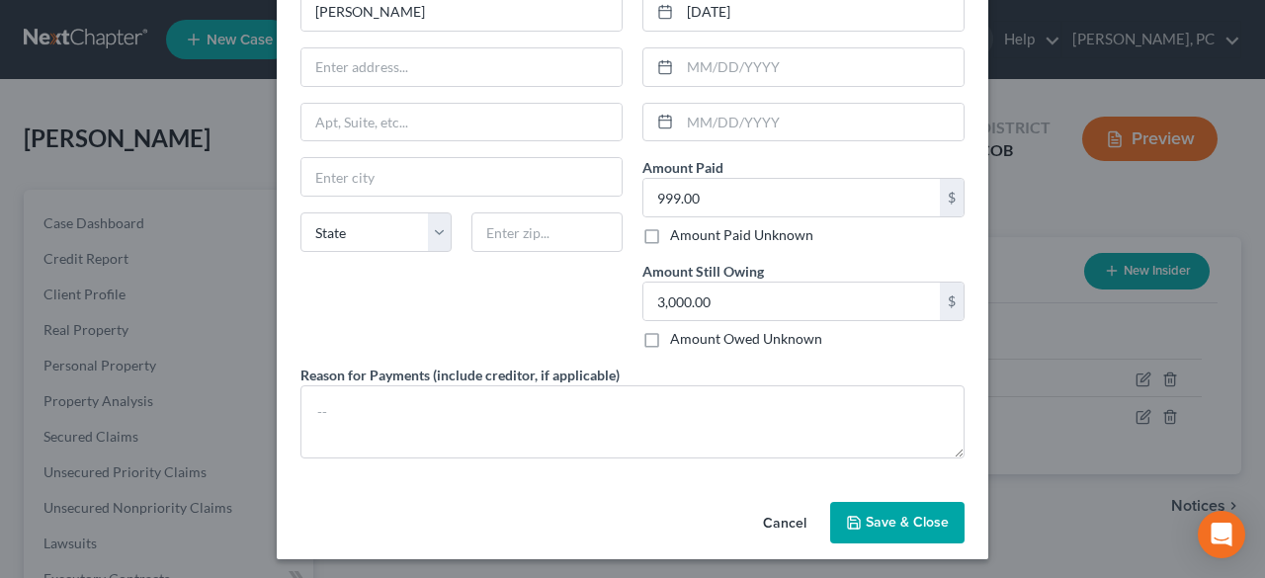
click at [890, 523] on span "Save & Close" at bounding box center [907, 522] width 83 height 17
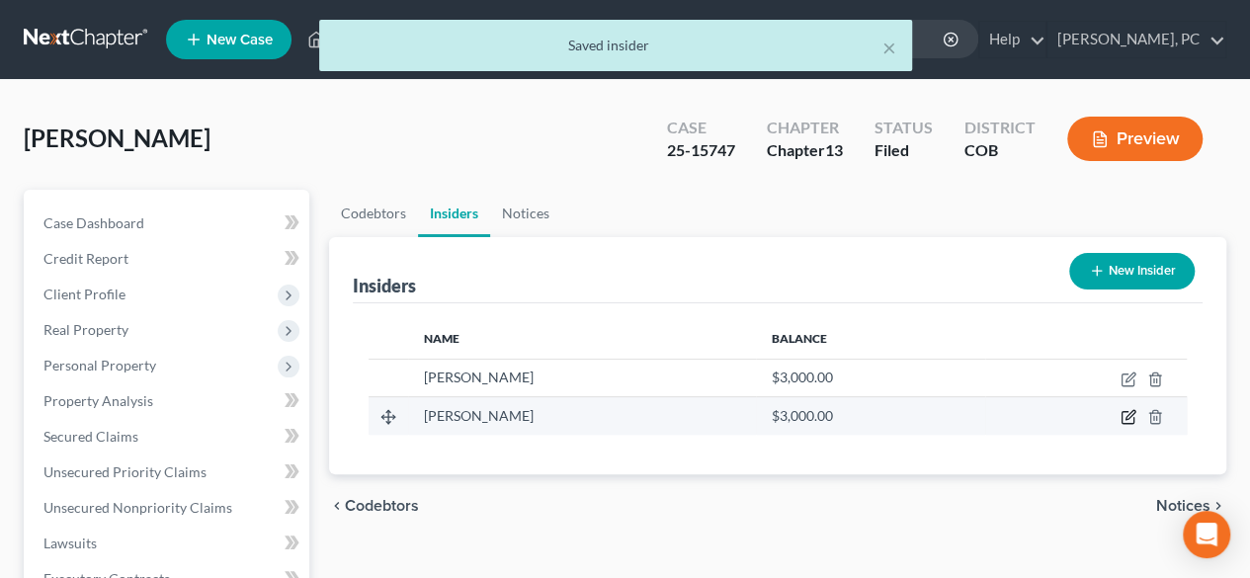
click at [1126, 414] on icon "button" at bounding box center [1128, 417] width 16 height 16
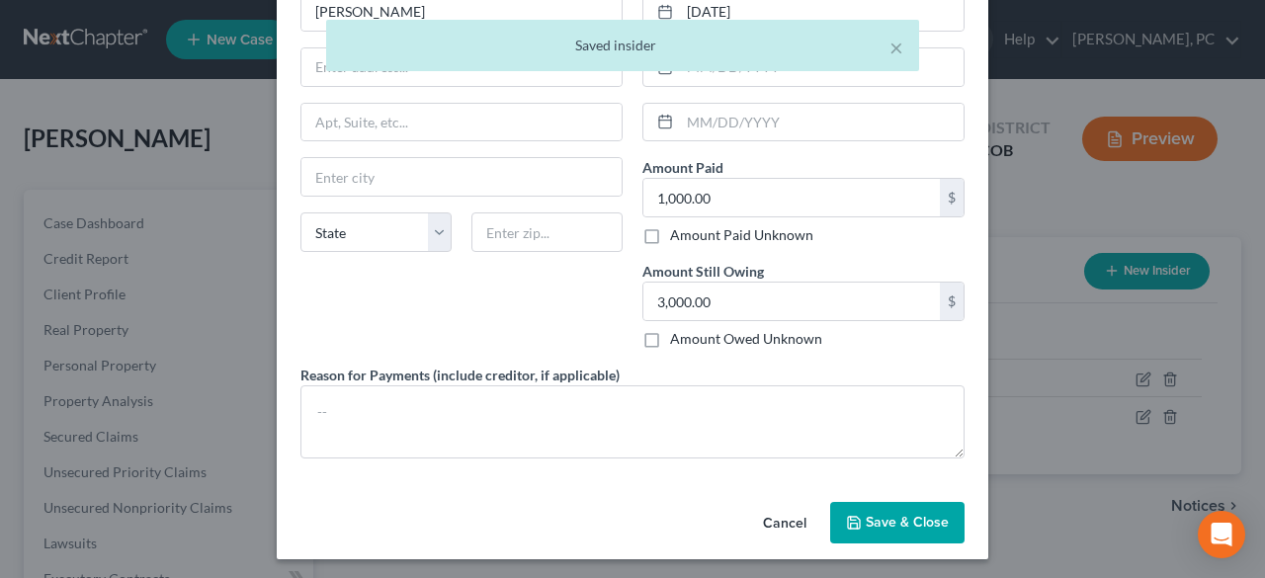
click at [886, 514] on span "Save & Close" at bounding box center [907, 522] width 83 height 17
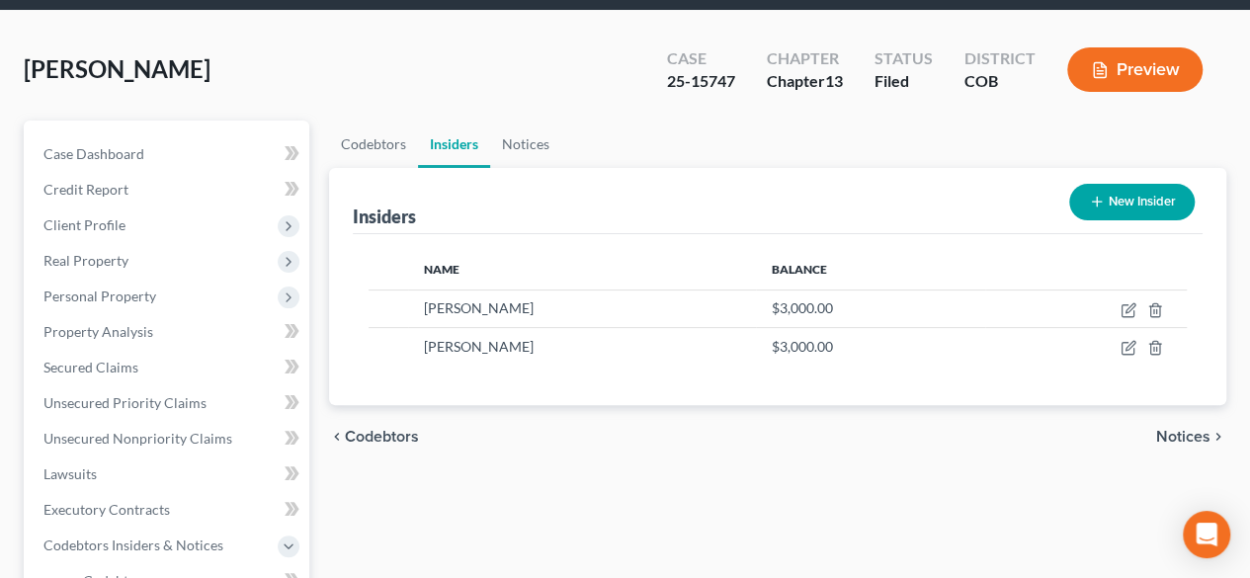
scroll to position [99, 0]
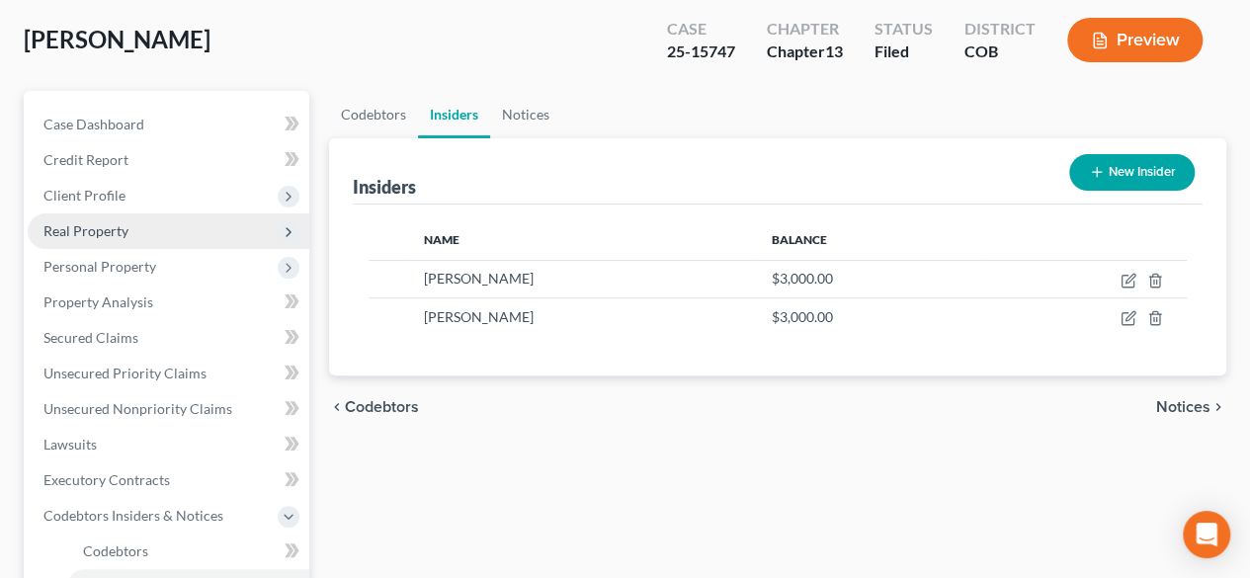
click at [105, 230] on span "Real Property" at bounding box center [85, 230] width 85 height 17
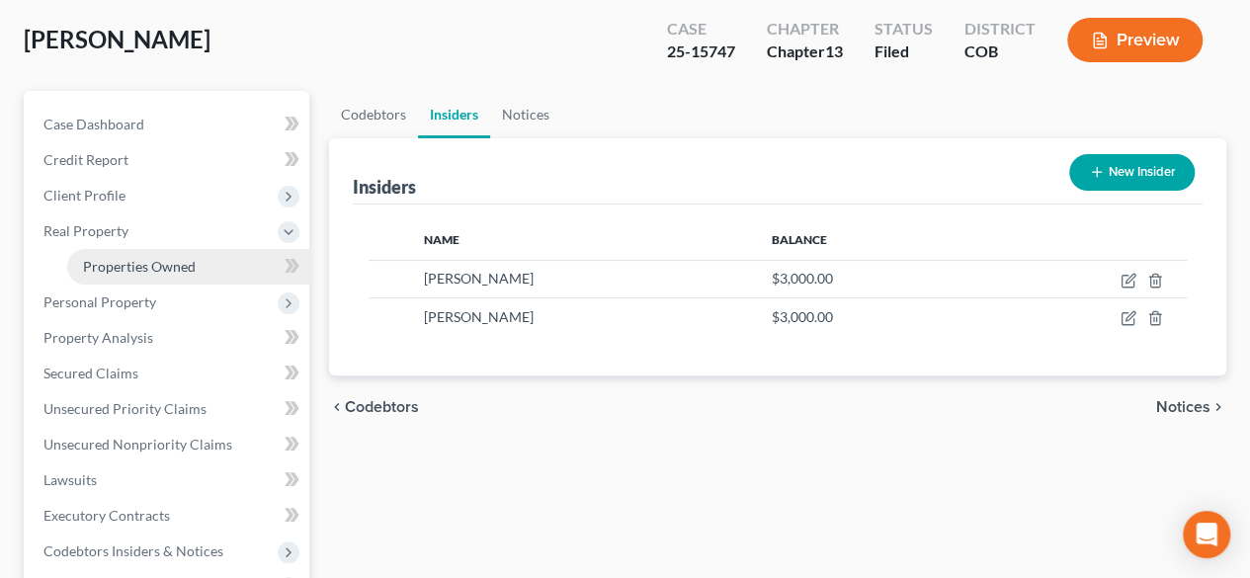
click at [146, 262] on span "Properties Owned" at bounding box center [139, 266] width 113 height 17
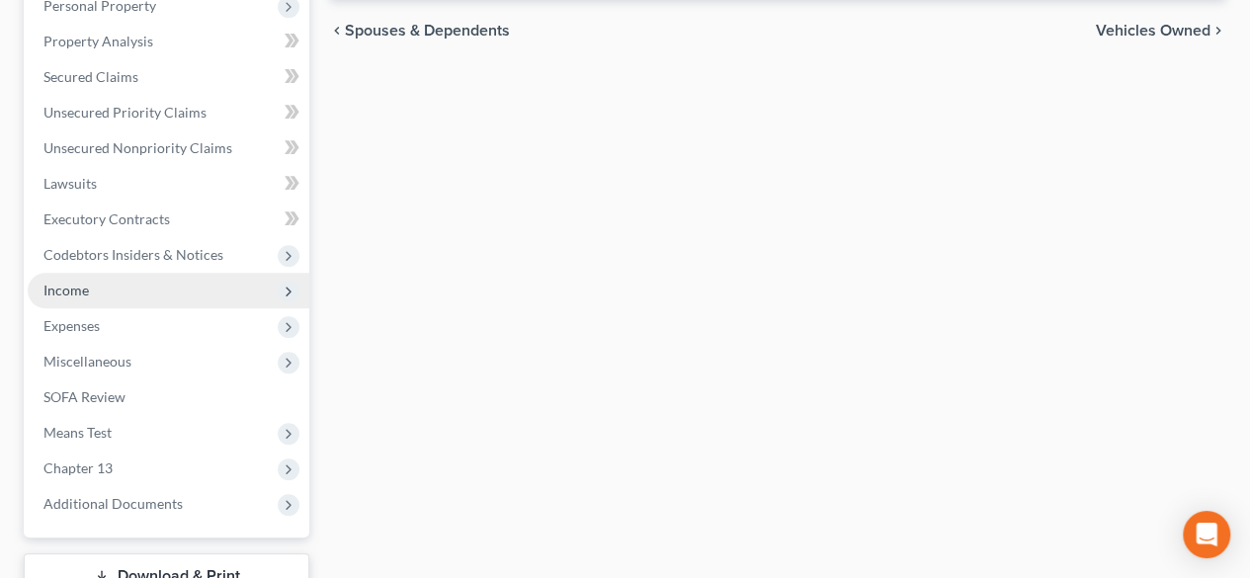
drag, startPoint x: 65, startPoint y: 287, endPoint x: 80, endPoint y: 293, distance: 16.4
click at [65, 287] on span "Income" at bounding box center [65, 290] width 45 height 17
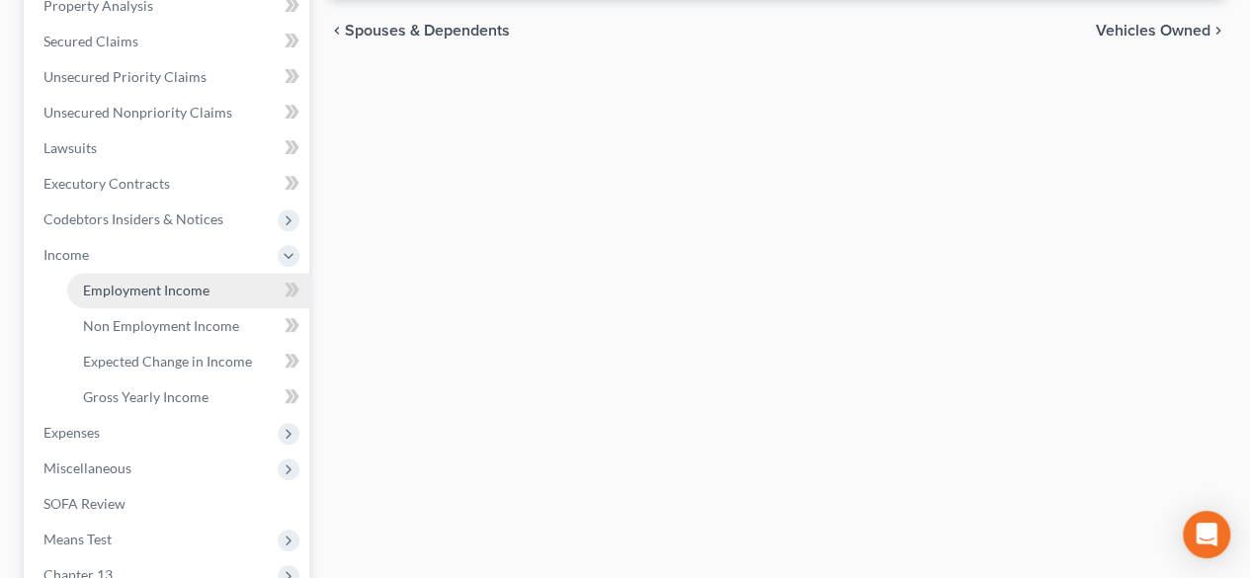
scroll to position [360, 0]
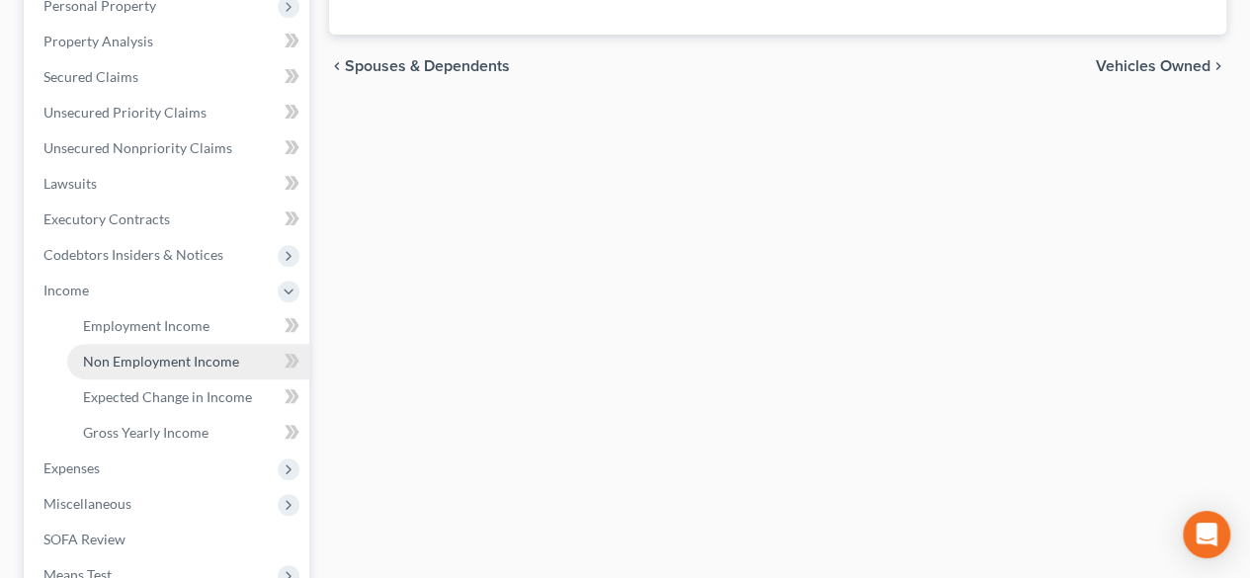
click at [145, 356] on span "Non Employment Income" at bounding box center [161, 361] width 156 height 17
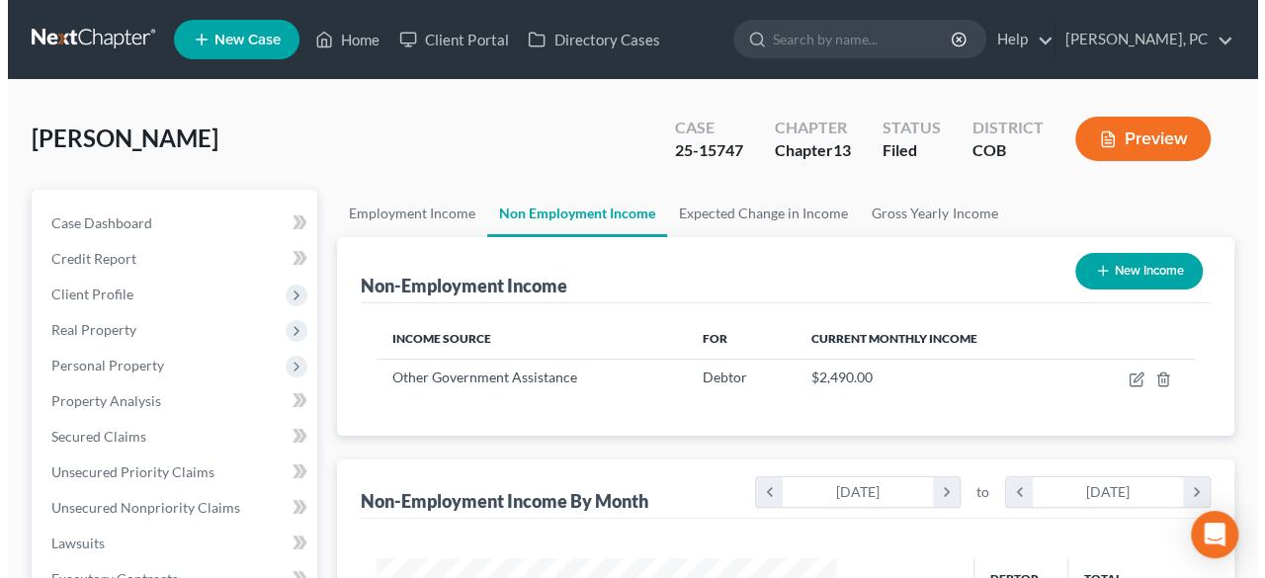
scroll to position [352, 500]
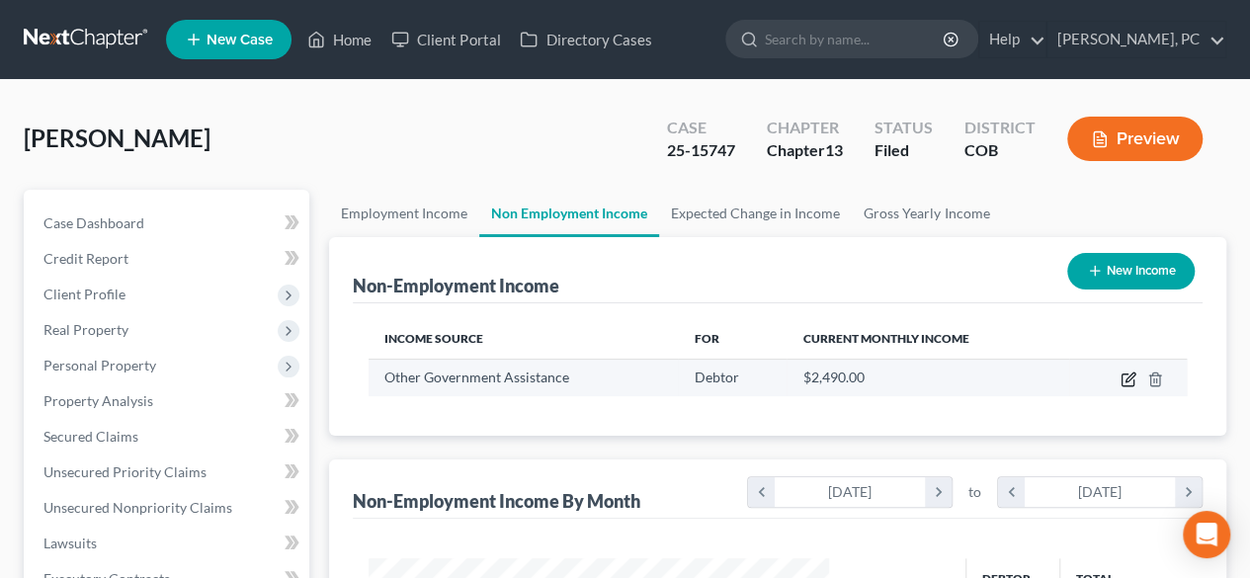
click at [1128, 374] on icon "button" at bounding box center [1128, 379] width 16 height 16
select select "5"
select select "0"
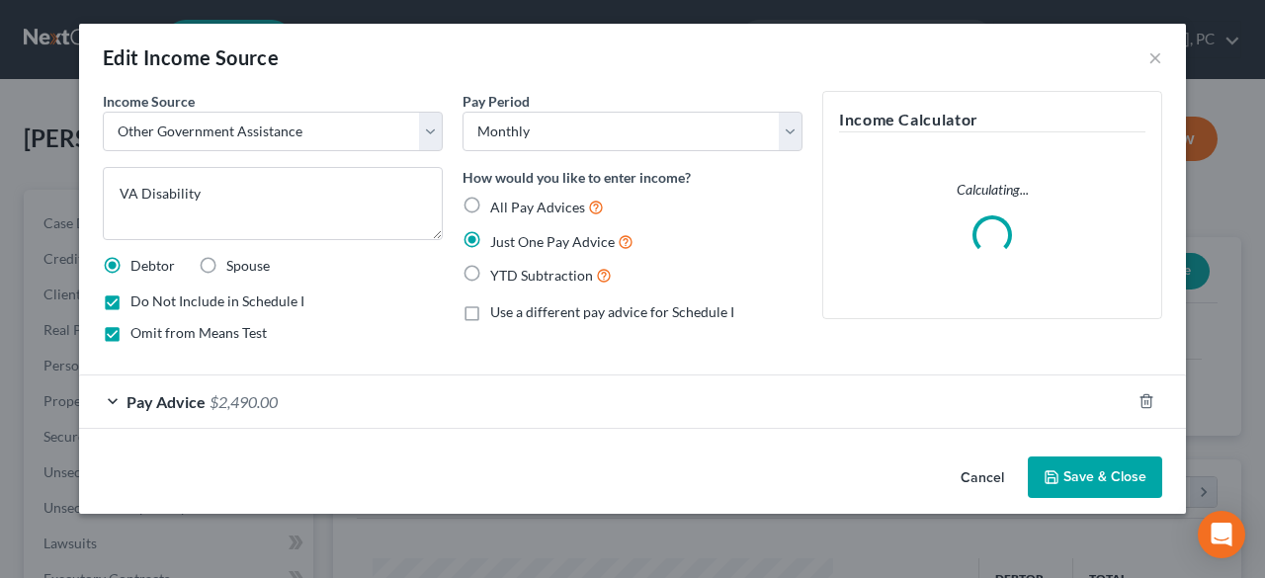
scroll to position [352, 506]
click at [244, 400] on span "$2,490.00" at bounding box center [243, 401] width 68 height 19
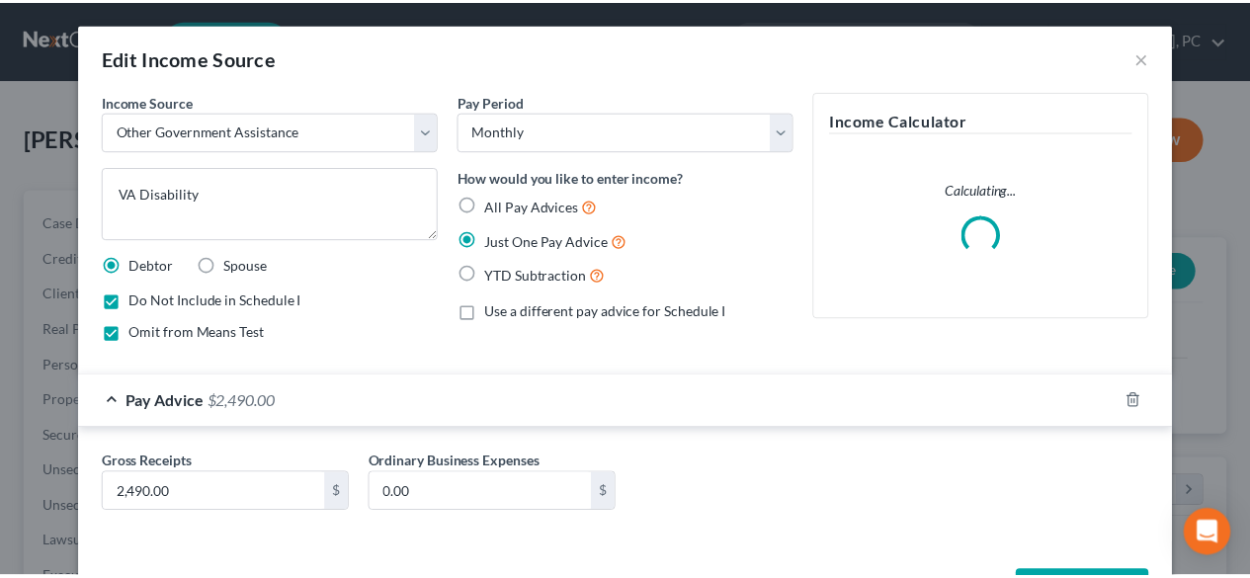
scroll to position [71, 0]
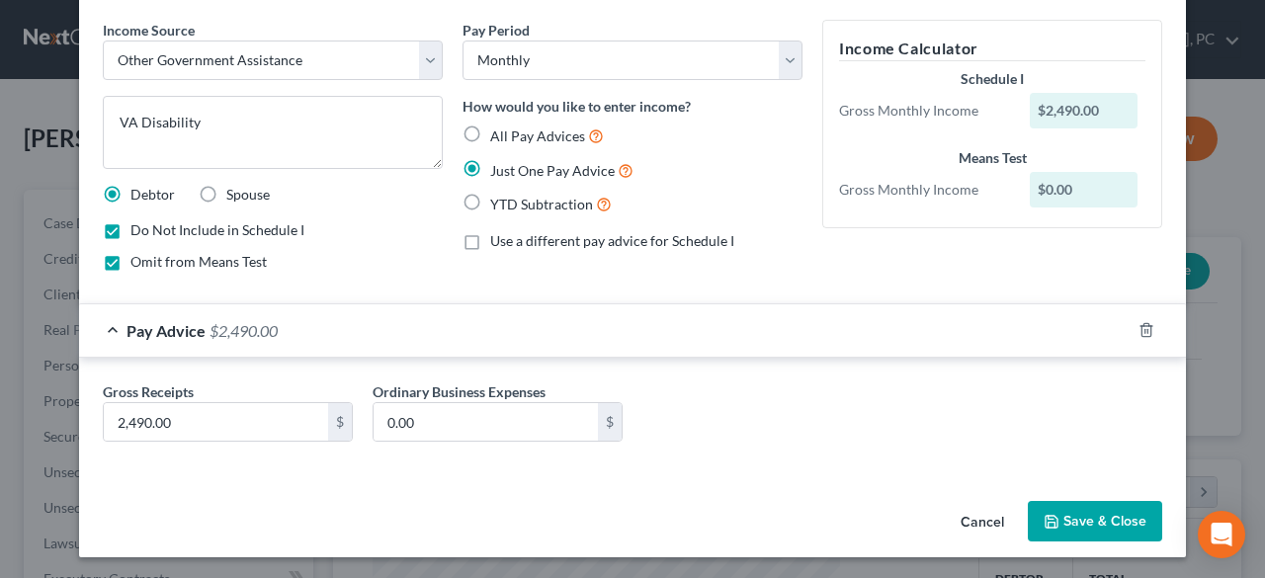
click at [1083, 522] on button "Save & Close" at bounding box center [1095, 521] width 134 height 41
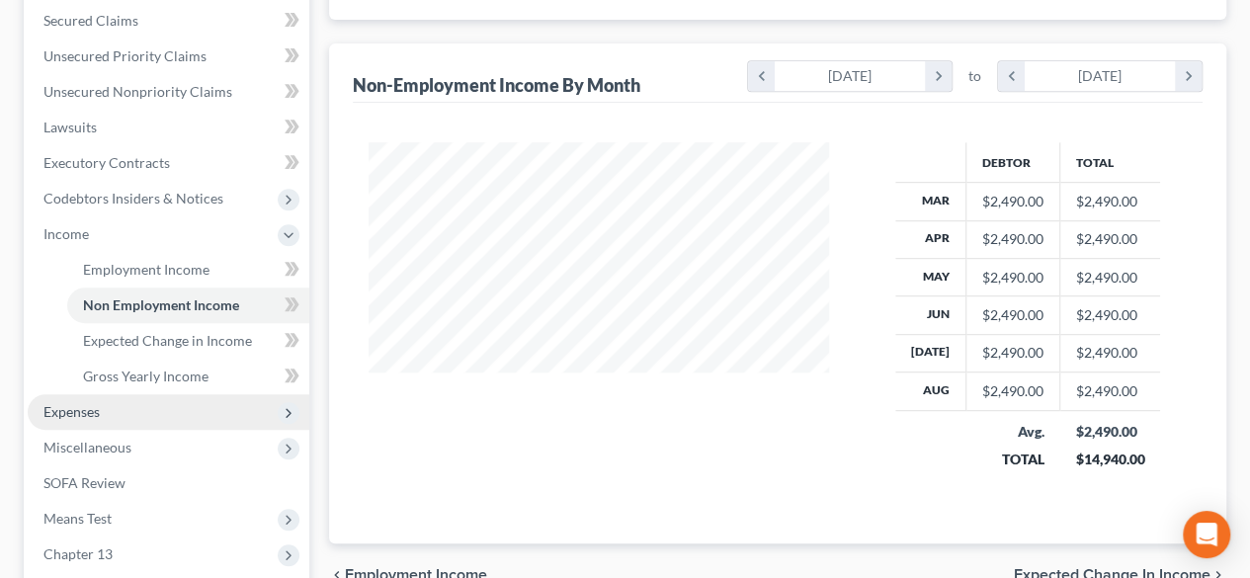
scroll to position [494, 0]
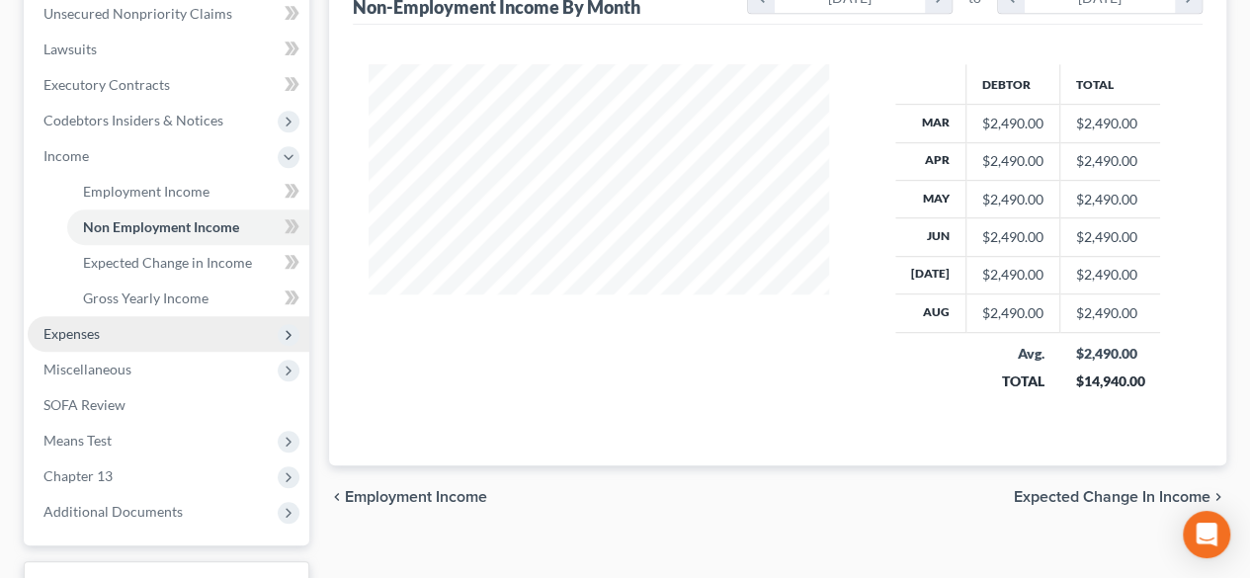
click at [85, 319] on span "Expenses" at bounding box center [169, 334] width 282 height 36
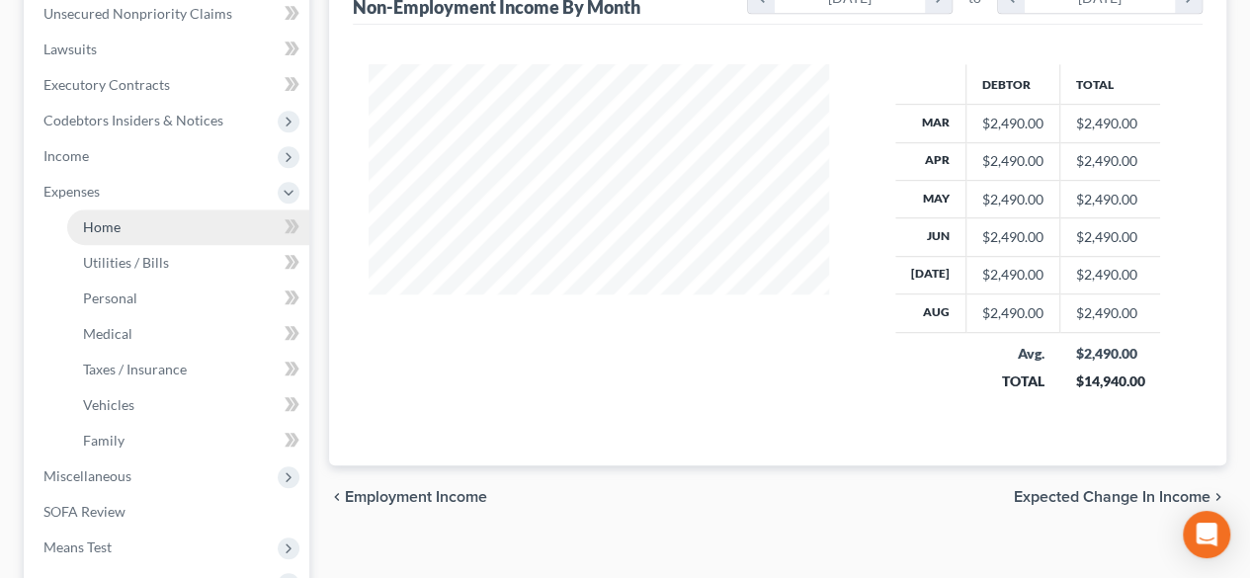
click at [100, 225] on span "Home" at bounding box center [102, 226] width 38 height 17
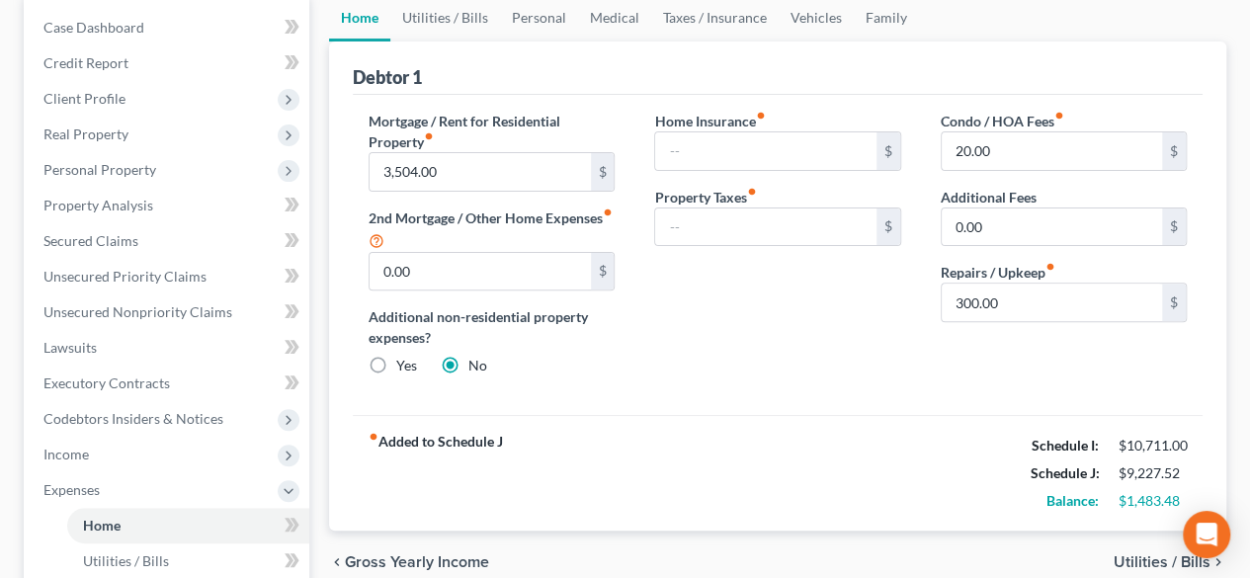
scroll to position [99, 0]
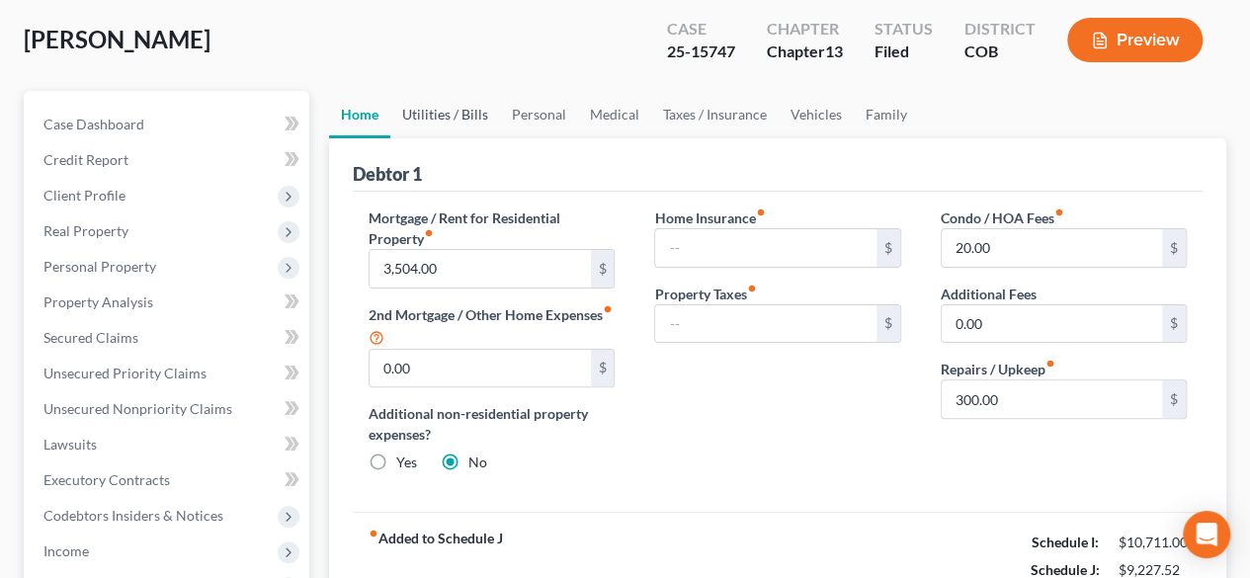
click at [443, 113] on link "Utilities / Bills" at bounding box center [445, 114] width 110 height 47
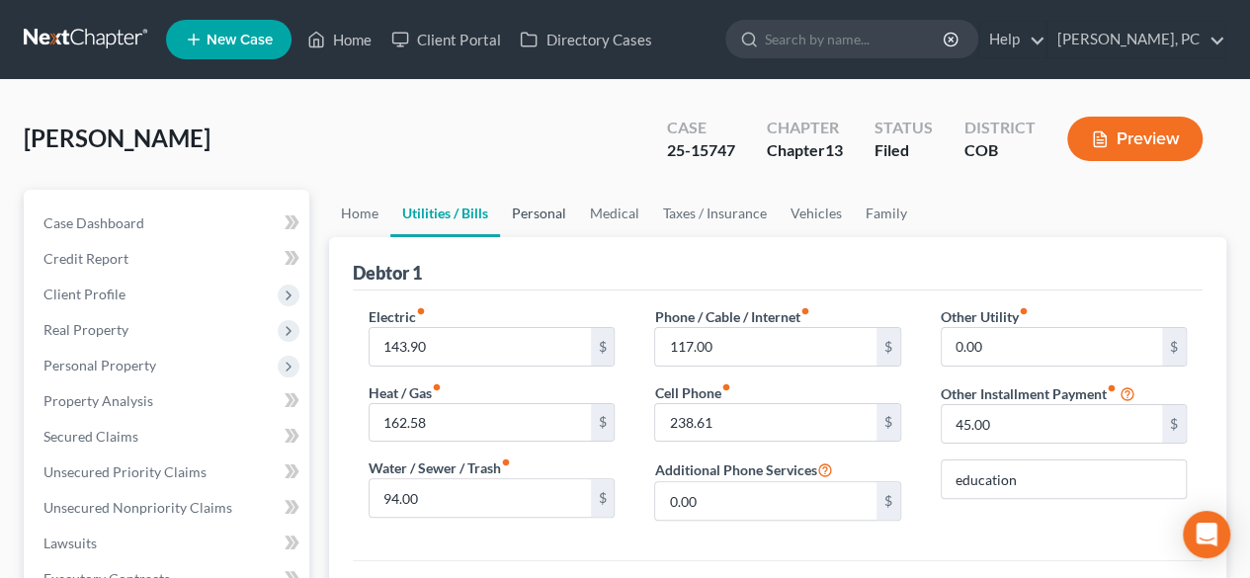
click at [532, 212] on link "Personal" at bounding box center [539, 213] width 78 height 47
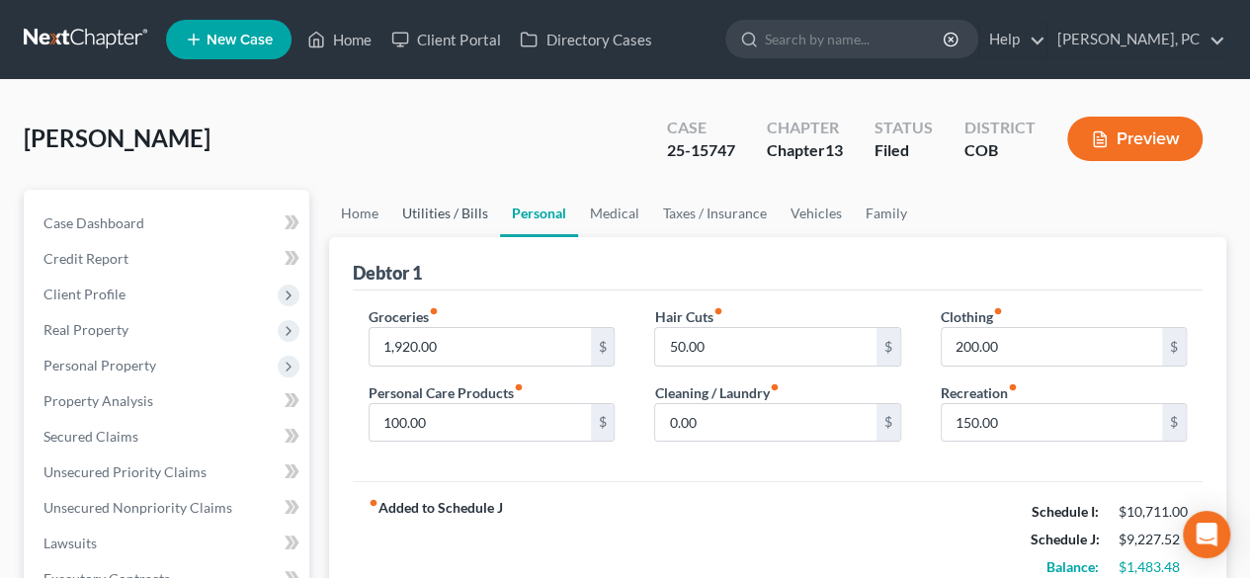
click at [456, 207] on link "Utilities / Bills" at bounding box center [445, 213] width 110 height 47
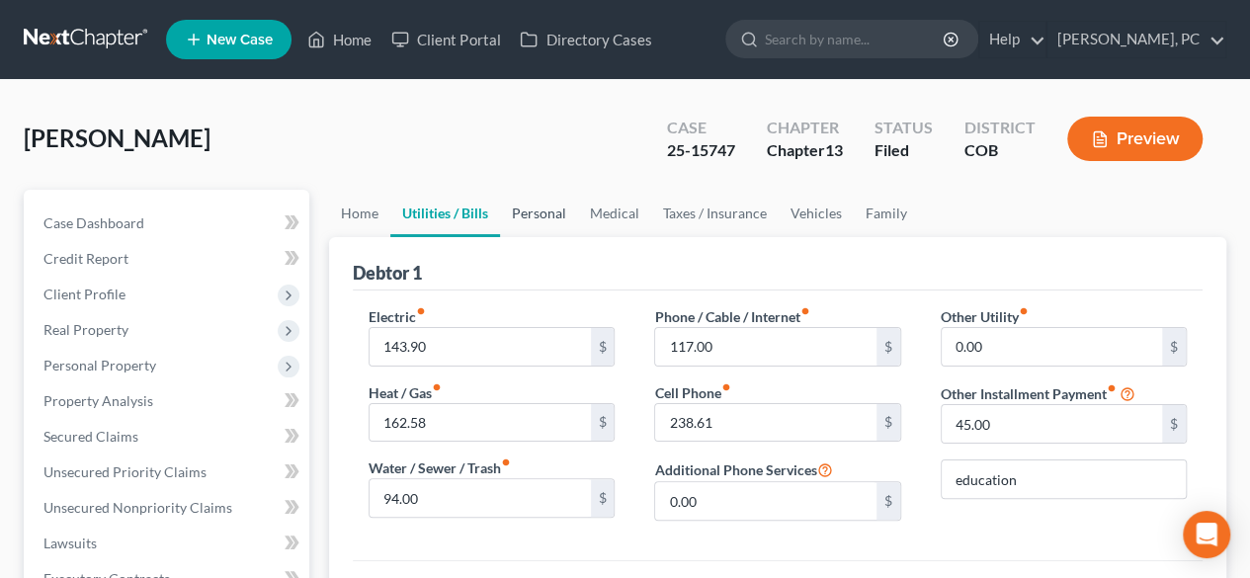
click at [545, 210] on link "Personal" at bounding box center [539, 213] width 78 height 47
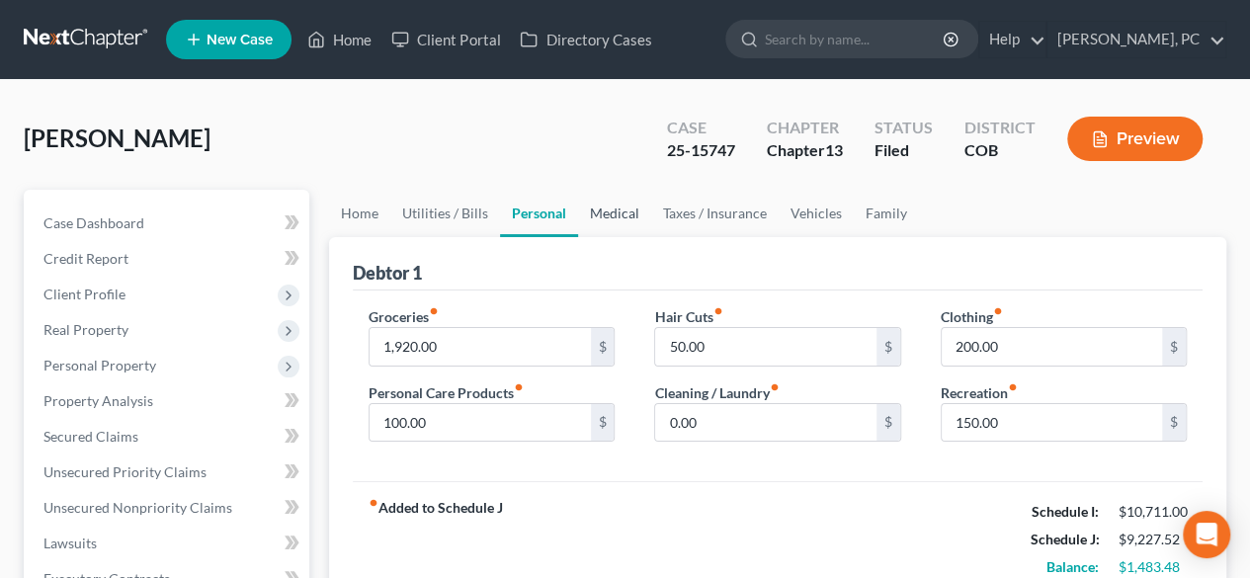
click at [607, 214] on link "Medical" at bounding box center [614, 213] width 73 height 47
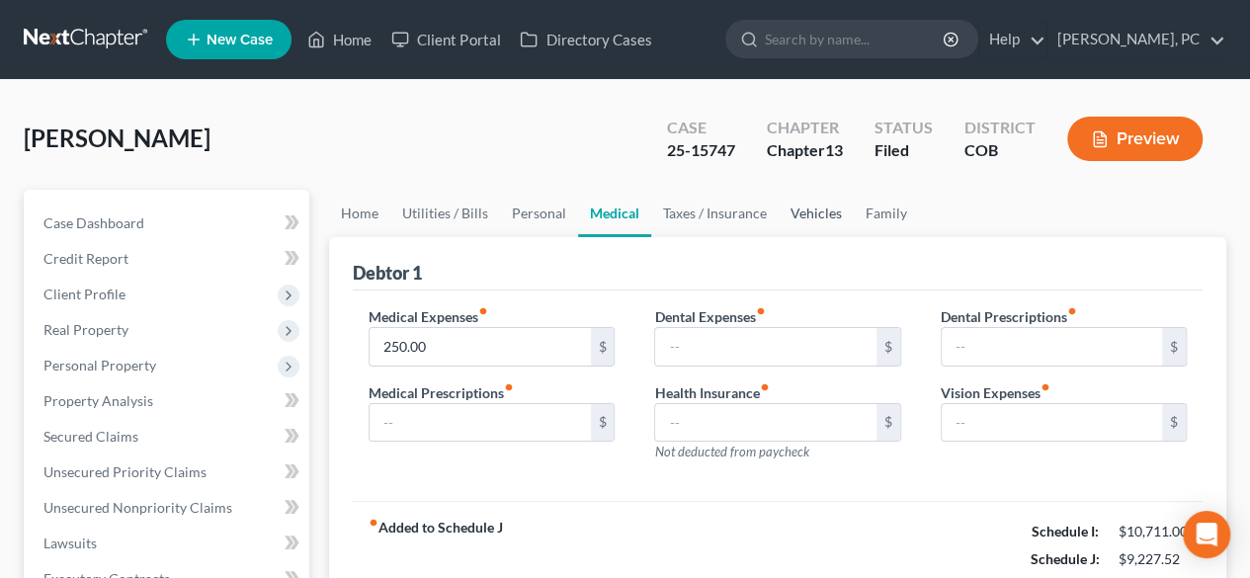
click at [810, 209] on link "Vehicles" at bounding box center [816, 213] width 75 height 47
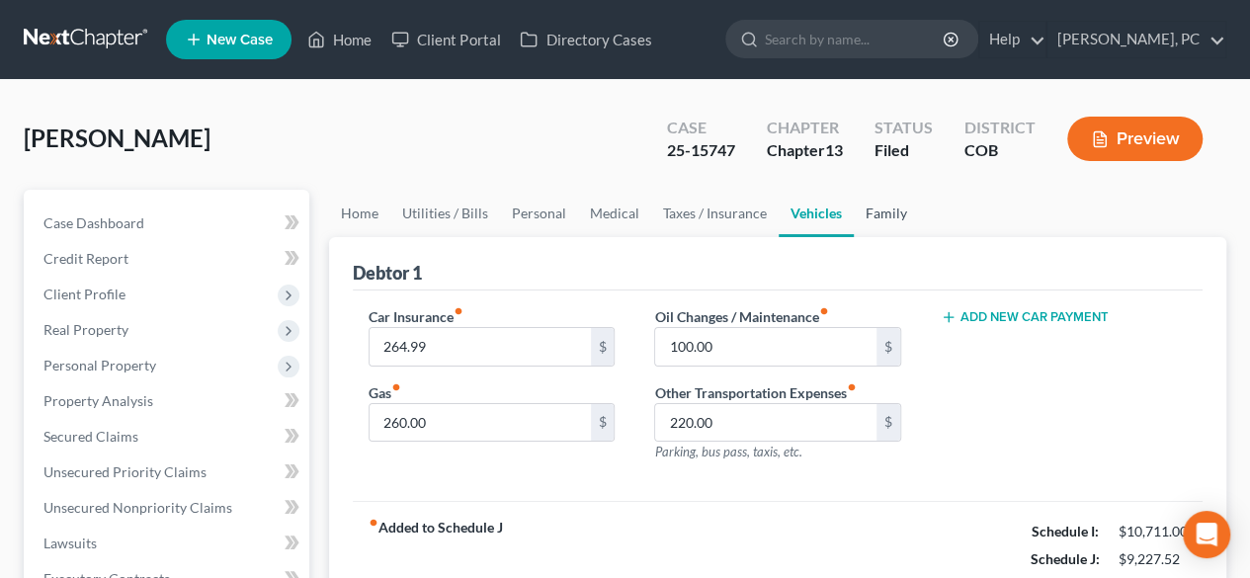
click at [876, 208] on link "Family" at bounding box center [886, 213] width 65 height 47
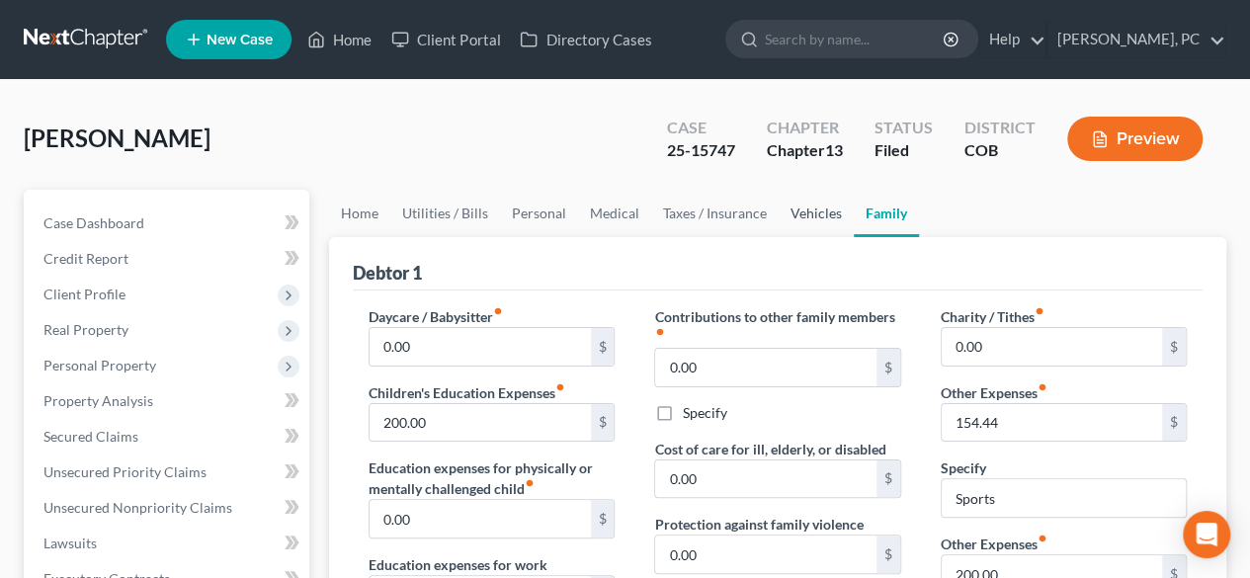
click at [820, 210] on link "Vehicles" at bounding box center [816, 213] width 75 height 47
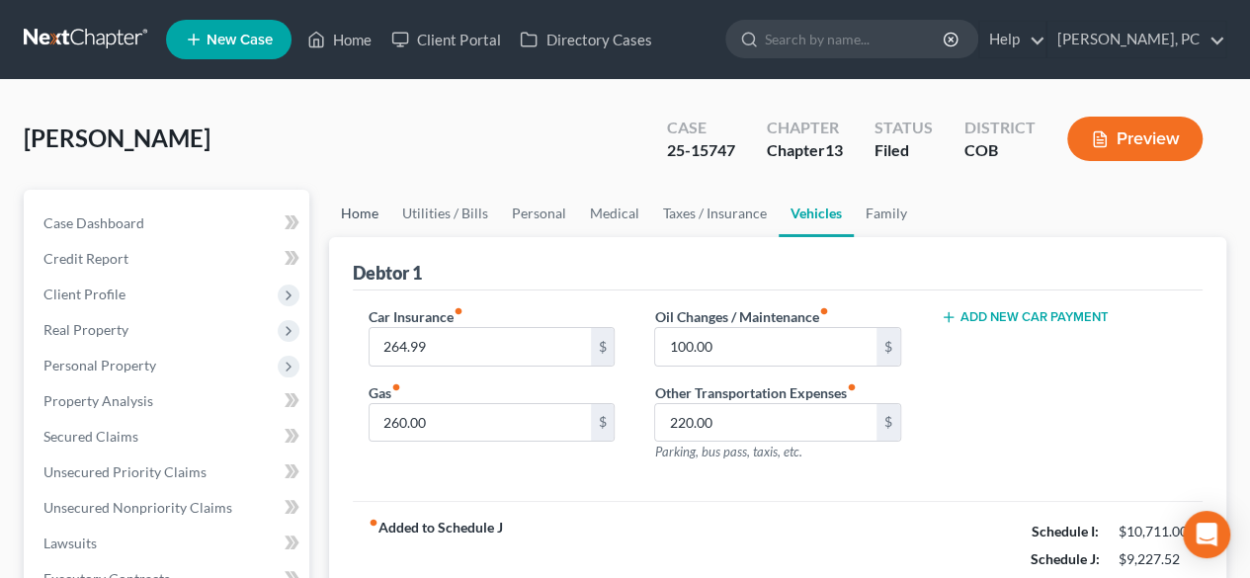
click at [348, 213] on link "Home" at bounding box center [359, 213] width 61 height 47
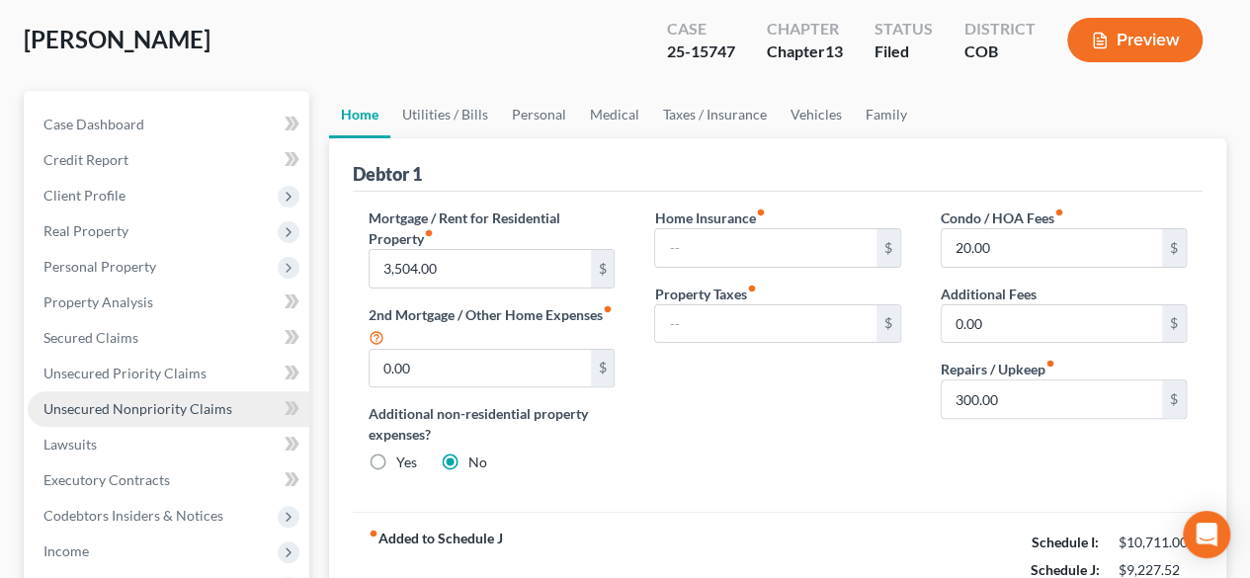
click at [181, 404] on span "Unsecured Nonpriority Claims" at bounding box center [137, 408] width 189 height 17
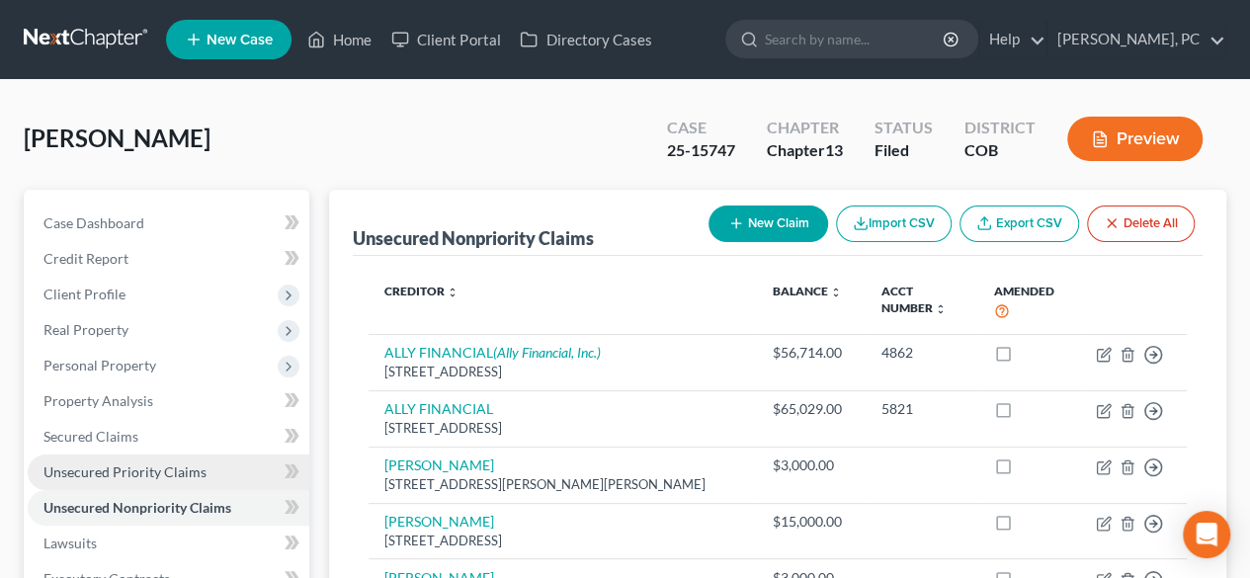
click at [145, 473] on span "Unsecured Priority Claims" at bounding box center [124, 471] width 163 height 17
